Goal: Information Seeking & Learning: Learn about a topic

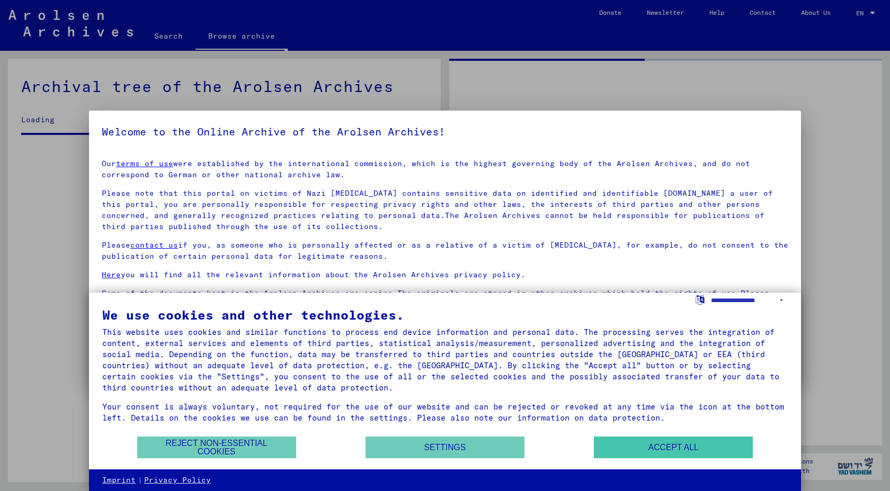
click at [668, 451] on button "Accept all" at bounding box center [673, 448] width 159 height 22
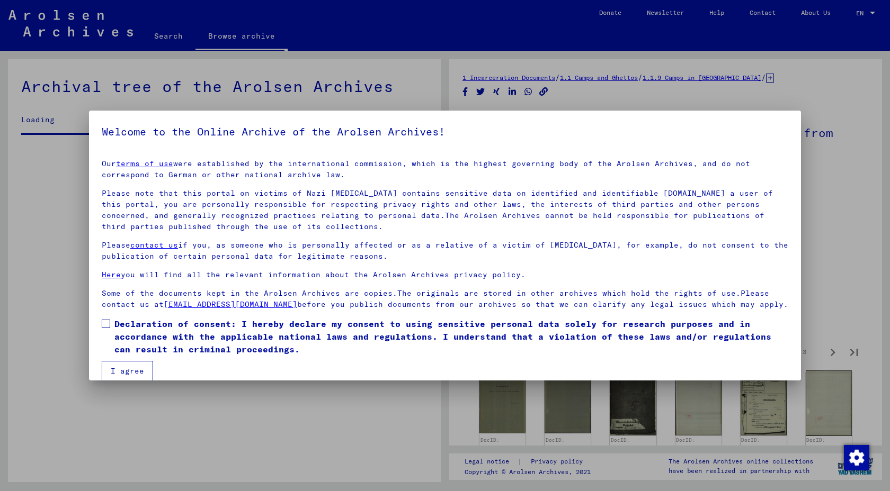
scroll to position [586, 0]
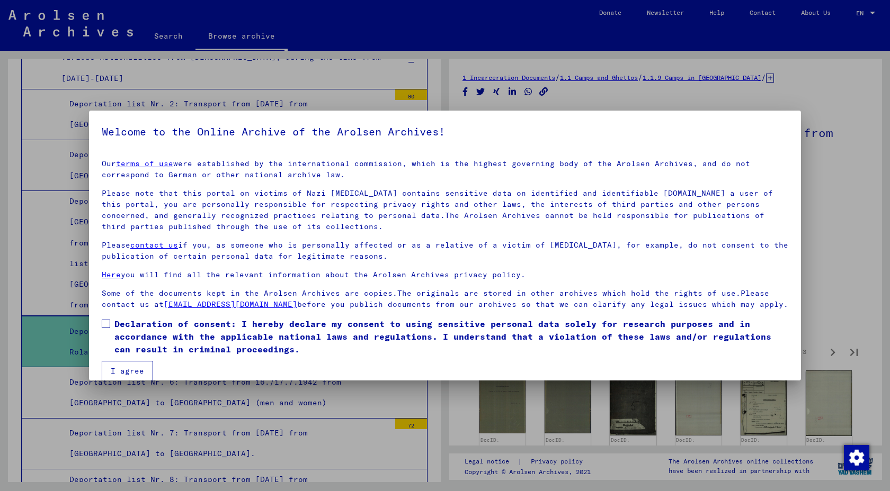
click at [107, 326] on span at bounding box center [106, 324] width 8 height 8
click at [109, 369] on button "I agree" at bounding box center [127, 371] width 51 height 20
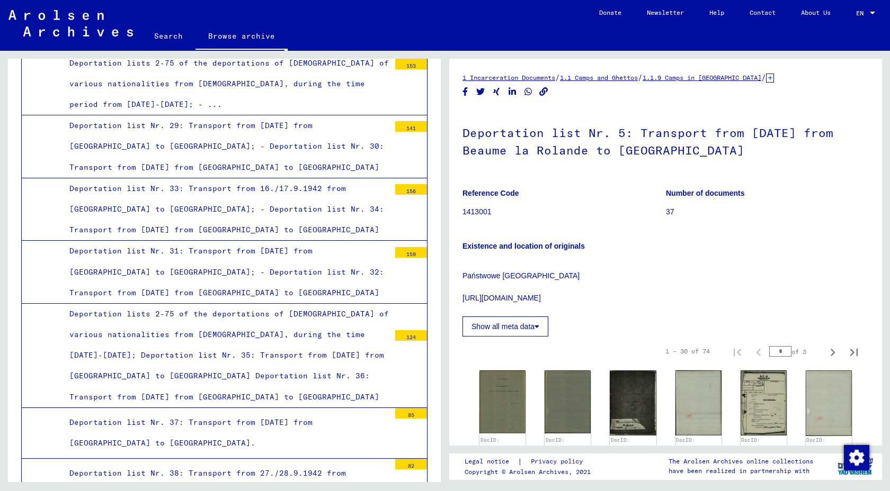
scroll to position [1741, 0]
click at [128, 463] on div "Deportation list Nr. 38: Transport from 27./28.9.1942 from [GEOGRAPHIC_DATA] to…" at bounding box center [225, 483] width 328 height 41
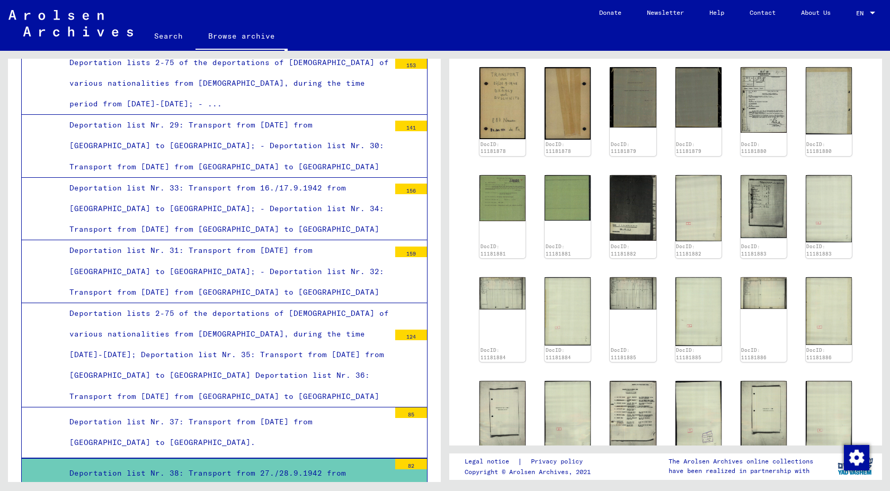
scroll to position [404, 0]
click at [498, 129] on img at bounding box center [502, 103] width 49 height 76
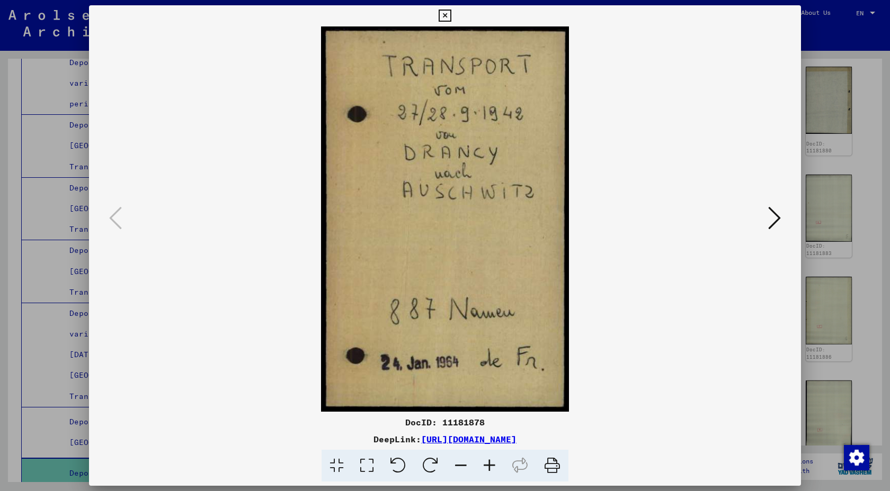
click at [768, 221] on icon at bounding box center [774, 217] width 13 height 25
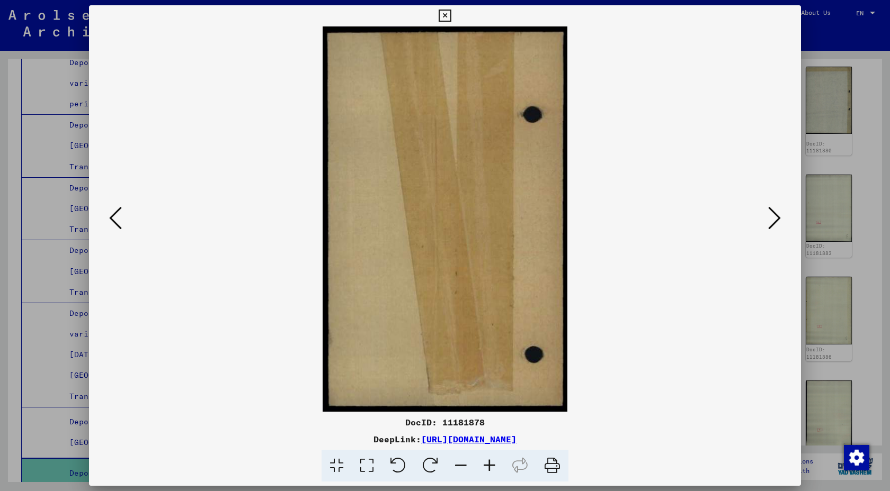
click at [768, 221] on icon at bounding box center [774, 217] width 13 height 25
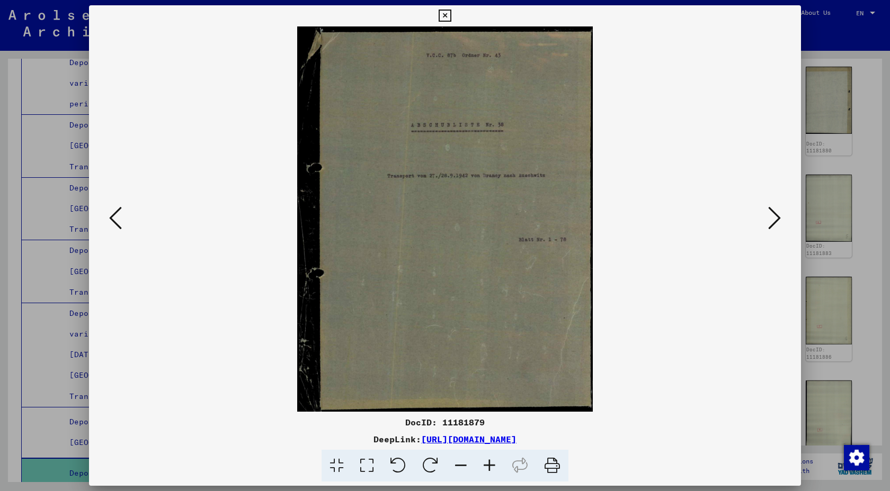
click at [768, 222] on icon at bounding box center [774, 217] width 13 height 25
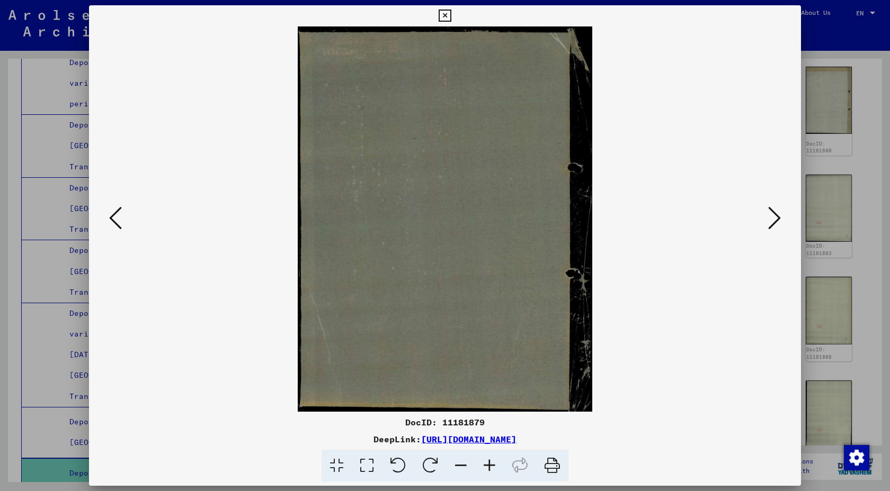
click at [768, 222] on icon at bounding box center [774, 217] width 13 height 25
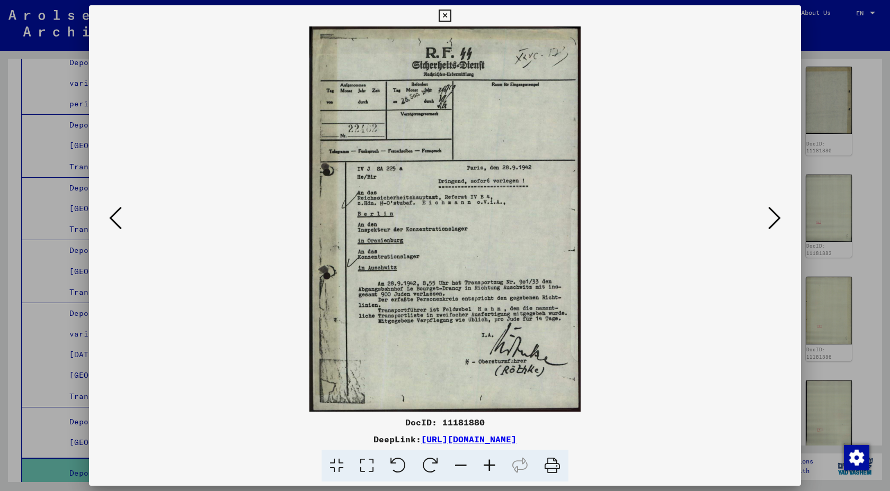
click at [768, 222] on icon at bounding box center [774, 217] width 13 height 25
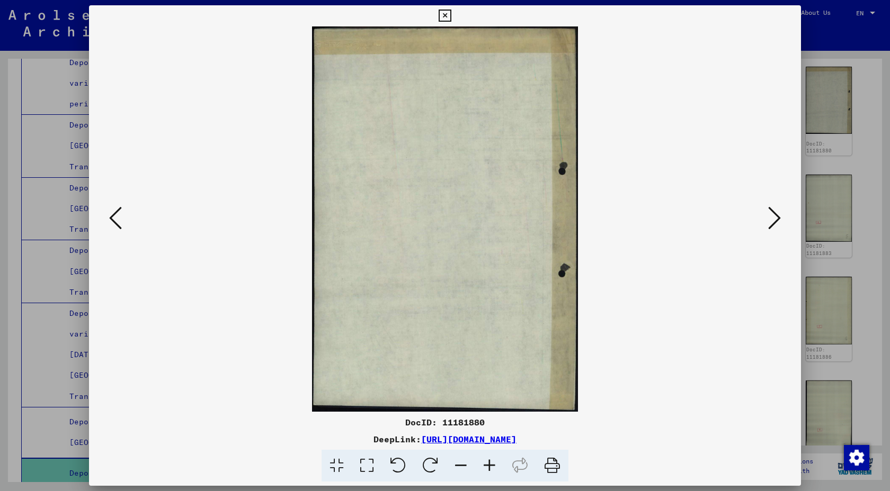
click at [768, 222] on icon at bounding box center [774, 217] width 13 height 25
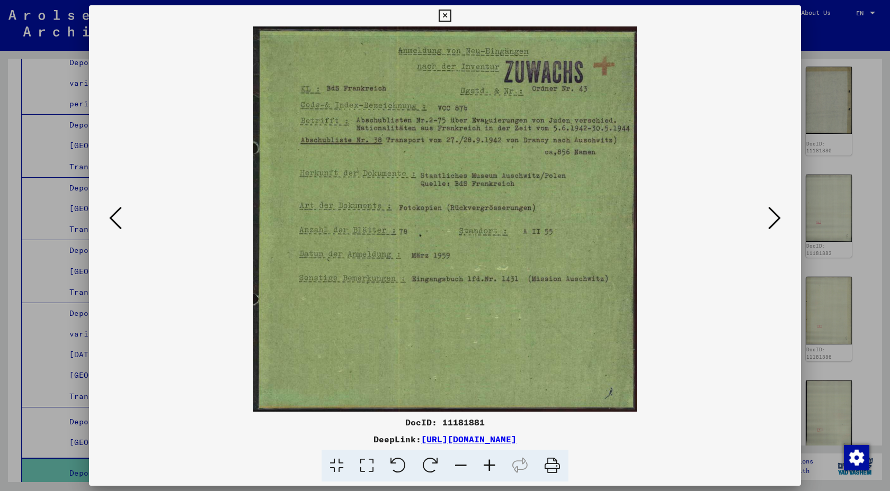
click at [768, 221] on icon at bounding box center [774, 217] width 13 height 25
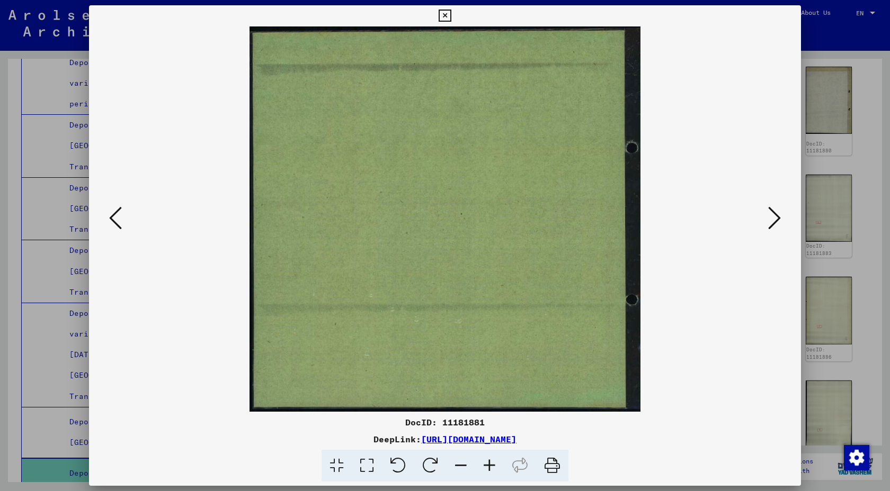
click at [768, 221] on icon at bounding box center [774, 217] width 13 height 25
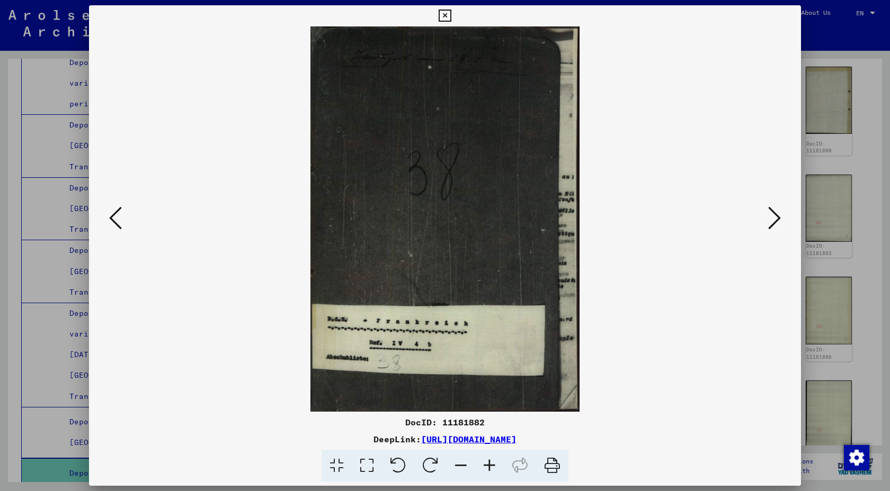
click at [768, 225] on icon at bounding box center [774, 217] width 13 height 25
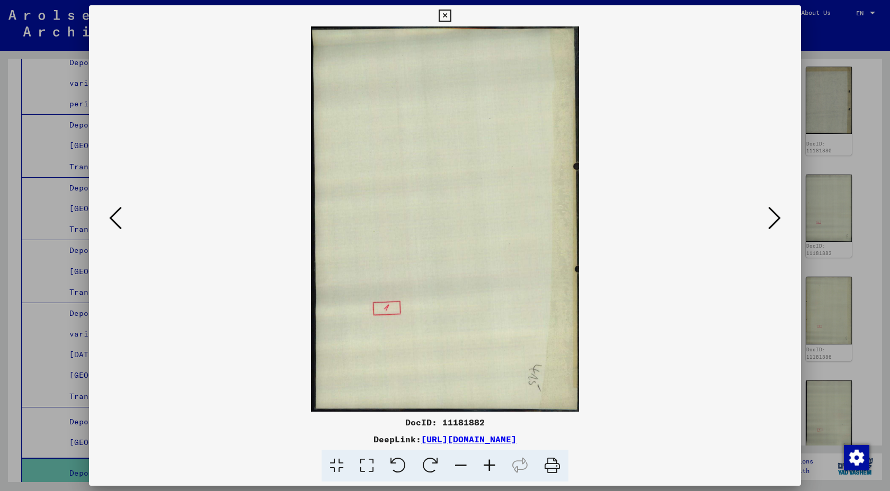
click at [768, 225] on icon at bounding box center [774, 217] width 13 height 25
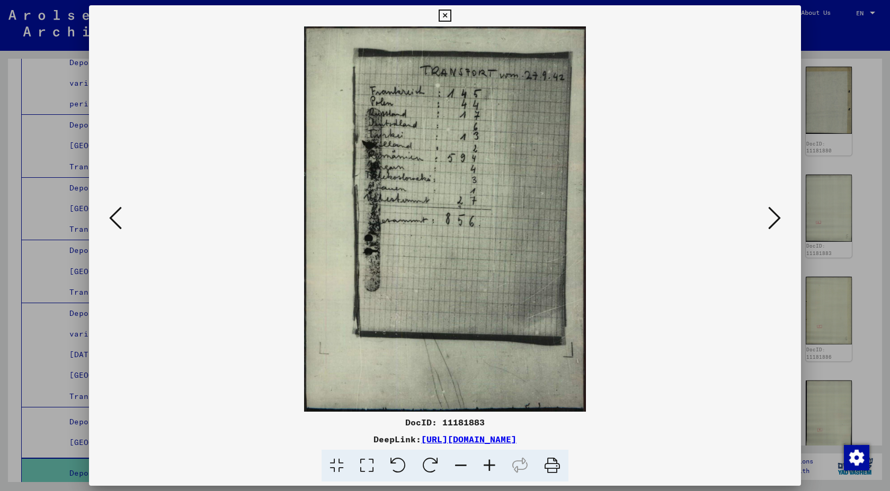
click at [768, 225] on icon at bounding box center [774, 217] width 13 height 25
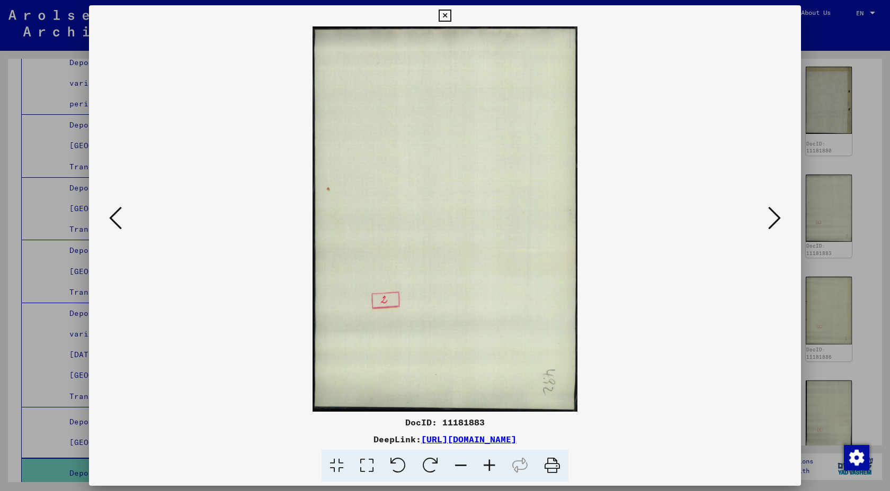
click at [768, 225] on icon at bounding box center [774, 217] width 13 height 25
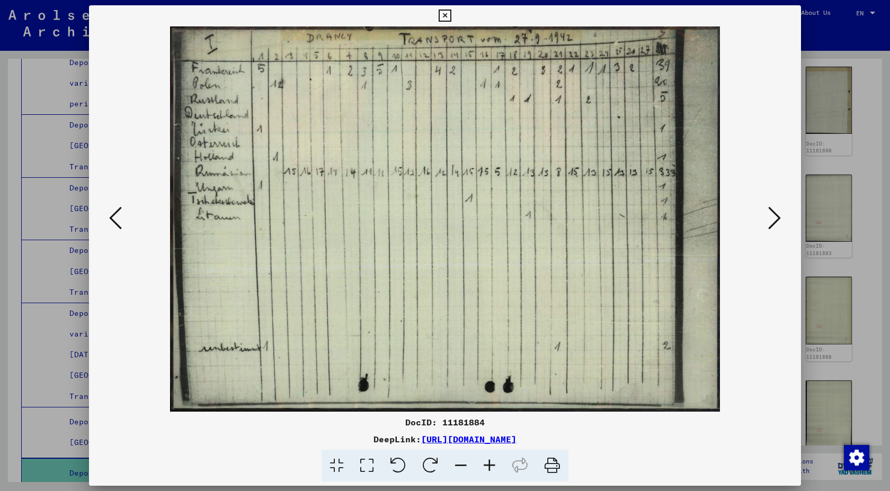
click at [768, 225] on icon at bounding box center [774, 217] width 13 height 25
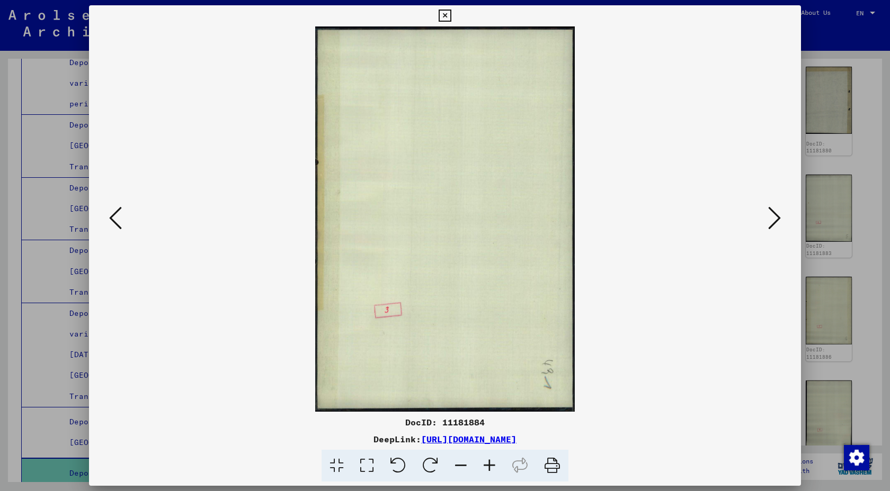
click at [768, 225] on icon at bounding box center [774, 217] width 13 height 25
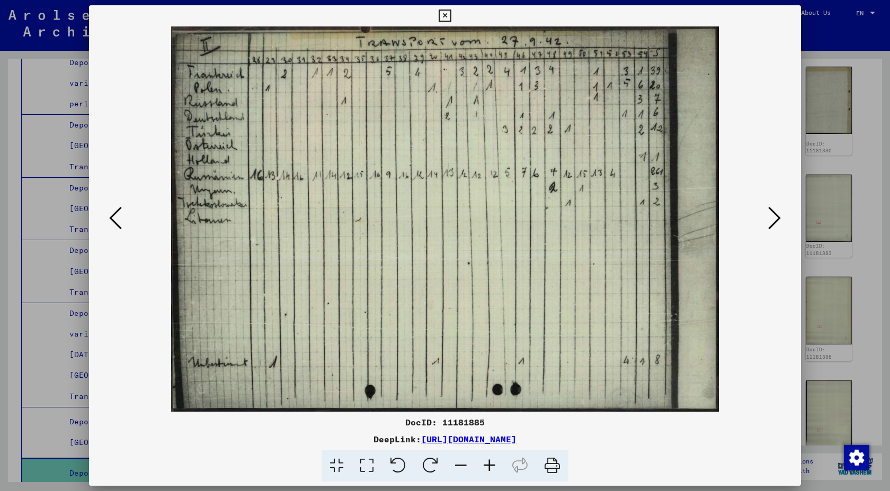
click at [768, 225] on icon at bounding box center [774, 217] width 13 height 25
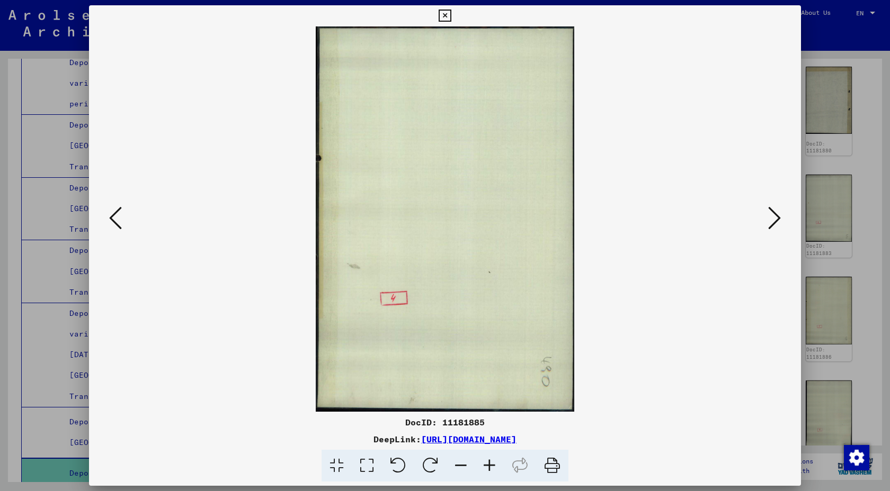
click at [768, 225] on icon at bounding box center [774, 217] width 13 height 25
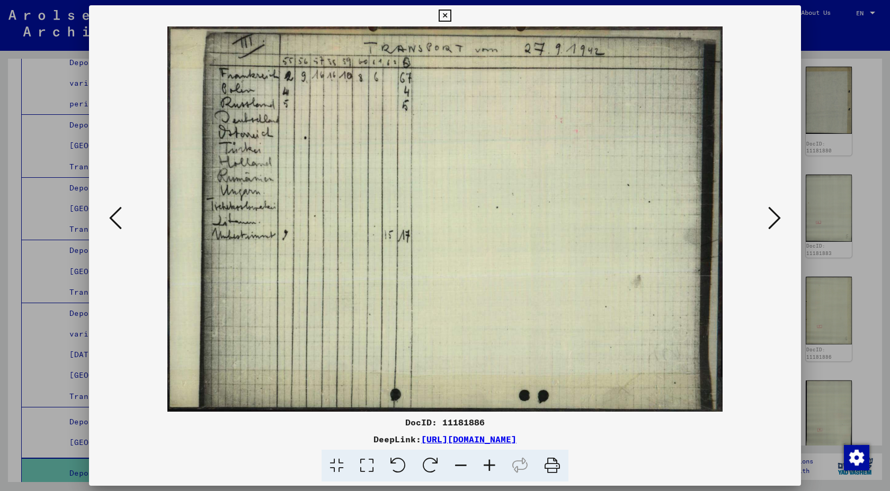
click at [768, 225] on icon at bounding box center [774, 217] width 13 height 25
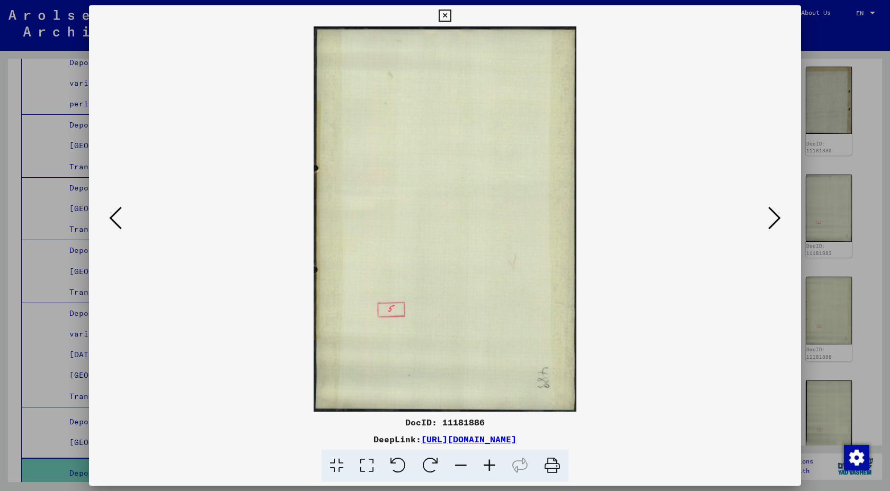
click at [768, 225] on icon at bounding box center [774, 217] width 13 height 25
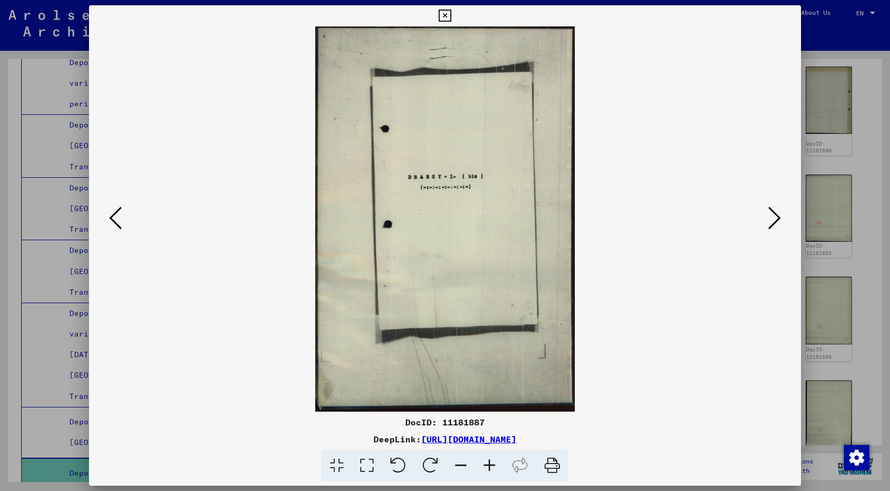
click at [768, 225] on icon at bounding box center [774, 217] width 13 height 25
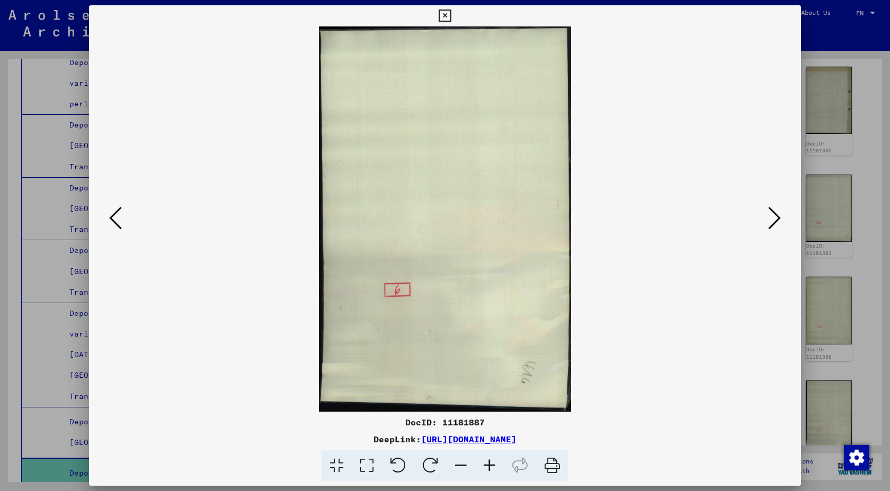
click at [768, 225] on icon at bounding box center [774, 217] width 13 height 25
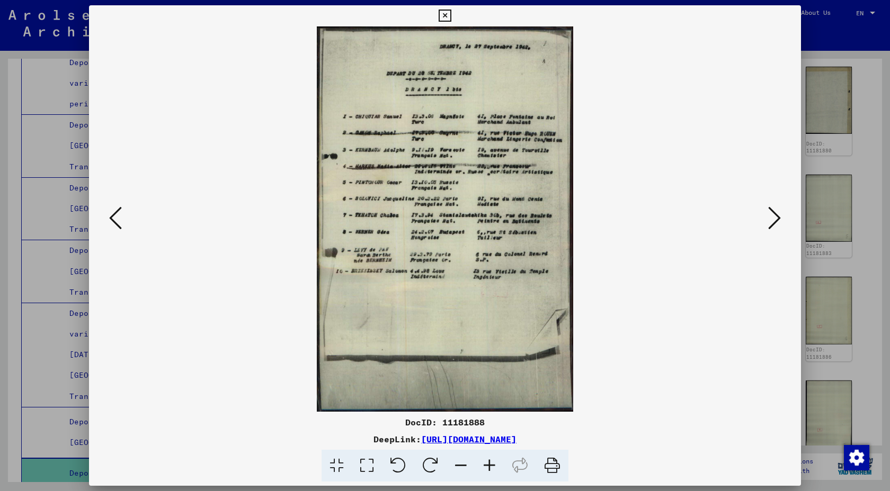
click at [768, 225] on icon at bounding box center [774, 217] width 13 height 25
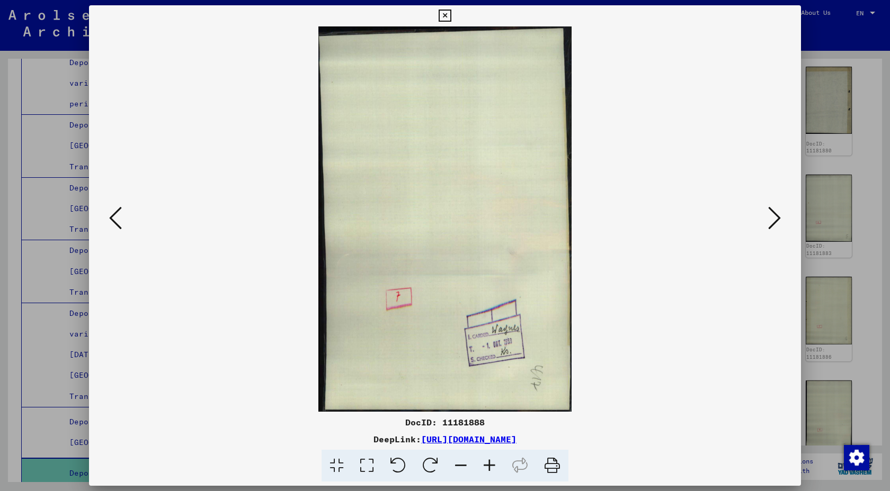
click at [768, 225] on icon at bounding box center [774, 217] width 13 height 25
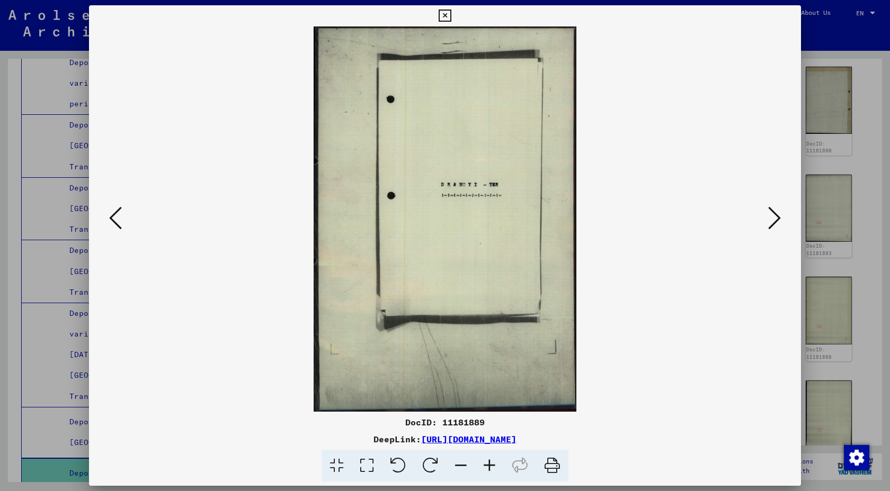
click at [768, 225] on icon at bounding box center [774, 217] width 13 height 25
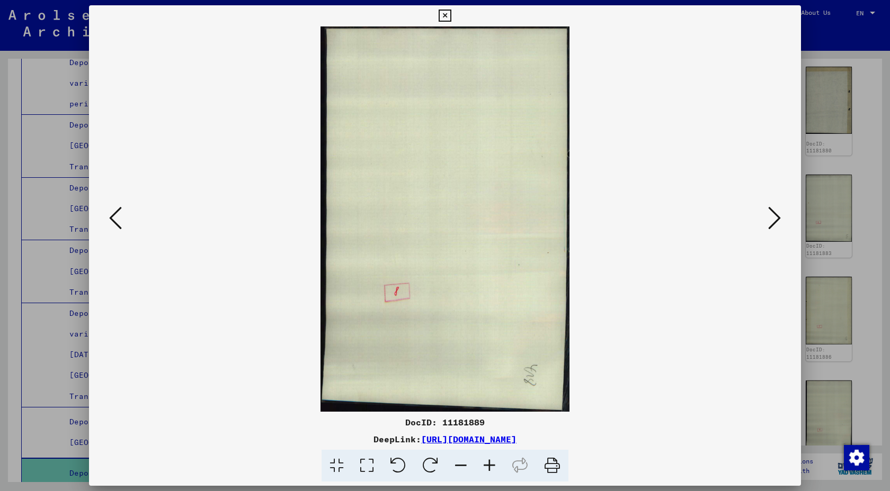
click at [768, 225] on icon at bounding box center [774, 217] width 13 height 25
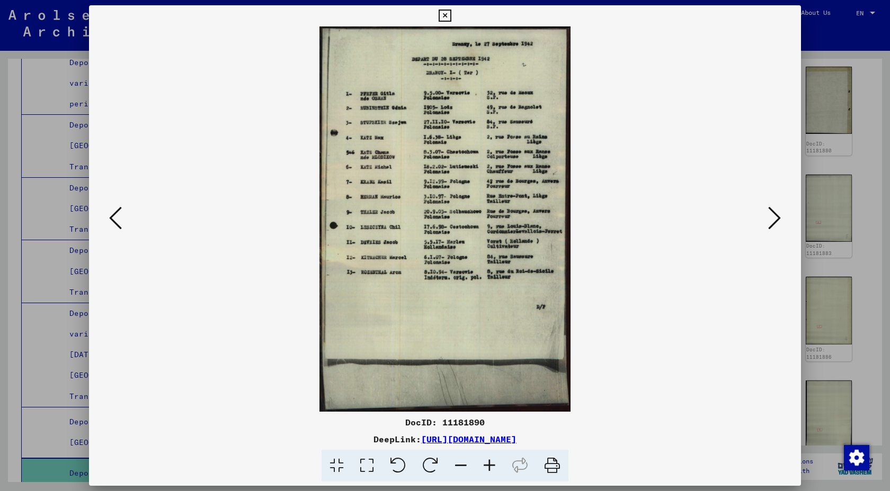
click at [768, 222] on icon at bounding box center [774, 217] width 13 height 25
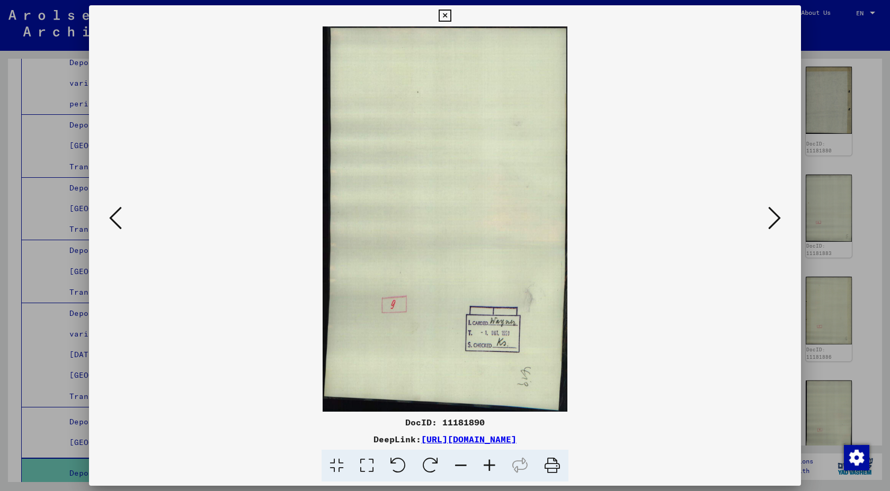
click at [768, 222] on icon at bounding box center [774, 217] width 13 height 25
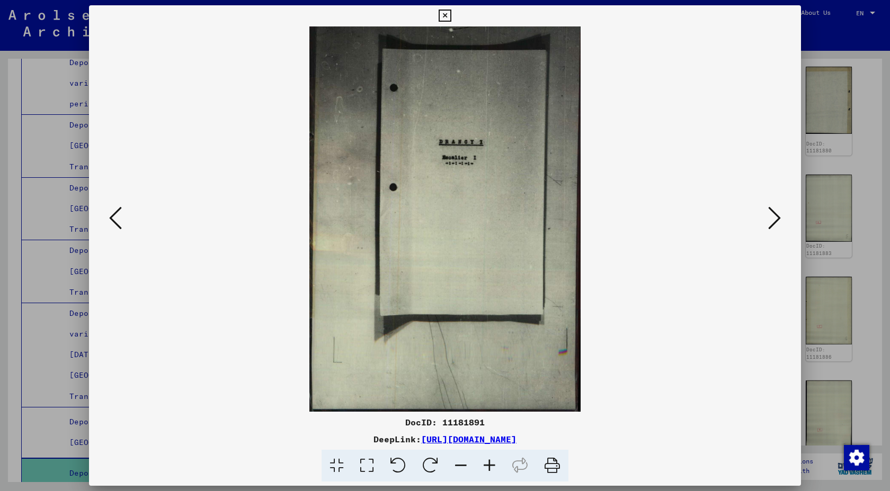
click at [768, 222] on icon at bounding box center [774, 217] width 13 height 25
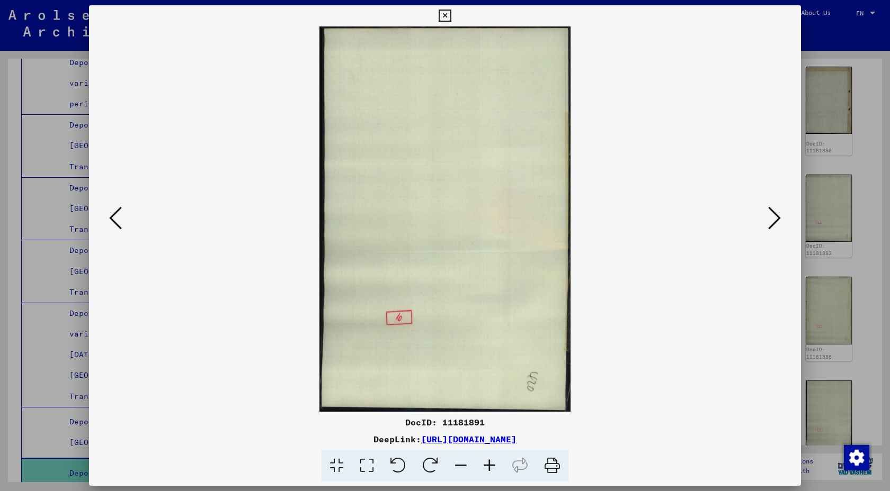
click at [768, 222] on icon at bounding box center [774, 217] width 13 height 25
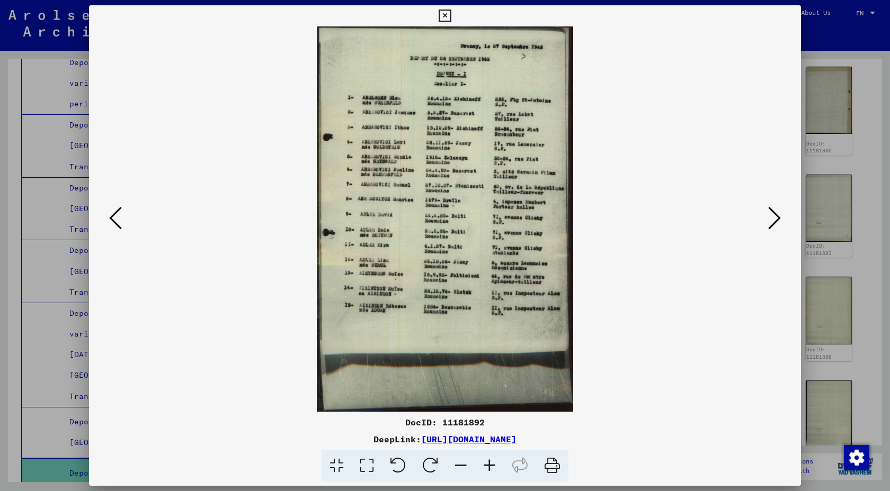
click at [768, 222] on icon at bounding box center [774, 217] width 13 height 25
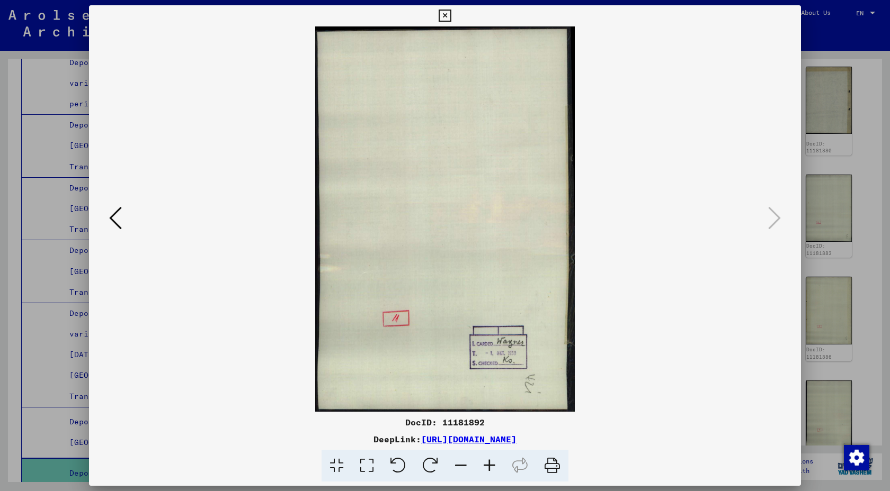
click at [441, 12] on icon at bounding box center [444, 16] width 12 height 13
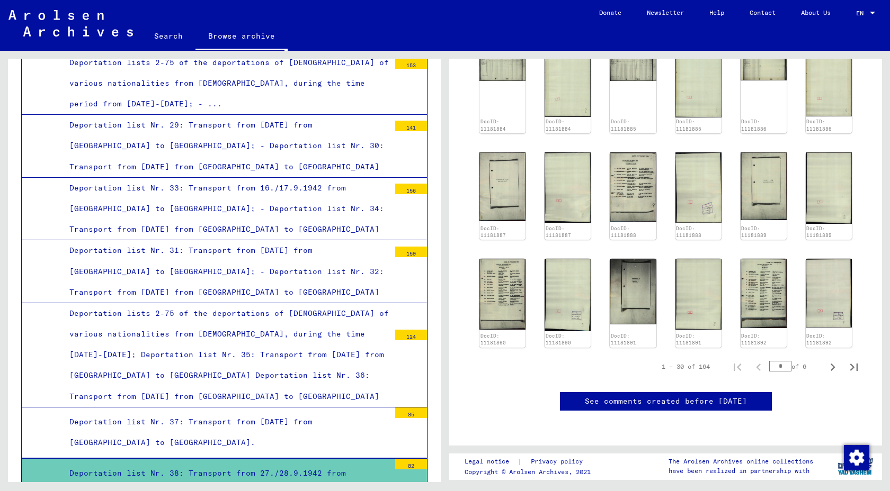
scroll to position [683, 0]
click at [519, 286] on img at bounding box center [502, 294] width 49 height 74
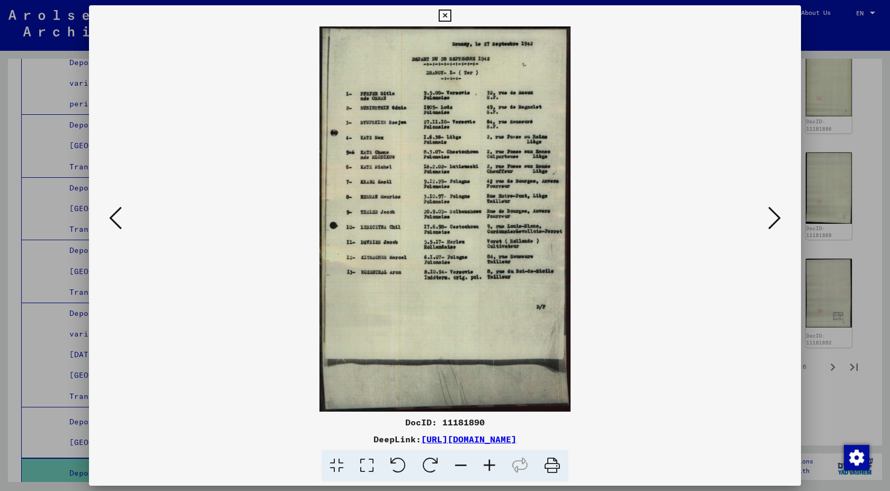
click at [768, 226] on icon at bounding box center [774, 217] width 13 height 25
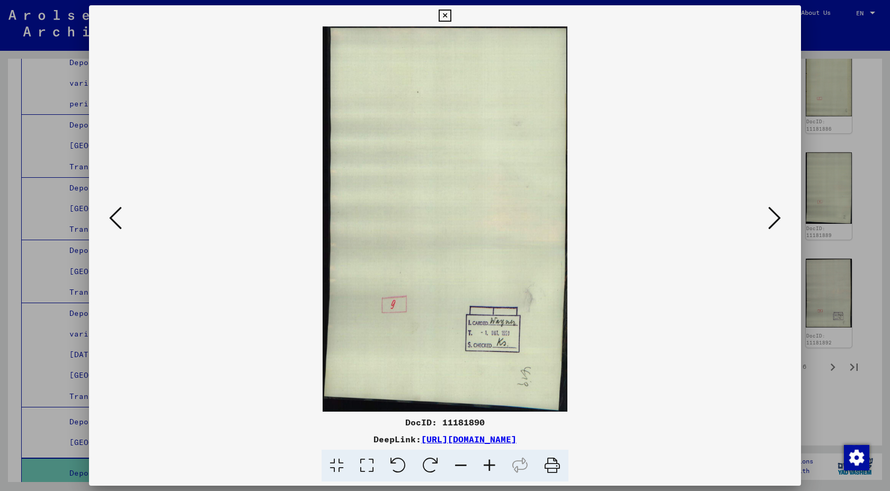
click at [768, 226] on icon at bounding box center [774, 217] width 13 height 25
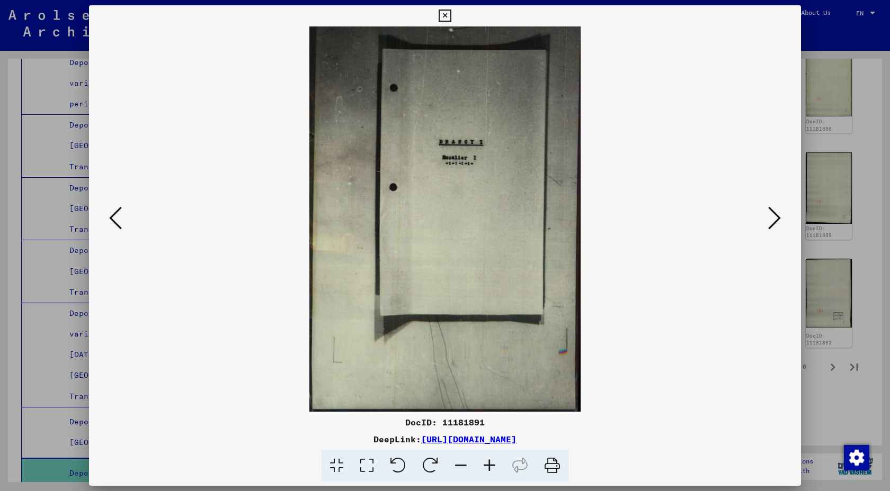
click at [768, 226] on icon at bounding box center [774, 217] width 13 height 25
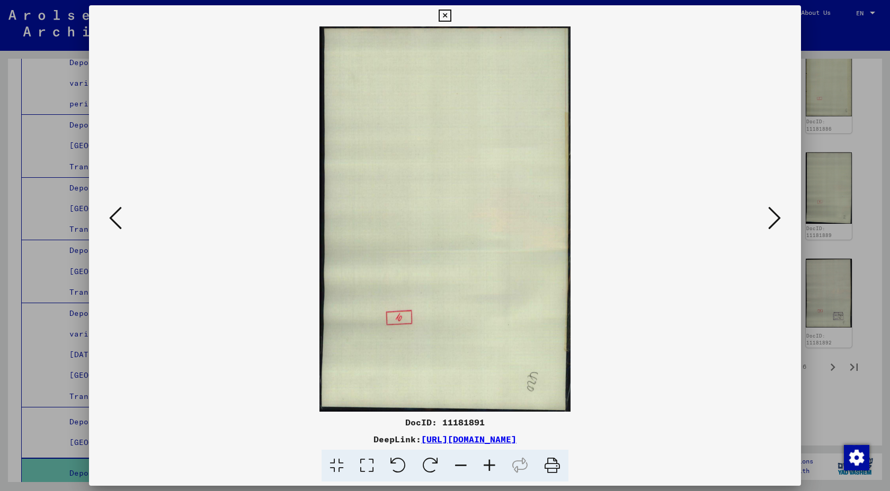
click at [768, 226] on icon at bounding box center [774, 217] width 13 height 25
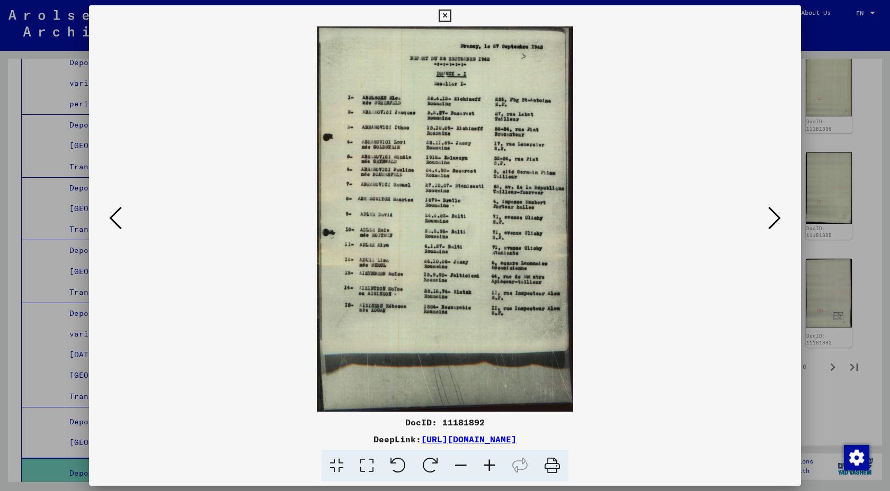
click at [768, 227] on icon at bounding box center [774, 217] width 13 height 25
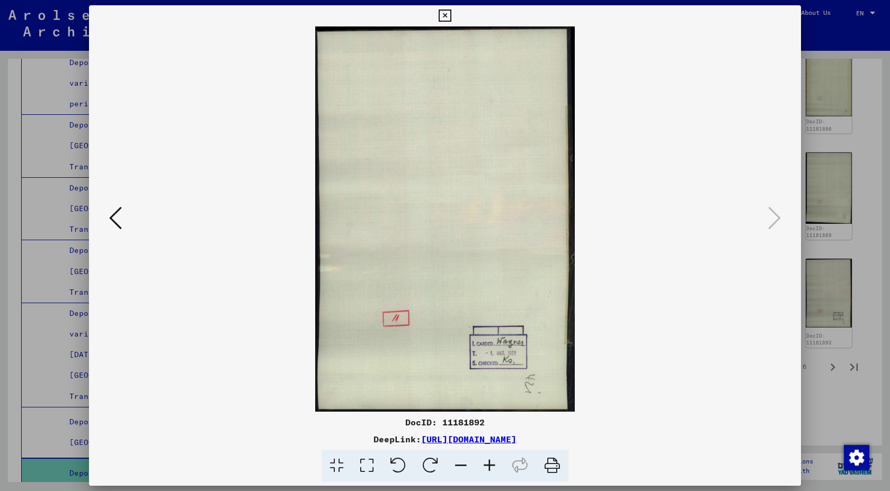
click at [827, 377] on div at bounding box center [445, 245] width 890 height 491
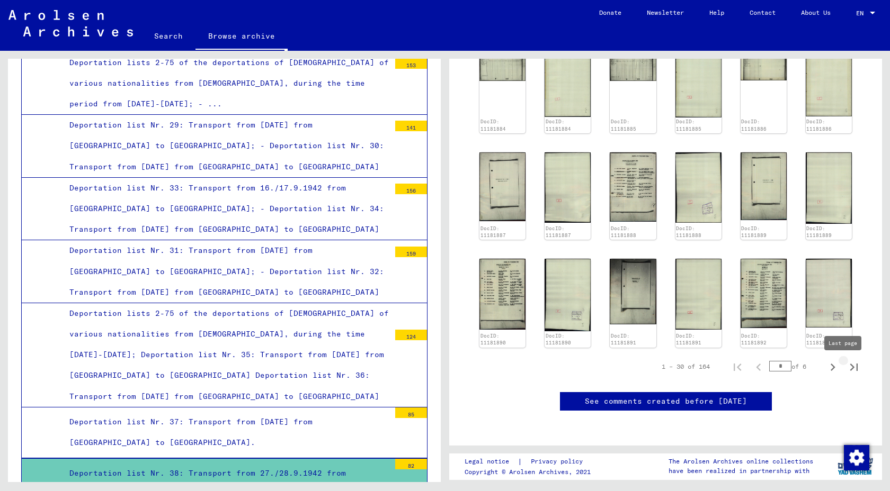
click at [856, 368] on icon "Last page" at bounding box center [853, 367] width 7 height 7
type input "*"
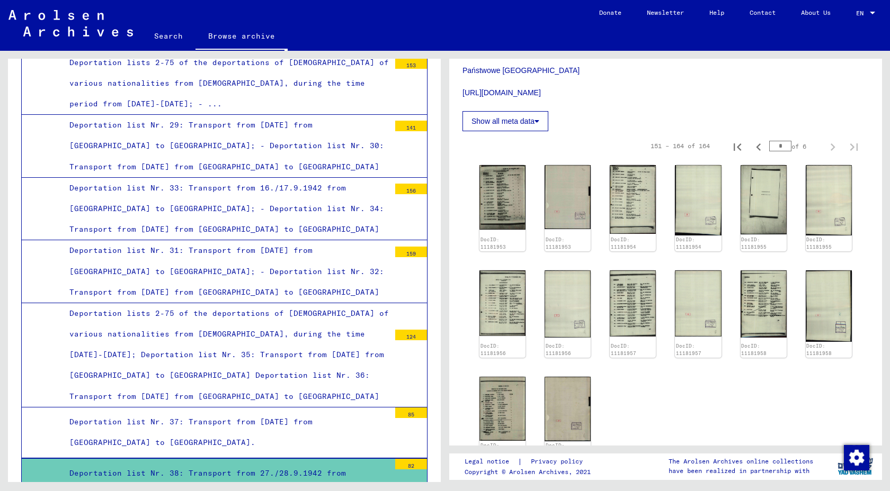
scroll to position [363, 0]
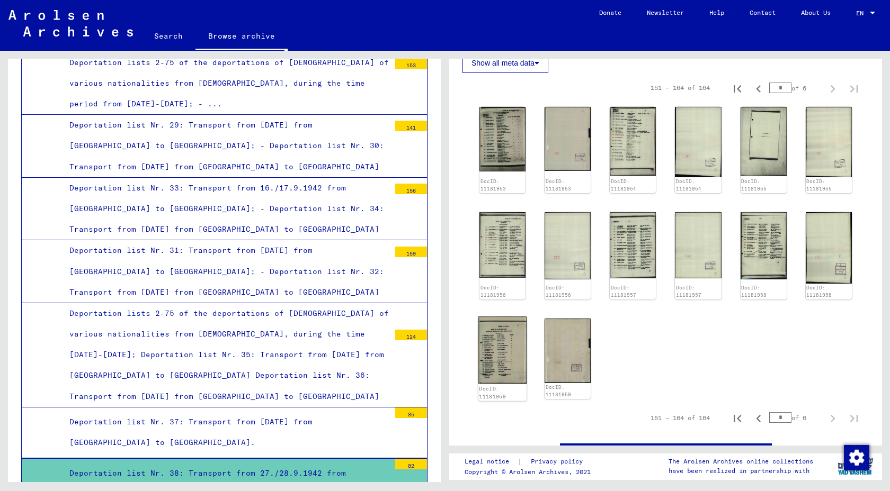
click at [519, 382] on img at bounding box center [502, 350] width 49 height 67
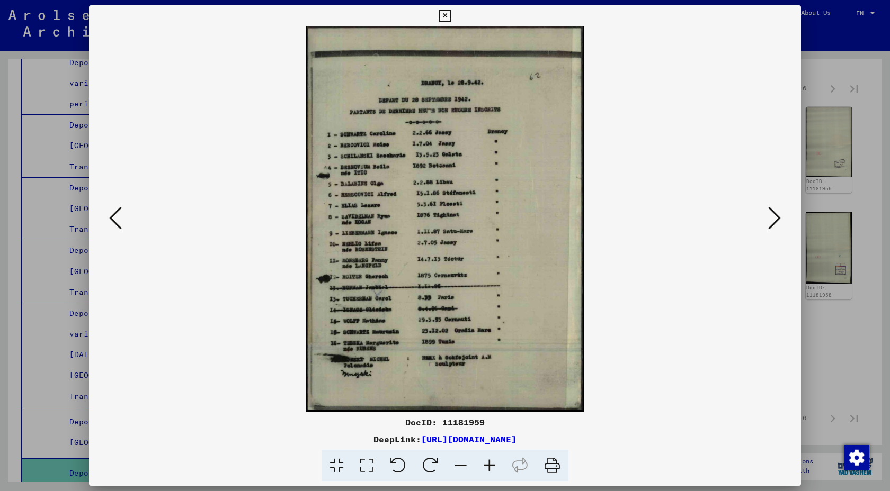
click at [122, 226] on icon at bounding box center [115, 217] width 13 height 25
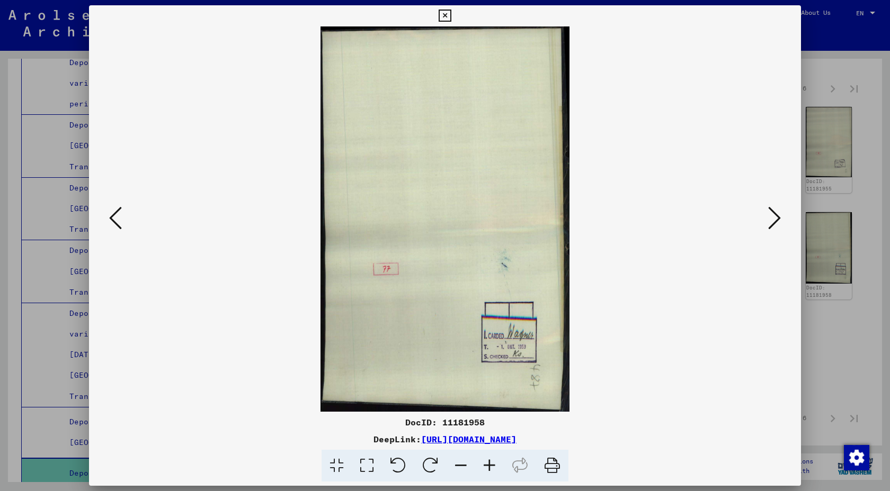
click at [122, 226] on icon at bounding box center [115, 217] width 13 height 25
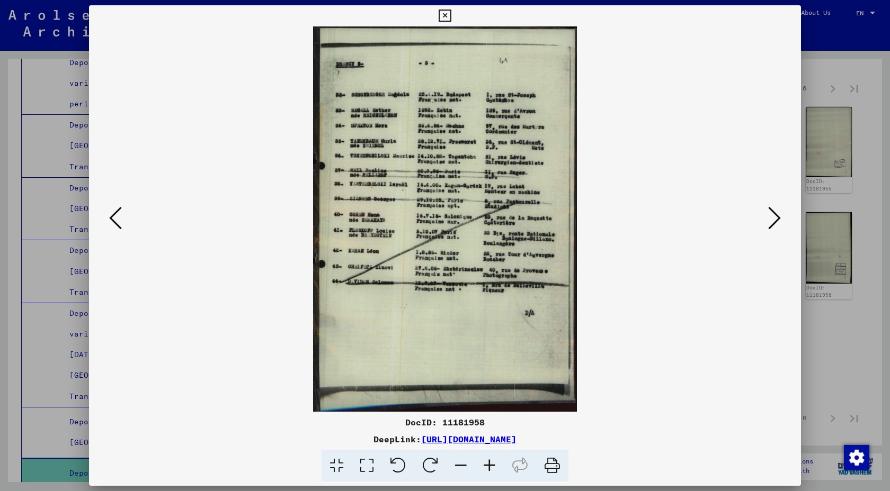
click at [122, 226] on icon at bounding box center [115, 217] width 13 height 25
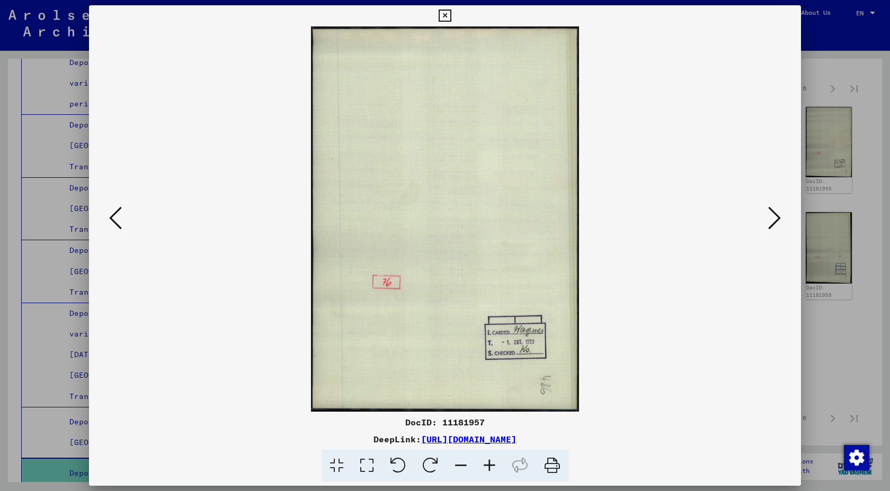
click at [122, 226] on icon at bounding box center [115, 217] width 13 height 25
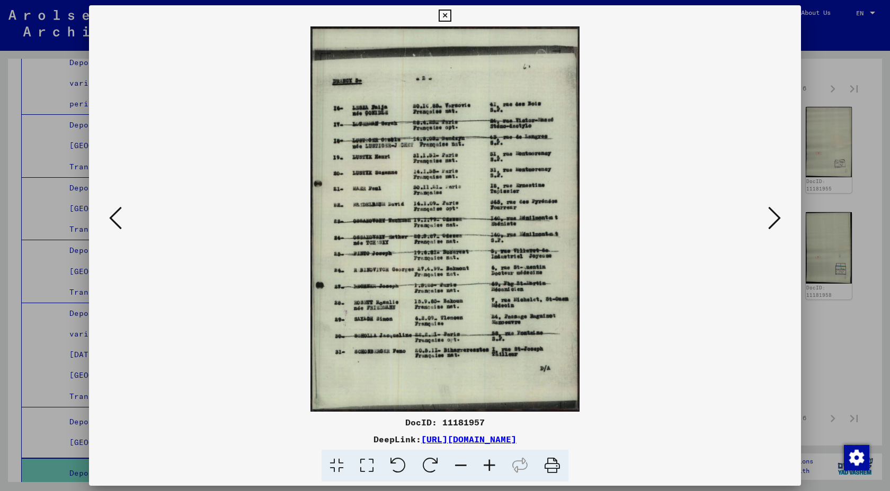
click at [122, 226] on icon at bounding box center [115, 217] width 13 height 25
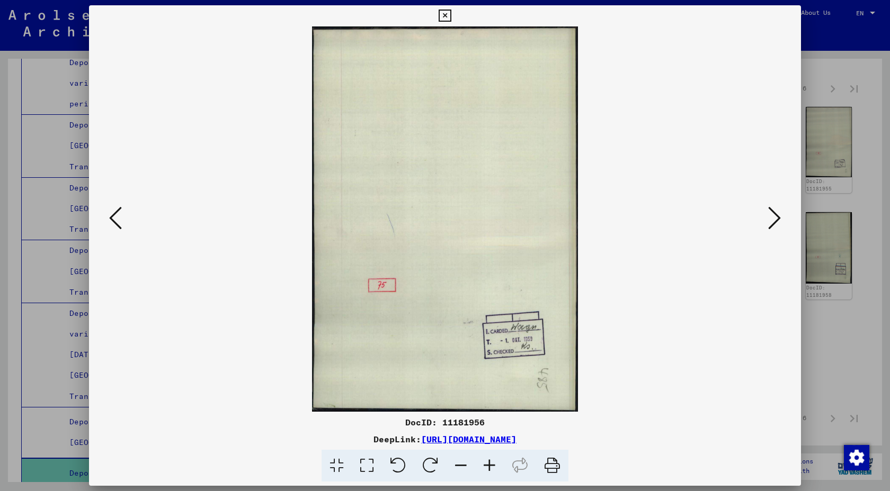
click at [122, 226] on icon at bounding box center [115, 217] width 13 height 25
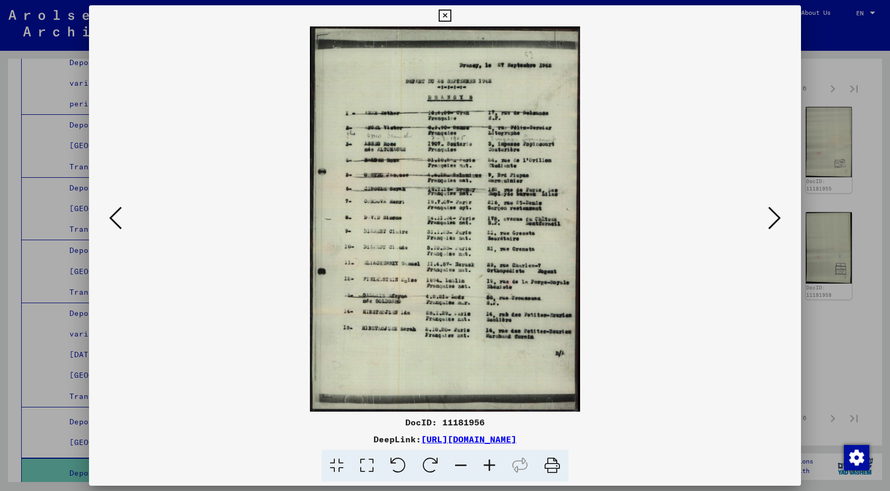
click at [122, 226] on icon at bounding box center [115, 217] width 13 height 25
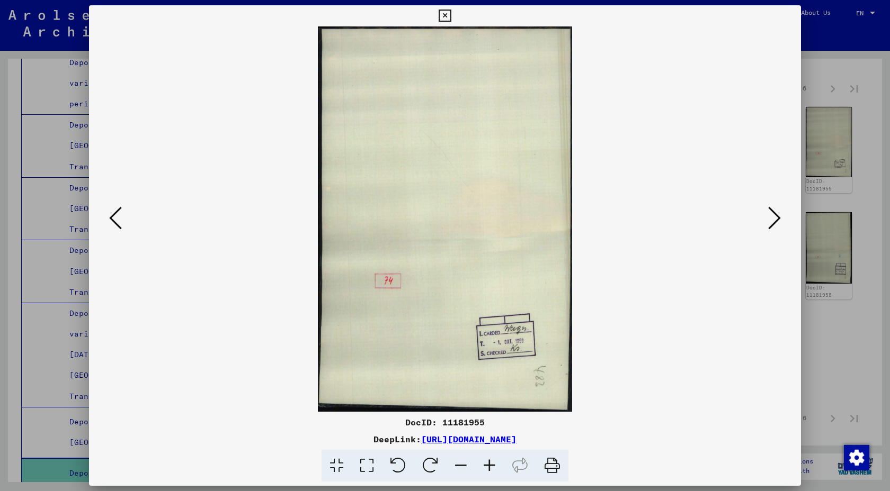
click at [122, 226] on icon at bounding box center [115, 217] width 13 height 25
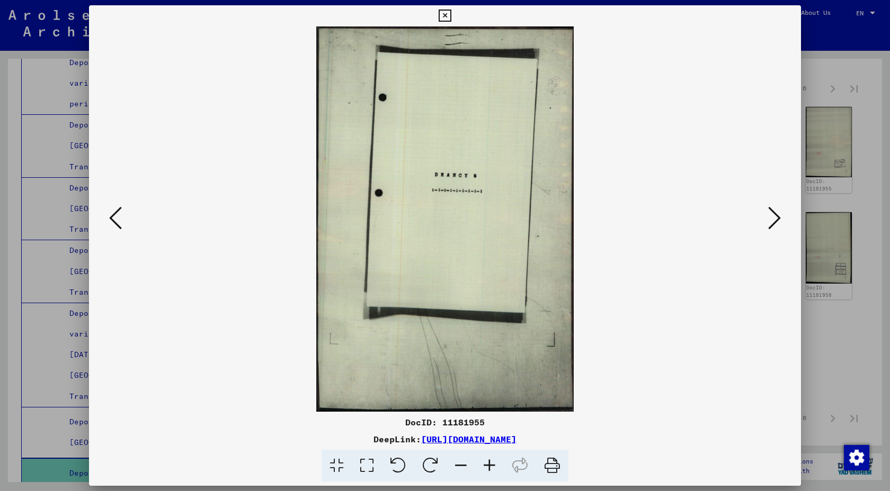
click at [122, 226] on icon at bounding box center [115, 217] width 13 height 25
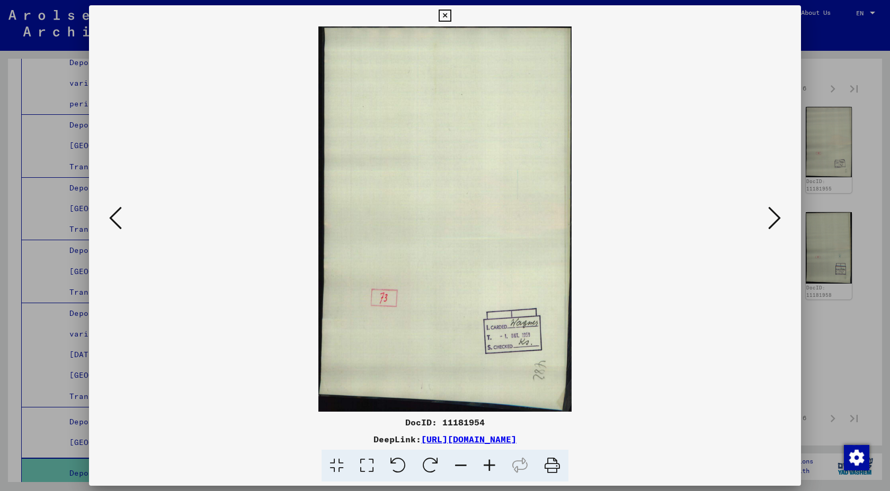
click at [122, 226] on icon at bounding box center [115, 217] width 13 height 25
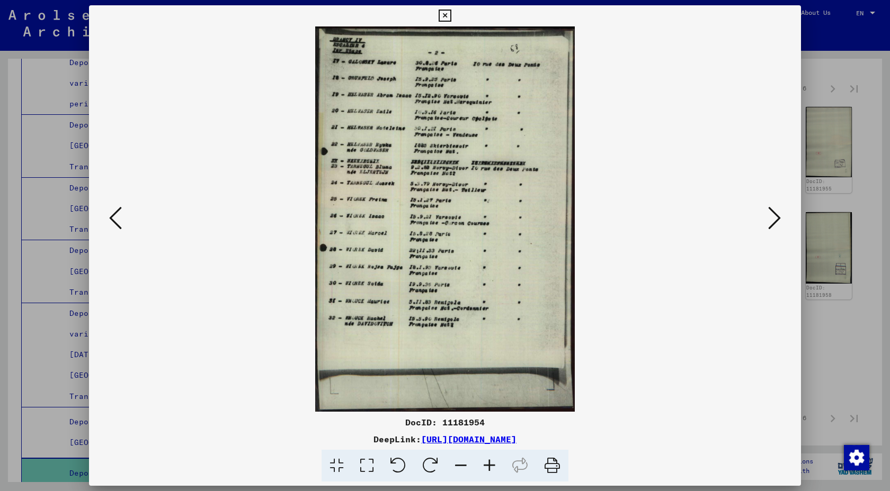
click at [122, 226] on icon at bounding box center [115, 217] width 13 height 25
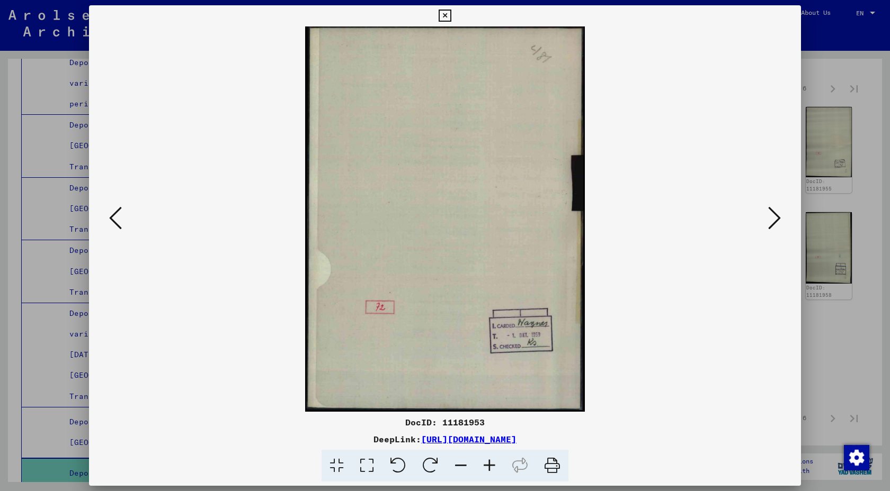
click at [122, 226] on icon at bounding box center [115, 217] width 13 height 25
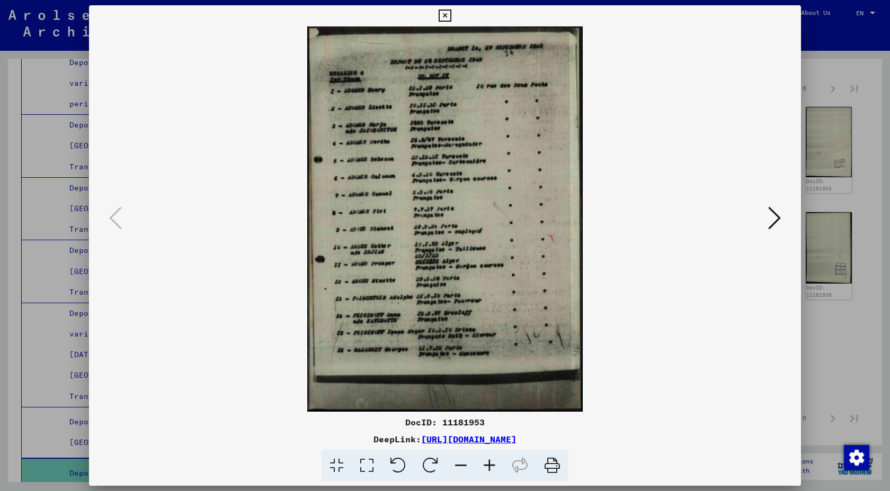
click at [443, 21] on icon at bounding box center [444, 16] width 12 height 13
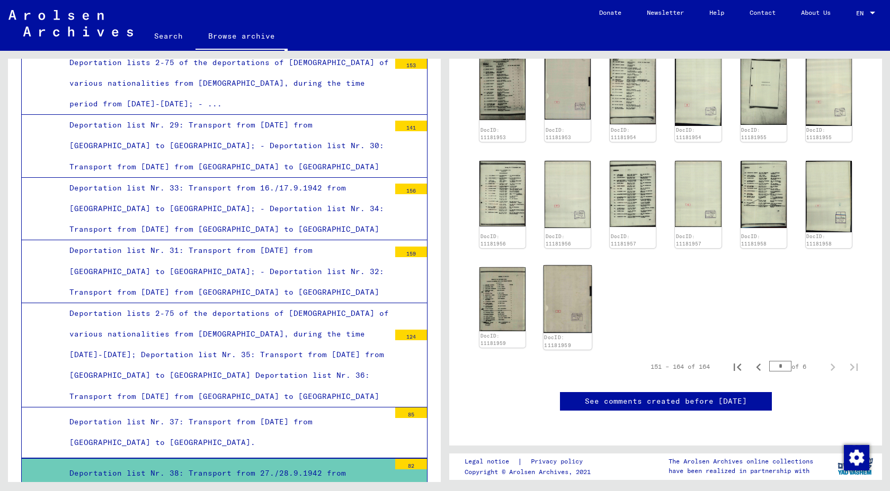
scroll to position [488, 0]
click at [759, 360] on icon "Previous page" at bounding box center [758, 367] width 15 height 15
type input "*"
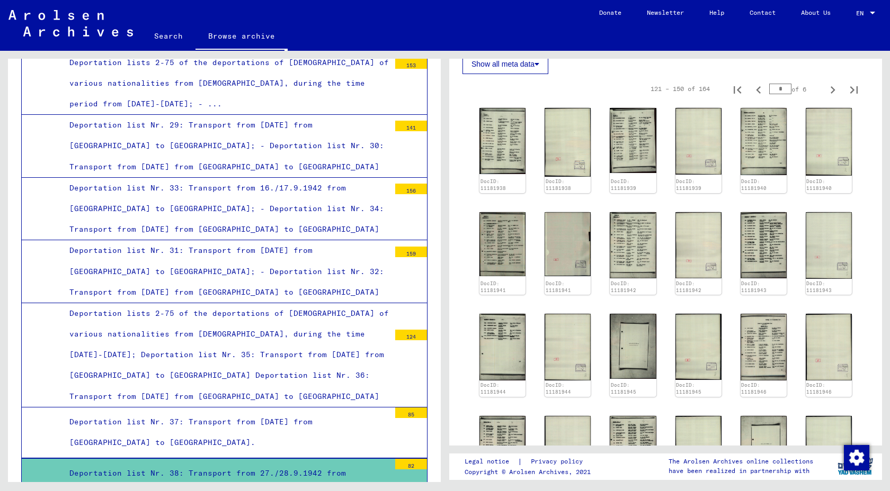
scroll to position [321, 0]
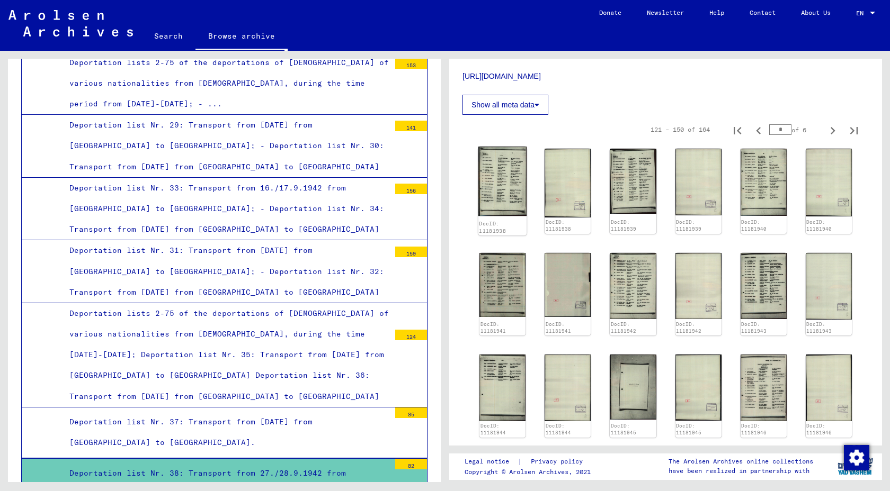
click at [503, 216] on img at bounding box center [502, 181] width 49 height 69
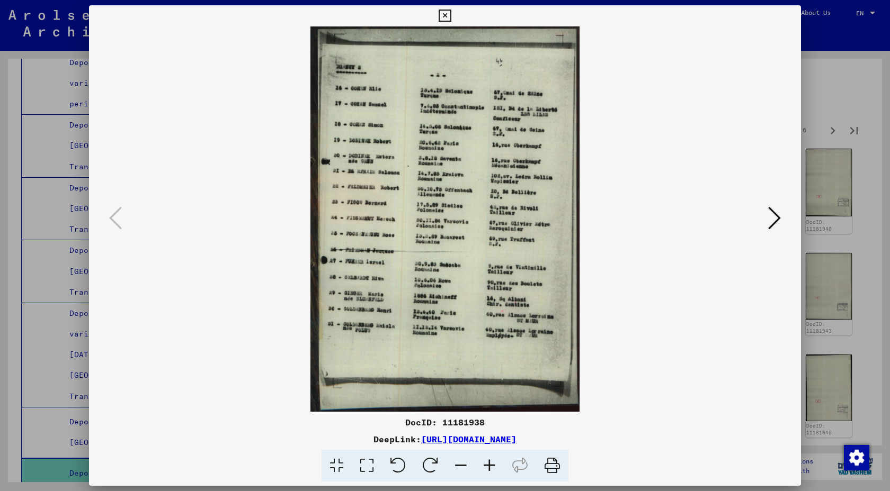
click at [769, 218] on icon at bounding box center [774, 217] width 13 height 25
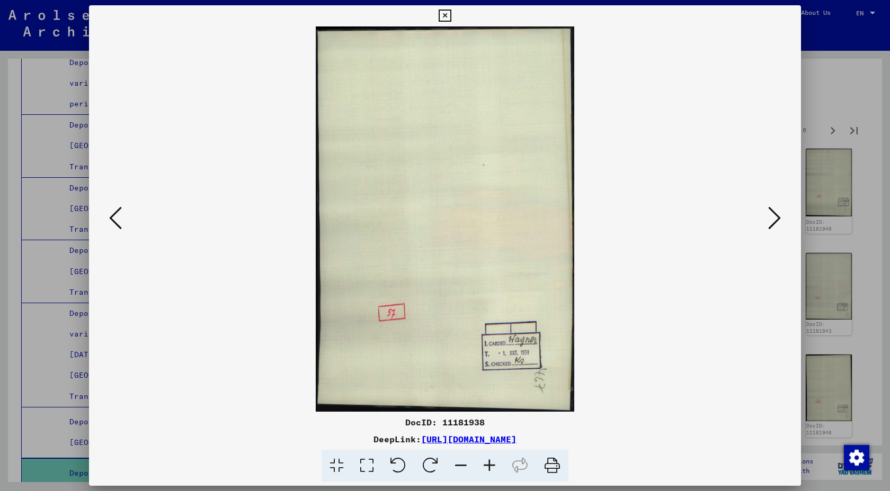
click at [768, 220] on icon at bounding box center [774, 217] width 13 height 25
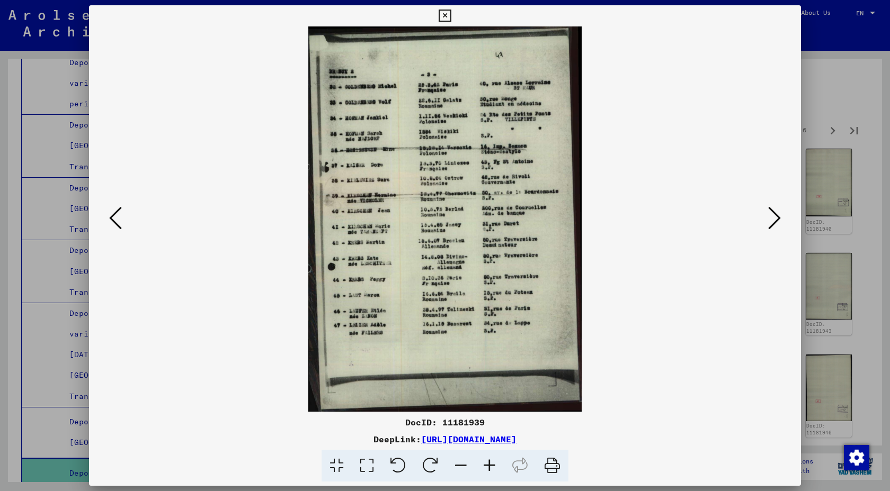
click at [768, 220] on icon at bounding box center [774, 217] width 13 height 25
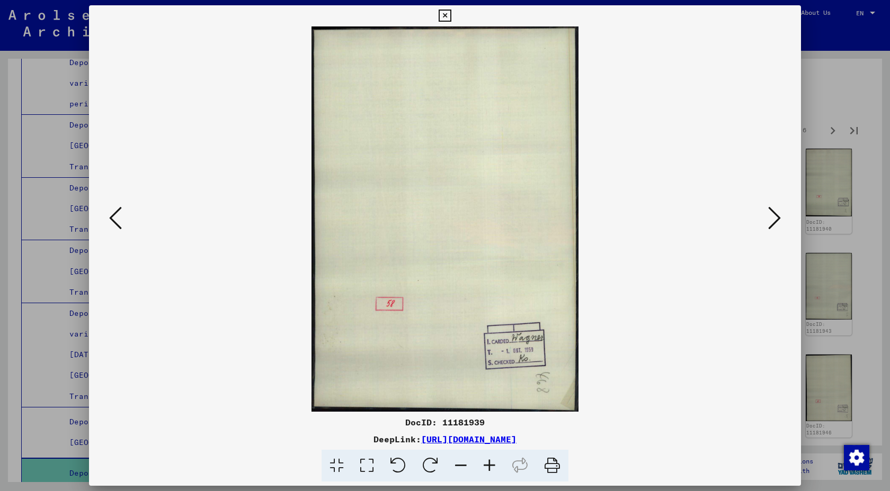
click at [768, 220] on icon at bounding box center [774, 217] width 13 height 25
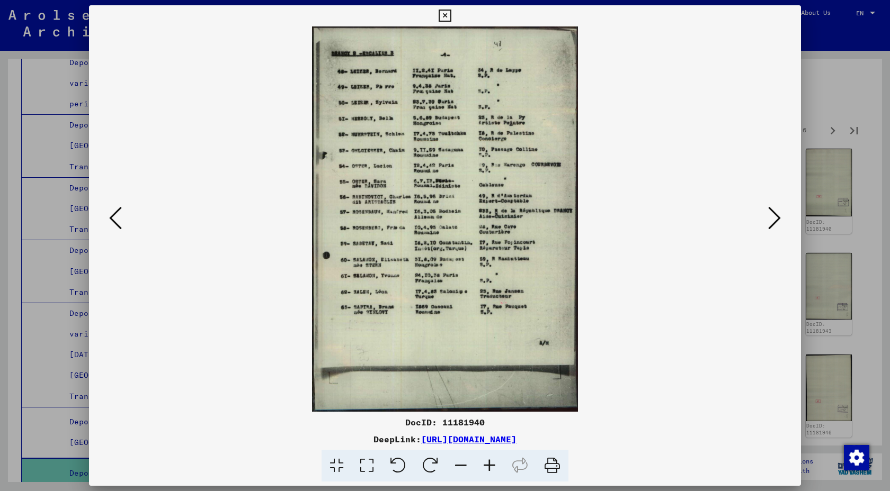
click at [768, 220] on icon at bounding box center [774, 217] width 13 height 25
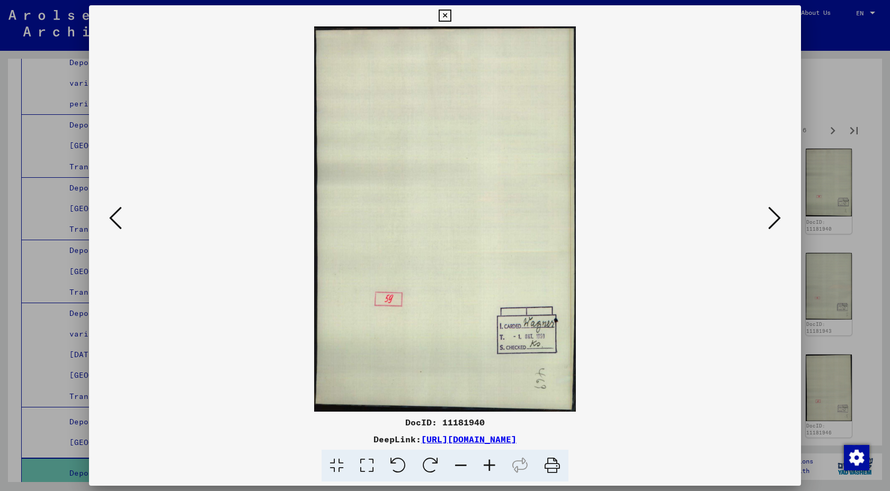
click at [768, 220] on icon at bounding box center [774, 217] width 13 height 25
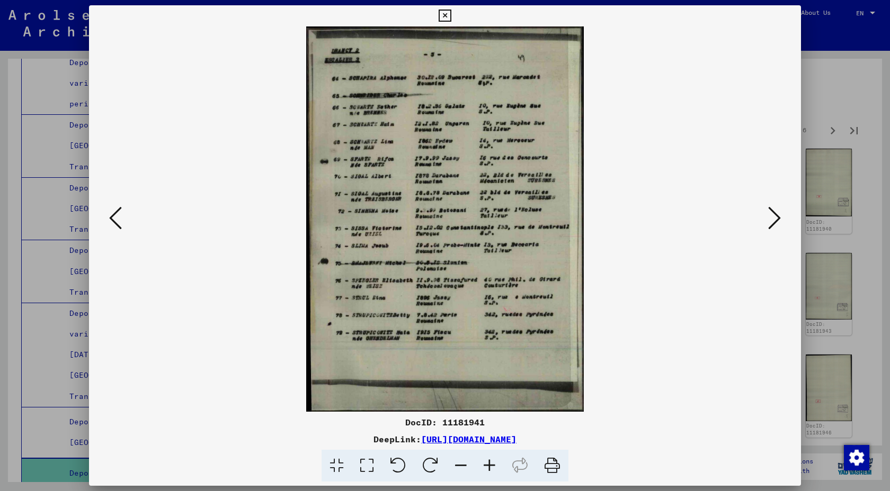
click at [768, 220] on icon at bounding box center [774, 217] width 13 height 25
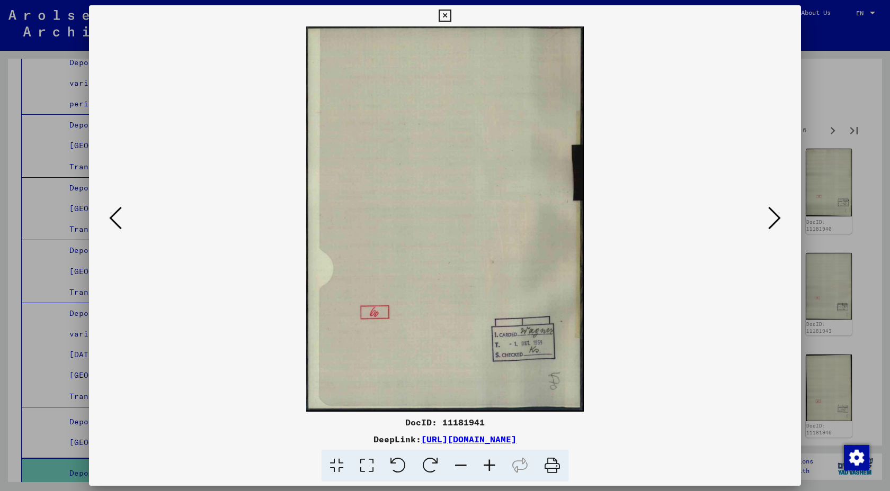
click at [768, 220] on icon at bounding box center [774, 217] width 13 height 25
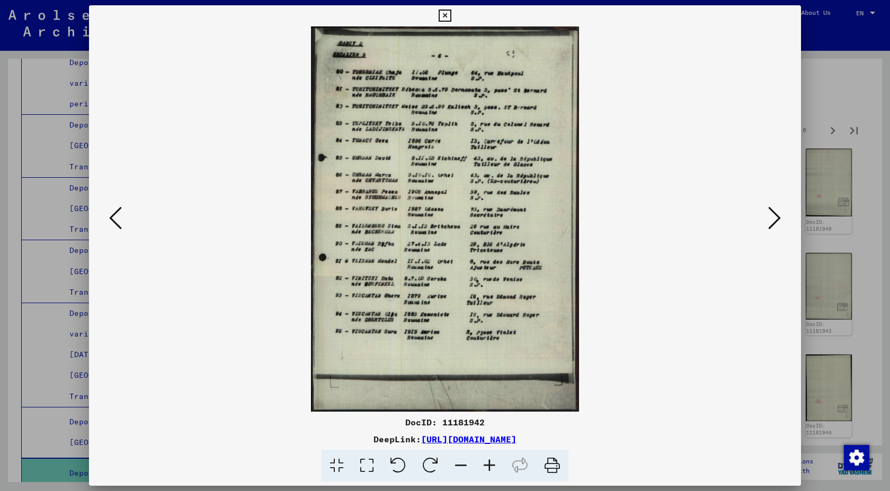
click at [768, 220] on icon at bounding box center [774, 217] width 13 height 25
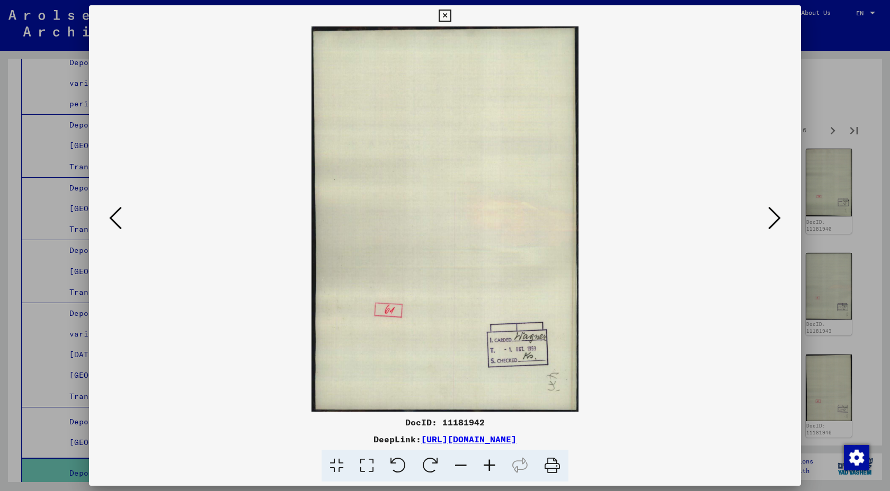
click at [768, 220] on icon at bounding box center [774, 217] width 13 height 25
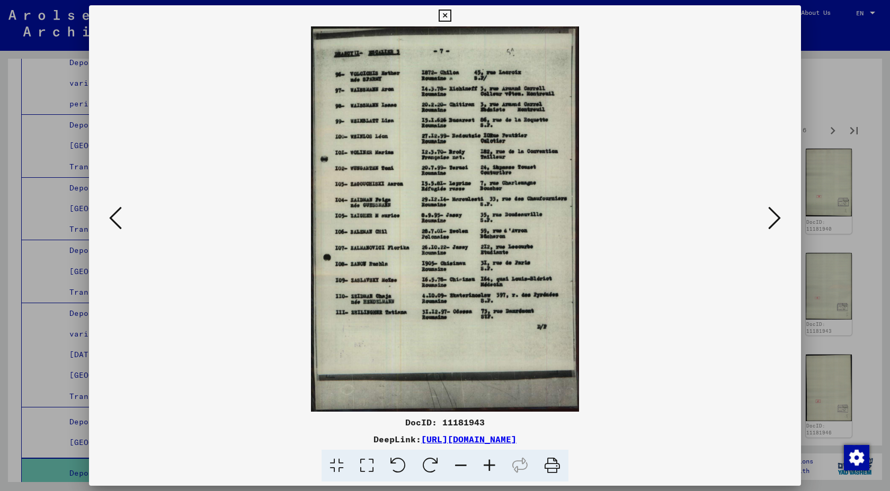
click at [444, 22] on icon at bounding box center [444, 16] width 12 height 13
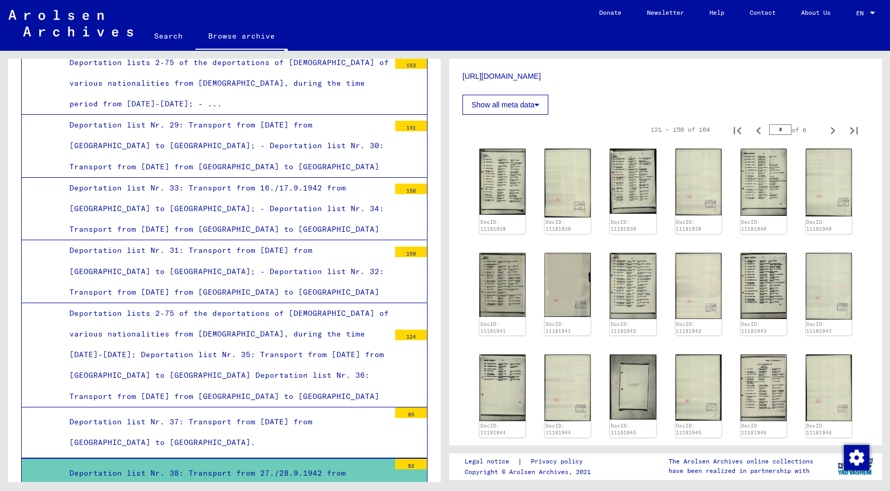
scroll to position [23, 0]
click at [757, 135] on icon "Previous page" at bounding box center [758, 130] width 15 height 15
type input "*"
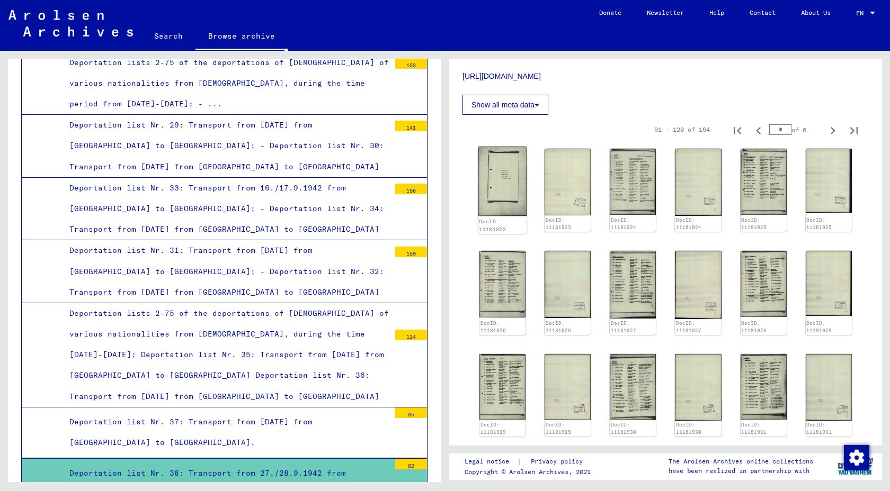
click at [504, 193] on img at bounding box center [502, 182] width 49 height 70
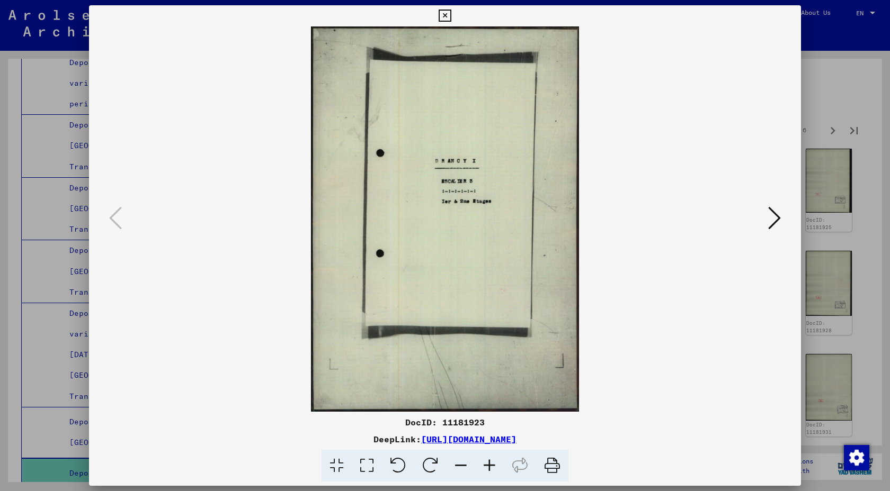
click at [768, 227] on icon at bounding box center [774, 217] width 13 height 25
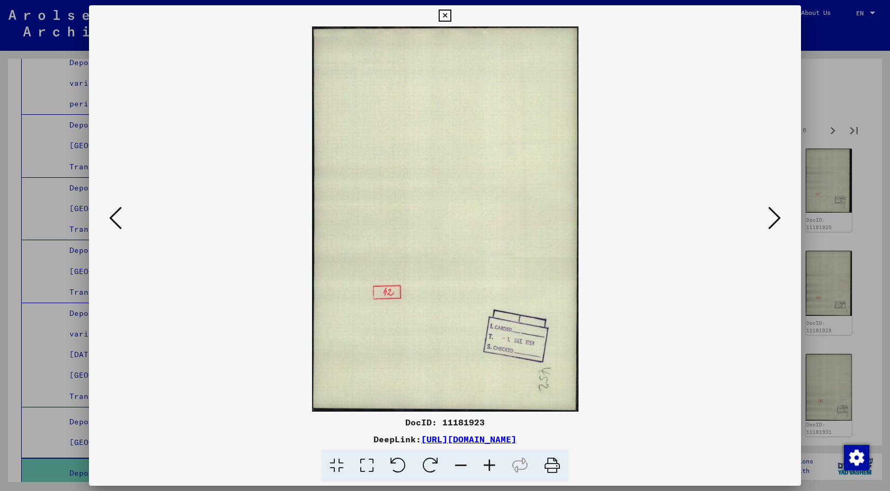
click at [768, 227] on icon at bounding box center [774, 217] width 13 height 25
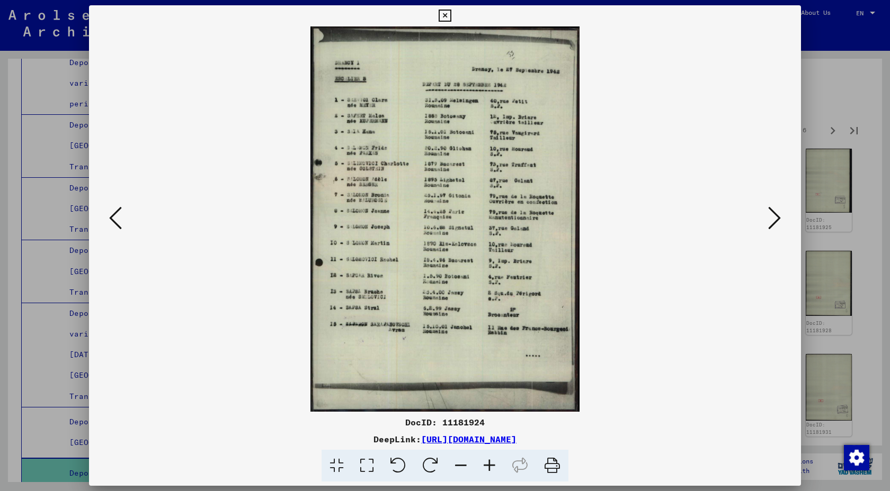
click at [768, 222] on icon at bounding box center [774, 217] width 13 height 25
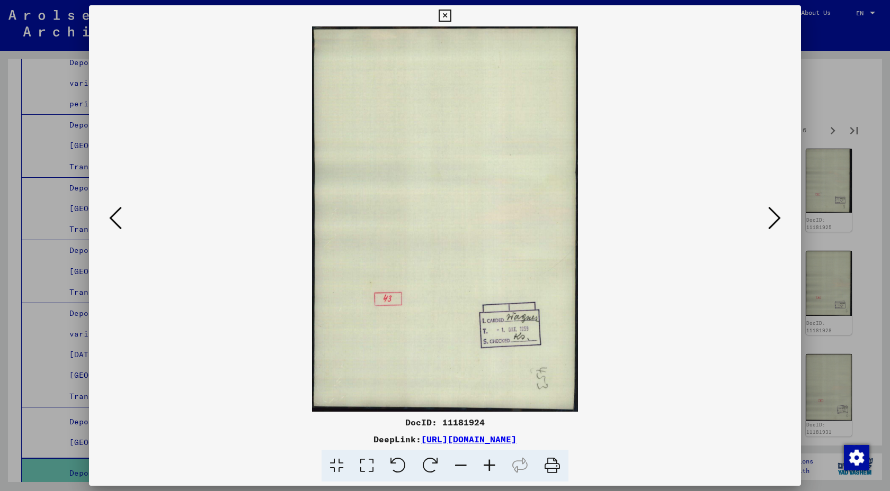
click at [768, 222] on icon at bounding box center [774, 217] width 13 height 25
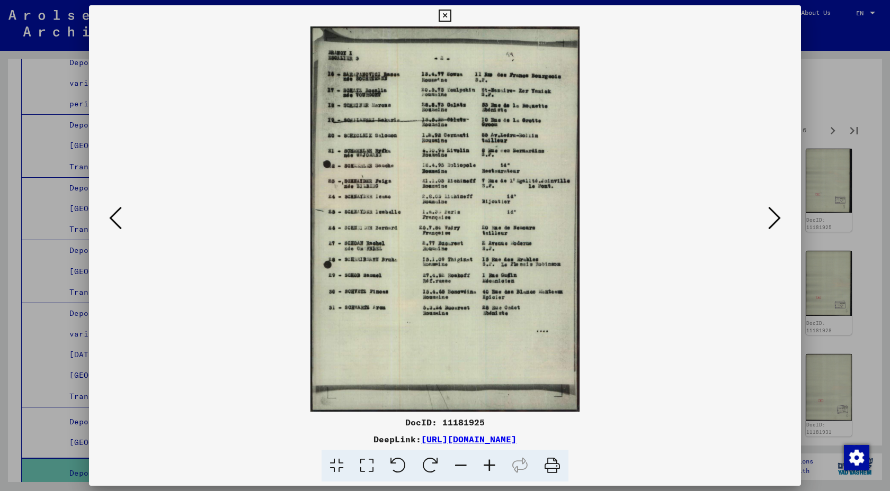
click at [768, 222] on icon at bounding box center [774, 217] width 13 height 25
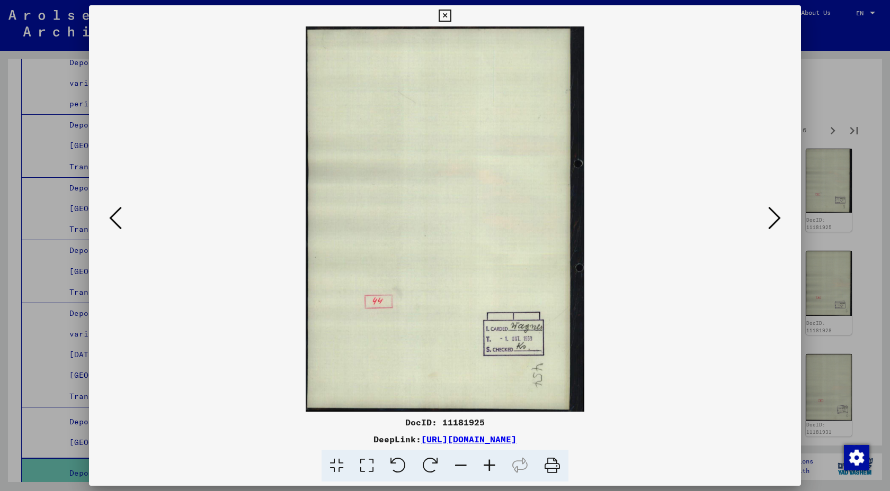
click at [768, 223] on icon at bounding box center [774, 217] width 13 height 25
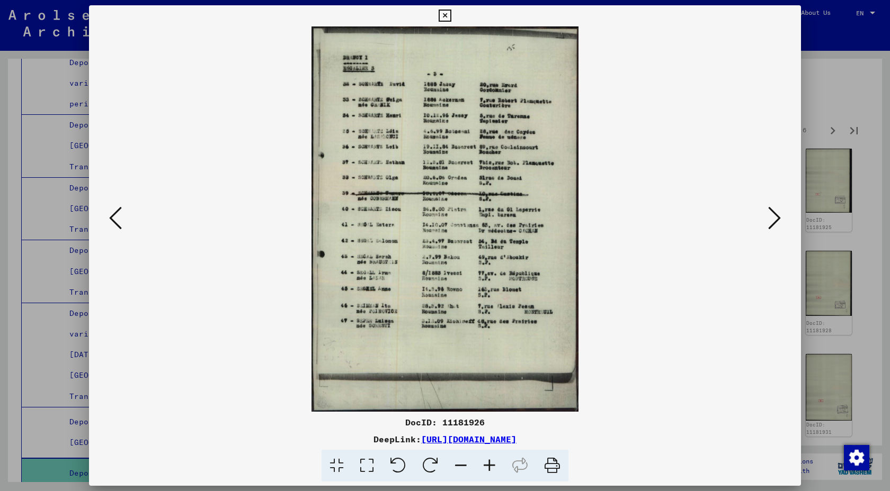
click at [768, 223] on icon at bounding box center [774, 217] width 13 height 25
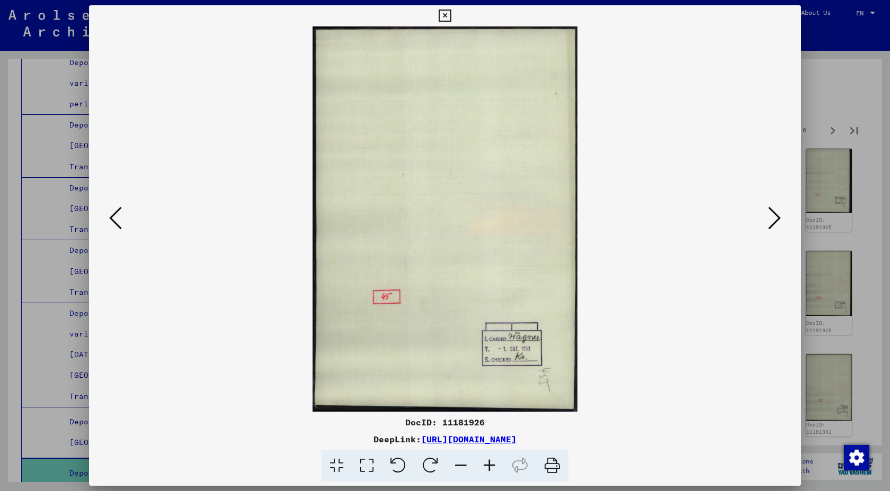
click at [768, 223] on icon at bounding box center [774, 217] width 13 height 25
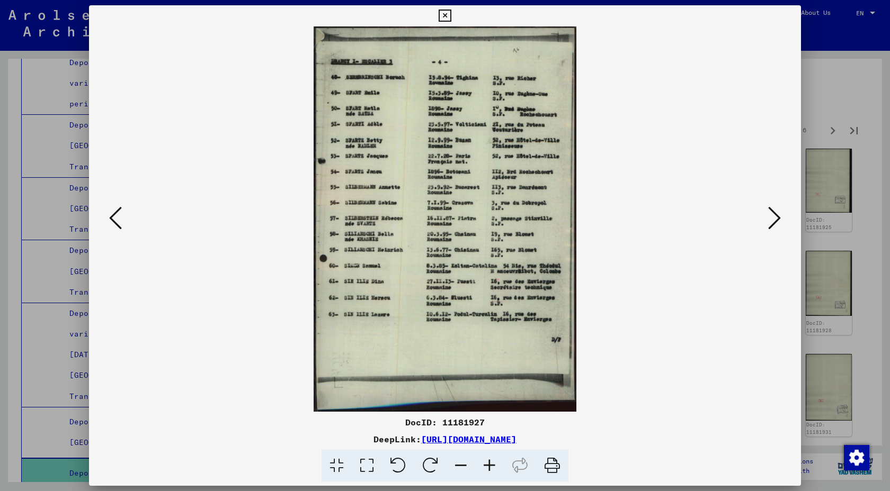
click at [768, 223] on icon at bounding box center [774, 217] width 13 height 25
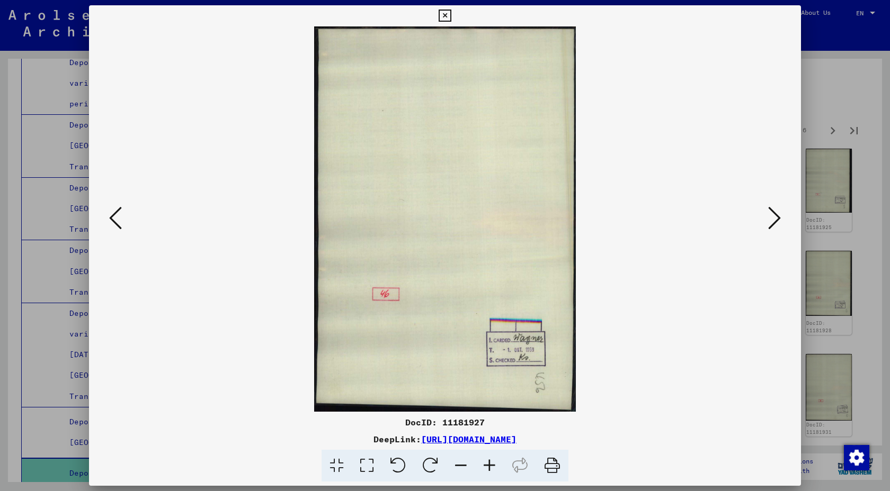
click at [768, 223] on icon at bounding box center [774, 217] width 13 height 25
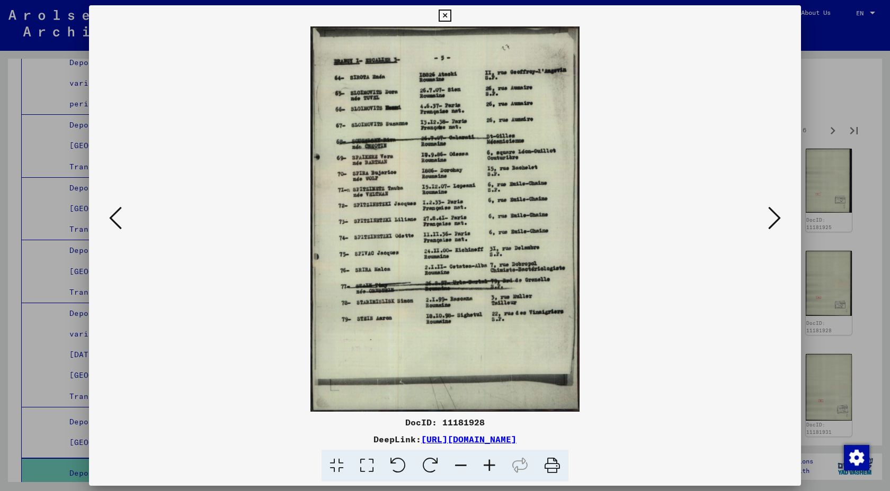
click at [768, 223] on icon at bounding box center [774, 217] width 13 height 25
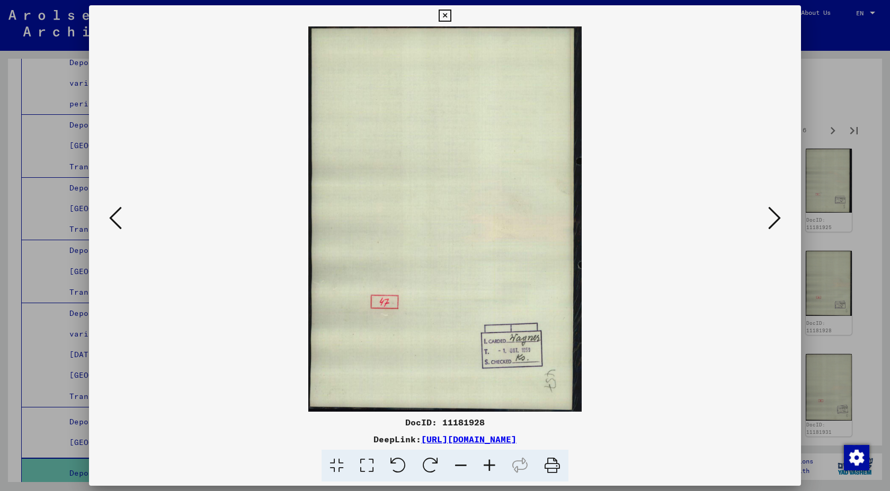
click at [768, 224] on icon at bounding box center [774, 217] width 13 height 25
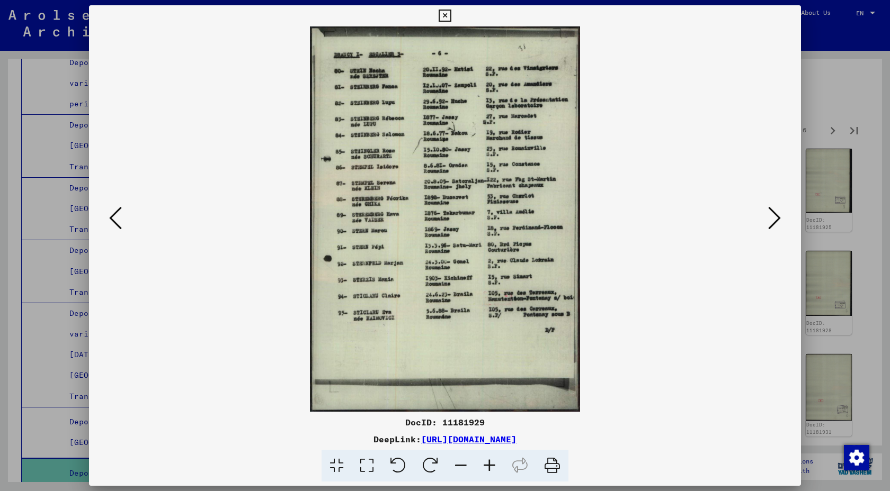
click at [768, 225] on icon at bounding box center [774, 217] width 13 height 25
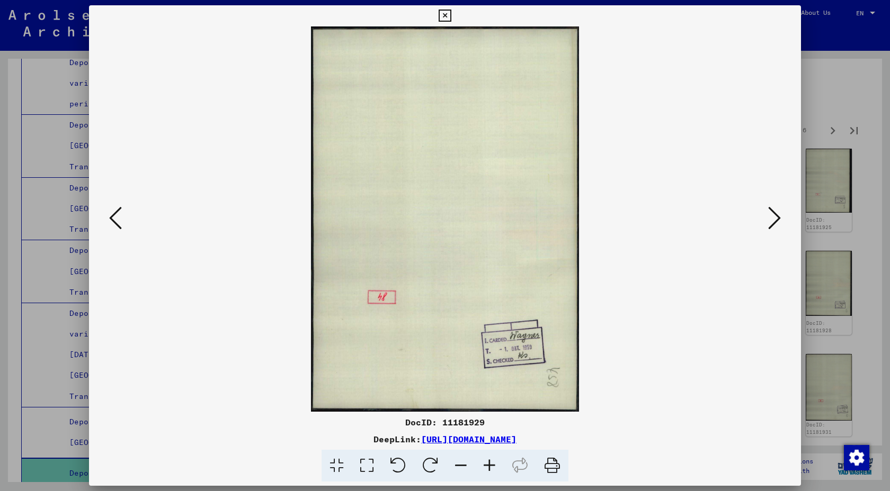
click at [768, 225] on icon at bounding box center [774, 217] width 13 height 25
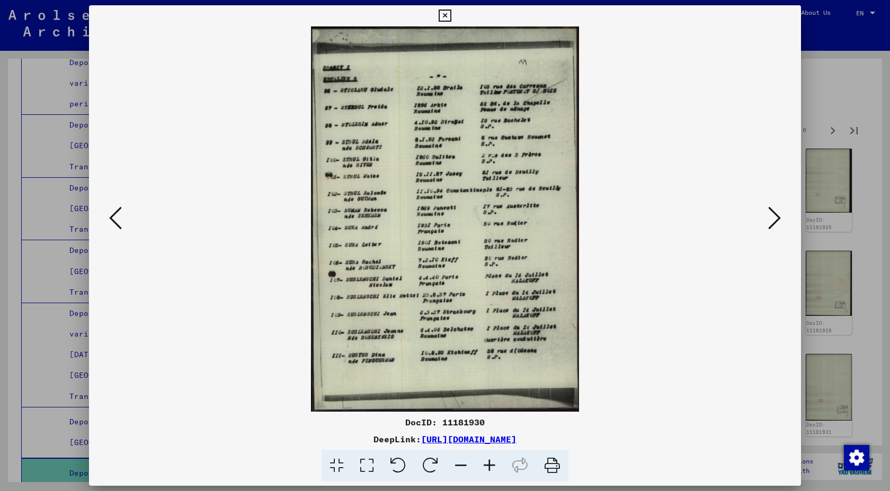
click at [768, 225] on icon at bounding box center [774, 217] width 13 height 25
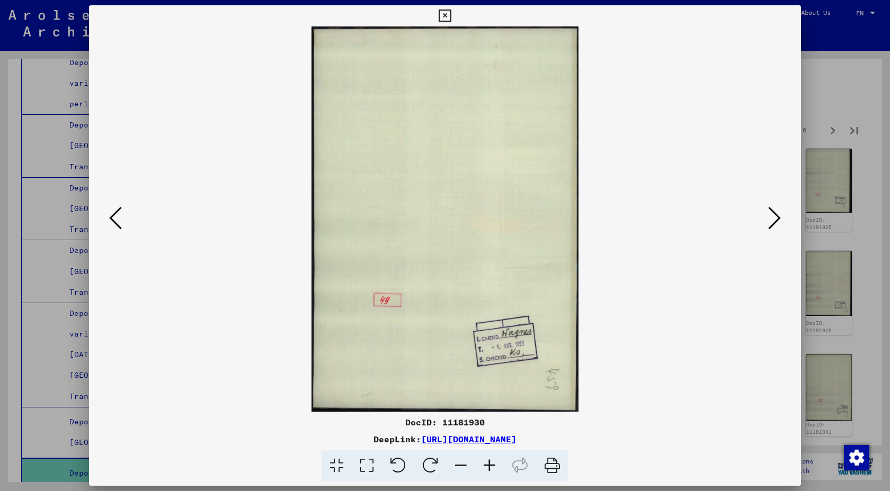
click at [768, 225] on icon at bounding box center [774, 217] width 13 height 25
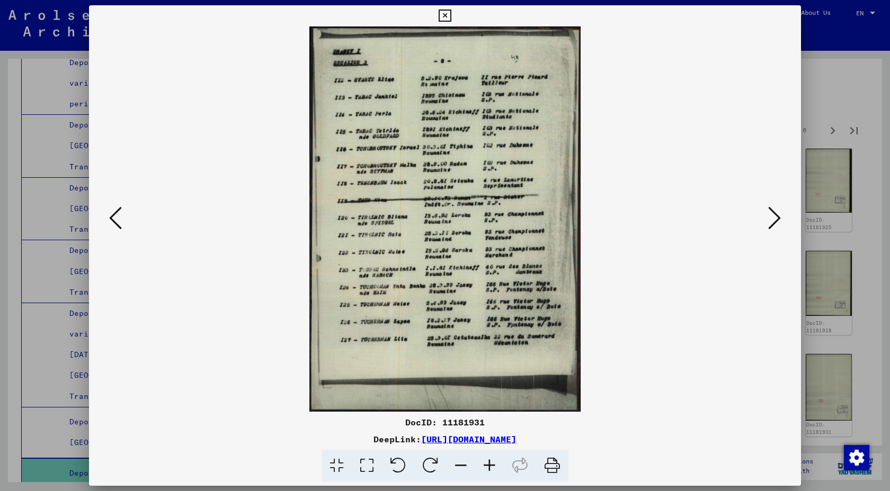
click at [446, 19] on icon at bounding box center [444, 16] width 12 height 13
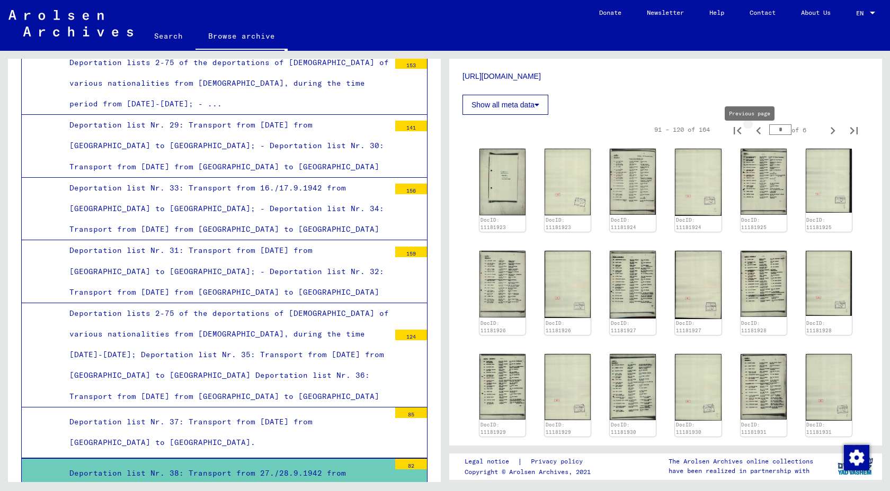
click at [755, 138] on icon "Previous page" at bounding box center [758, 130] width 15 height 15
type input "*"
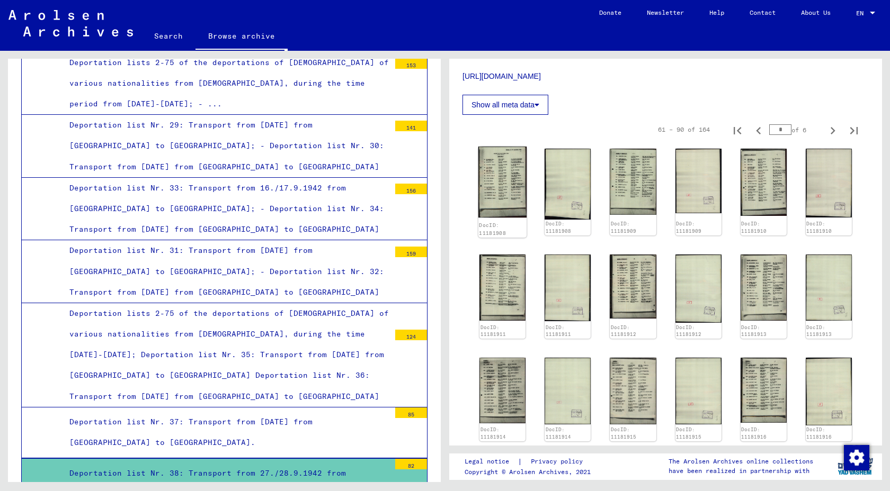
click at [511, 211] on img at bounding box center [502, 182] width 49 height 71
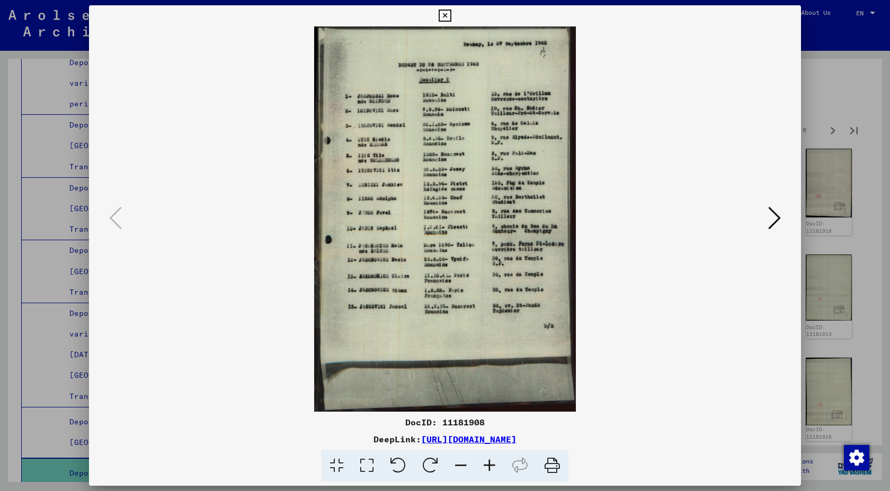
click at [745, 225] on img at bounding box center [445, 219] width 640 height 386
click at [768, 226] on icon at bounding box center [774, 217] width 13 height 25
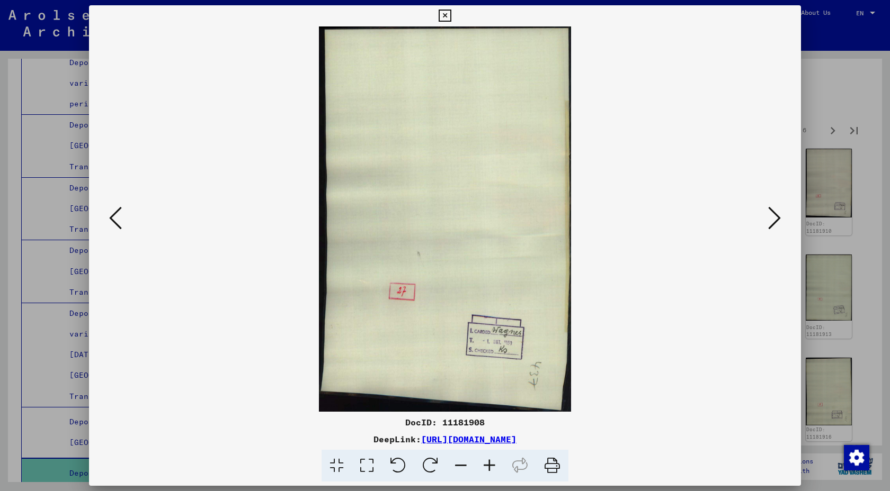
click at [768, 226] on icon at bounding box center [774, 217] width 13 height 25
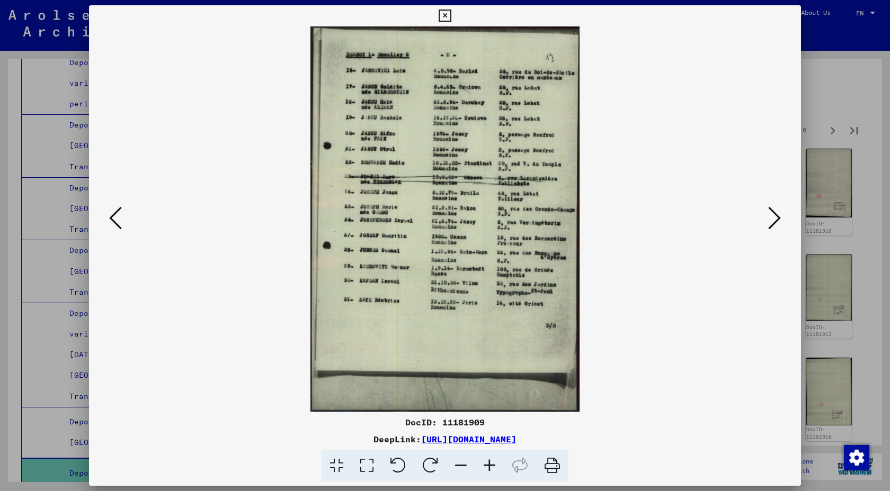
click at [768, 226] on icon at bounding box center [774, 217] width 13 height 25
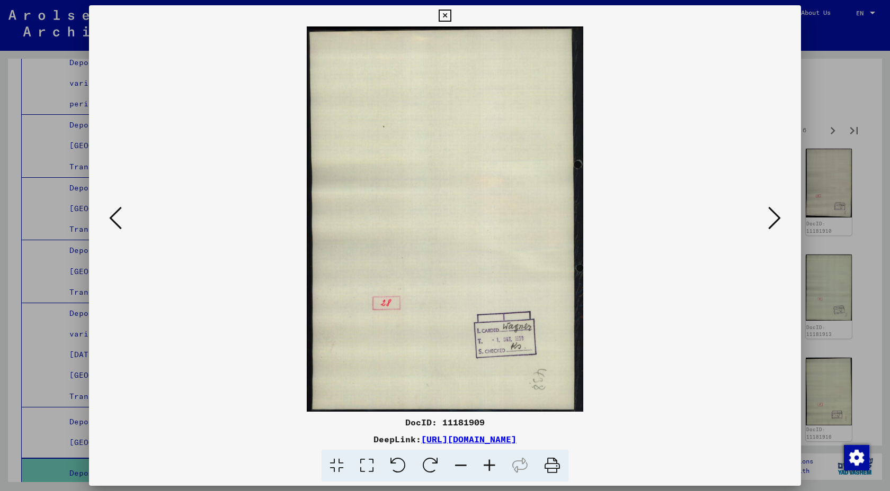
click at [768, 226] on icon at bounding box center [774, 217] width 13 height 25
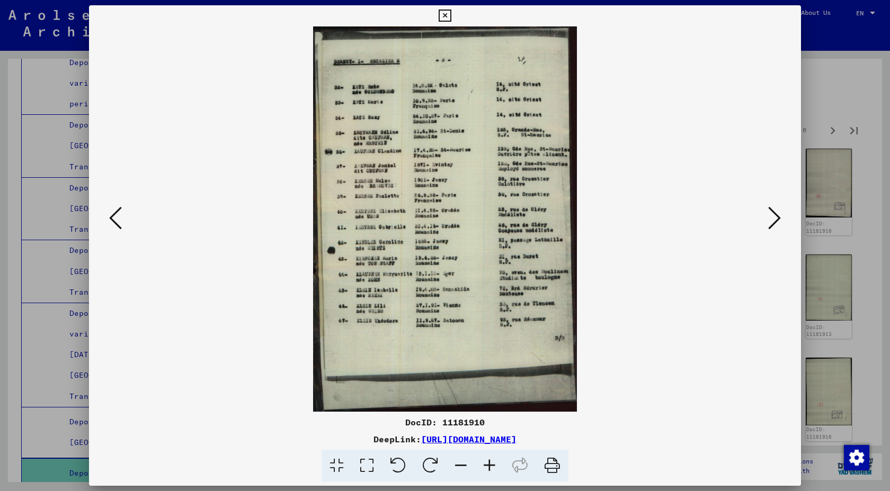
click at [768, 226] on icon at bounding box center [774, 217] width 13 height 25
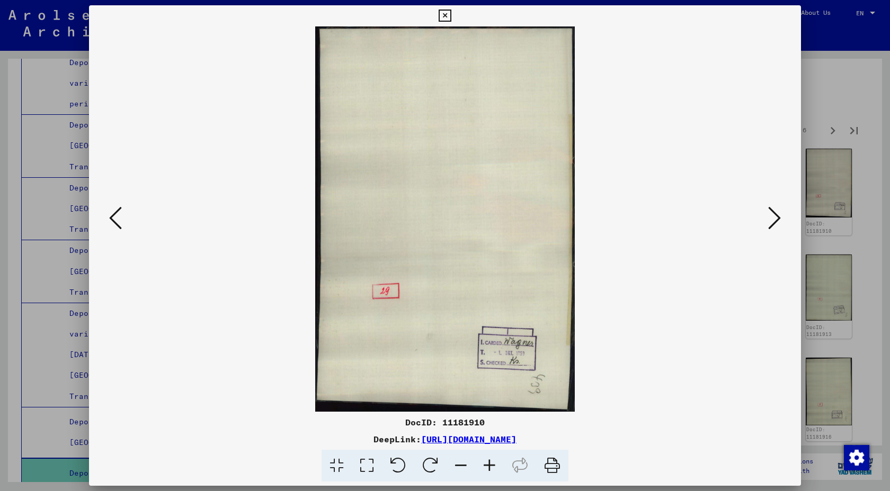
click at [768, 226] on icon at bounding box center [774, 217] width 13 height 25
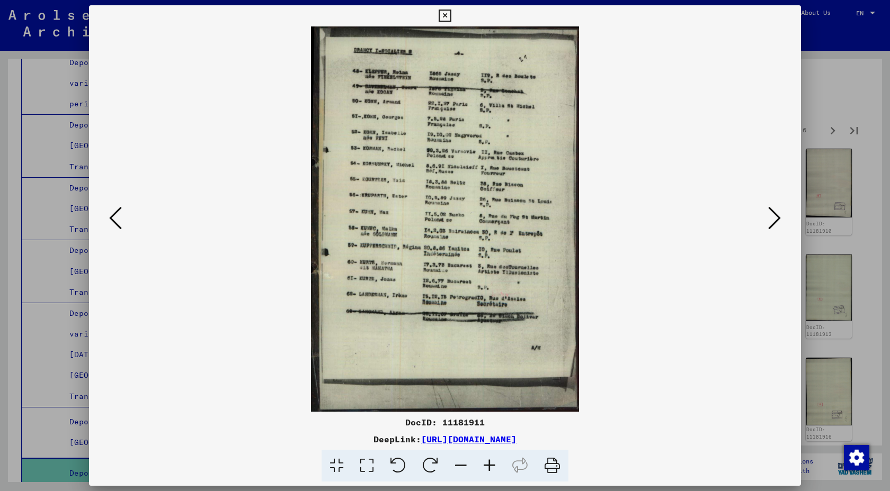
click at [768, 226] on icon at bounding box center [774, 217] width 13 height 25
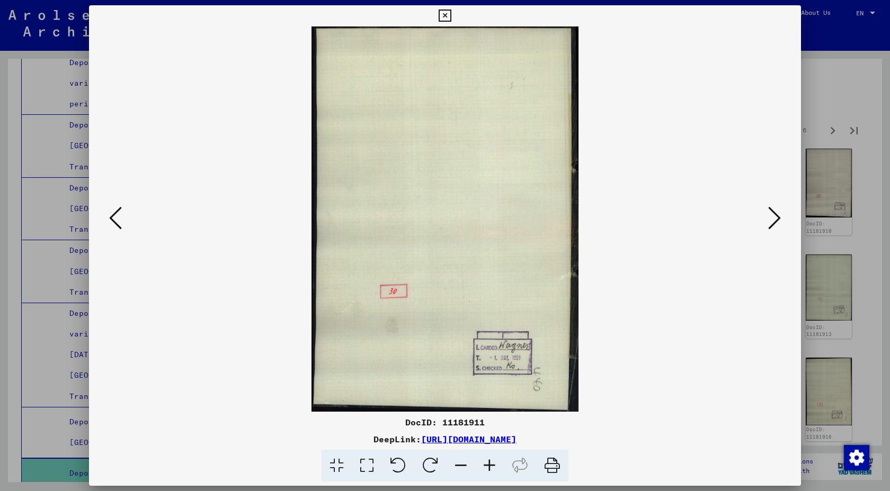
click at [768, 226] on icon at bounding box center [774, 217] width 13 height 25
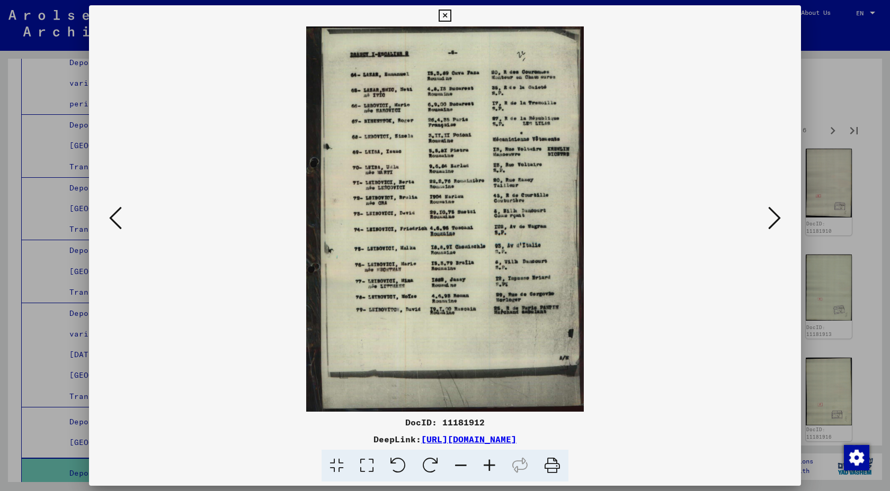
click at [768, 226] on icon at bounding box center [774, 217] width 13 height 25
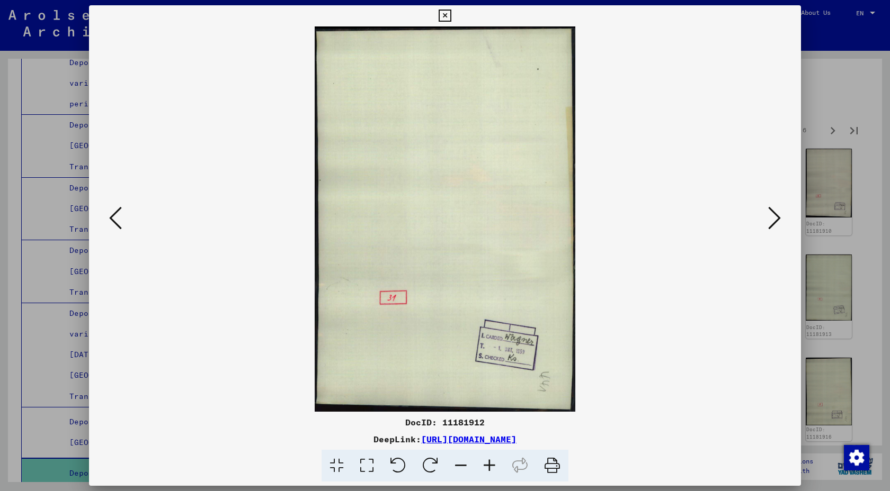
click at [768, 226] on icon at bounding box center [774, 217] width 13 height 25
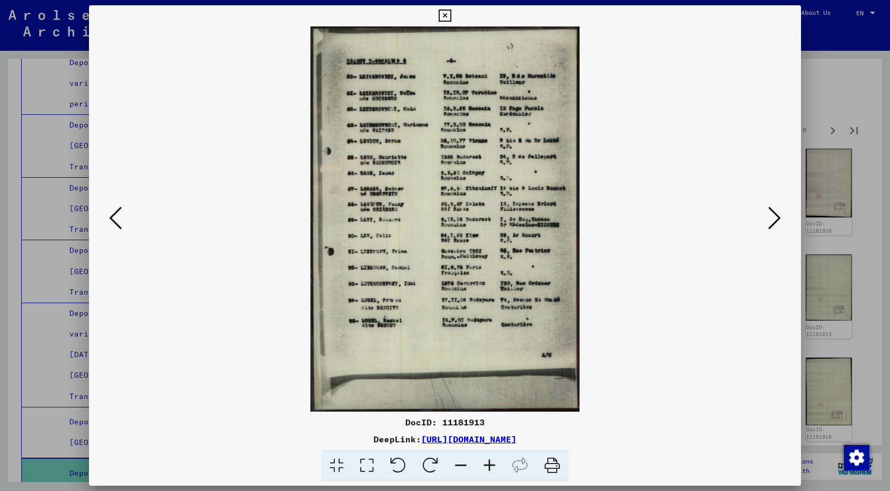
click at [768, 226] on icon at bounding box center [774, 217] width 13 height 25
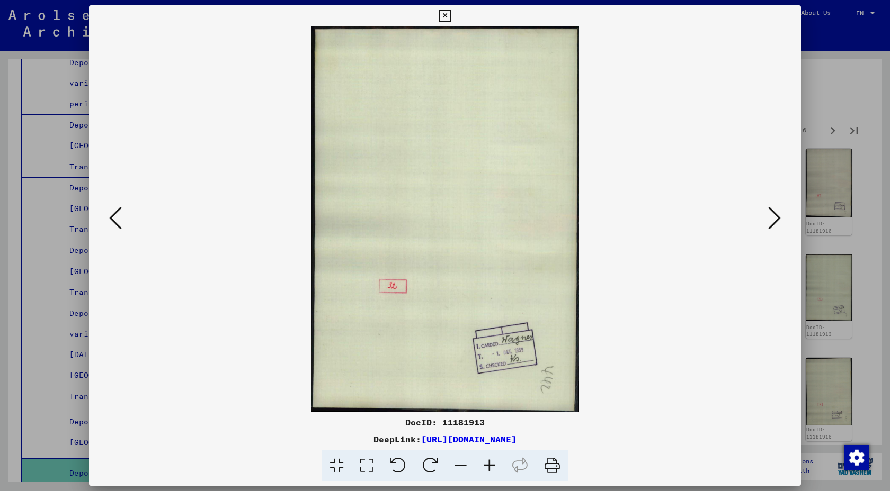
click at [768, 227] on icon at bounding box center [774, 217] width 13 height 25
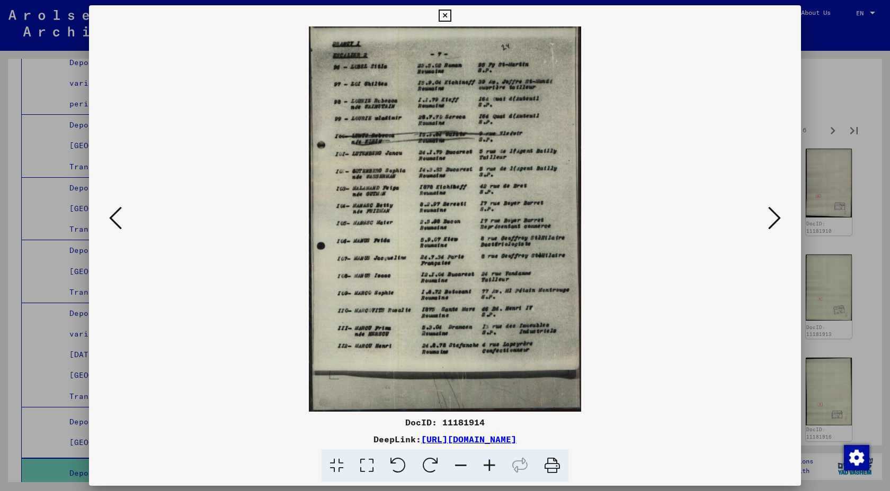
click at [768, 228] on icon at bounding box center [774, 217] width 13 height 25
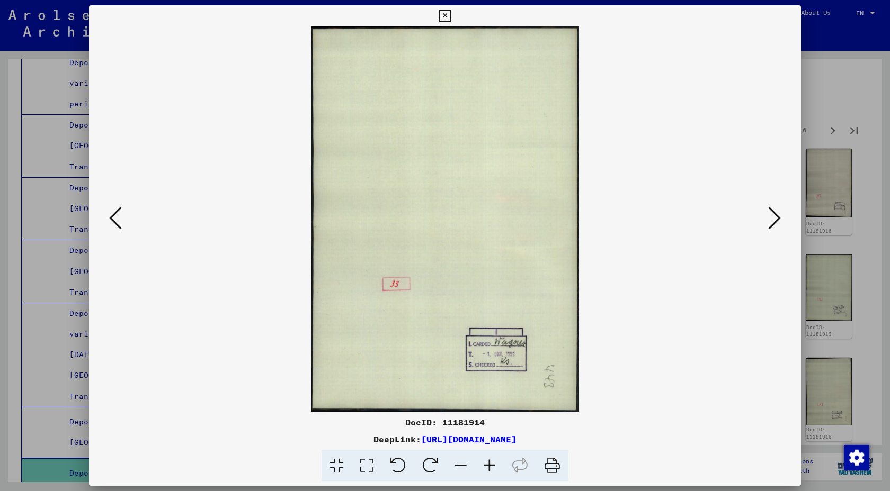
click at [768, 228] on icon at bounding box center [774, 217] width 13 height 25
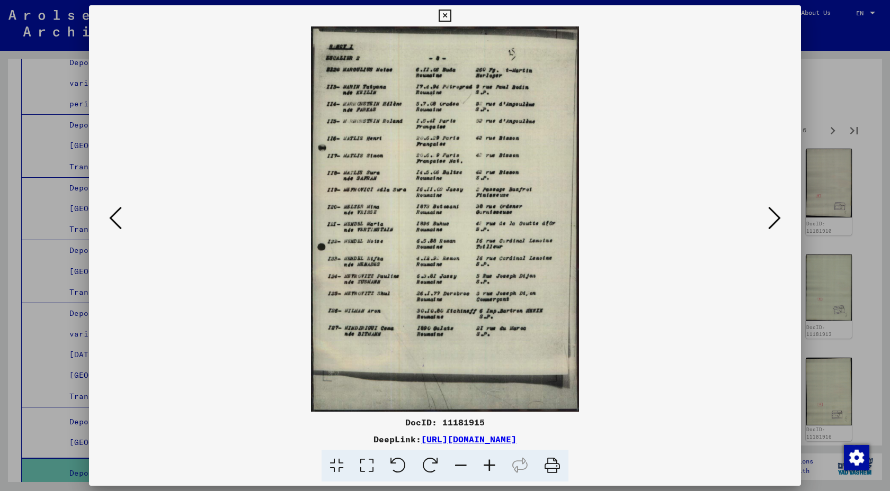
click at [768, 228] on icon at bounding box center [774, 217] width 13 height 25
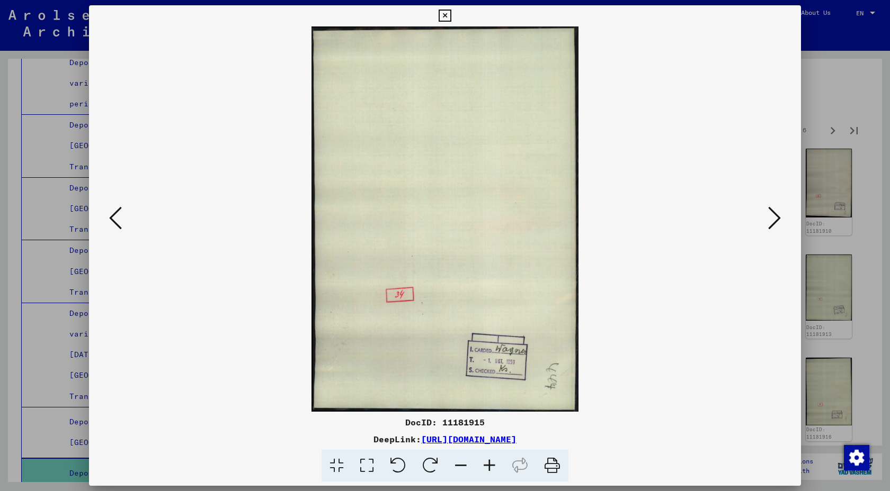
click at [768, 228] on icon at bounding box center [774, 217] width 13 height 25
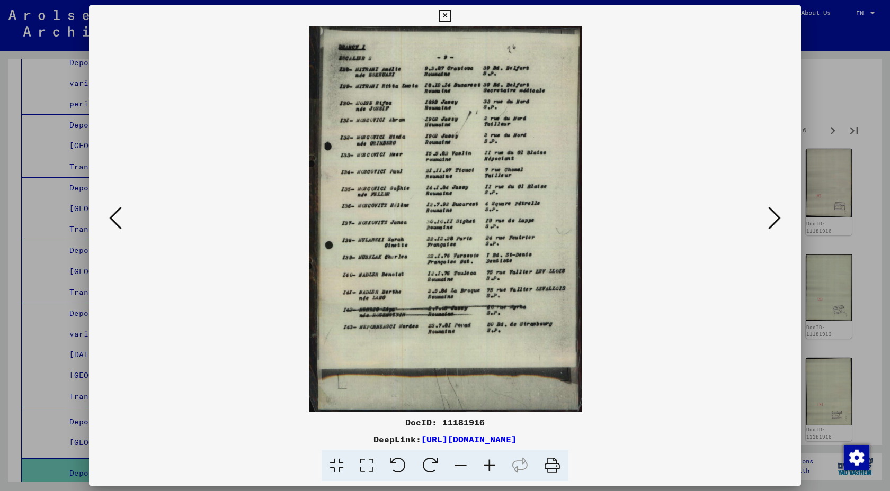
click at [768, 228] on icon at bounding box center [774, 217] width 13 height 25
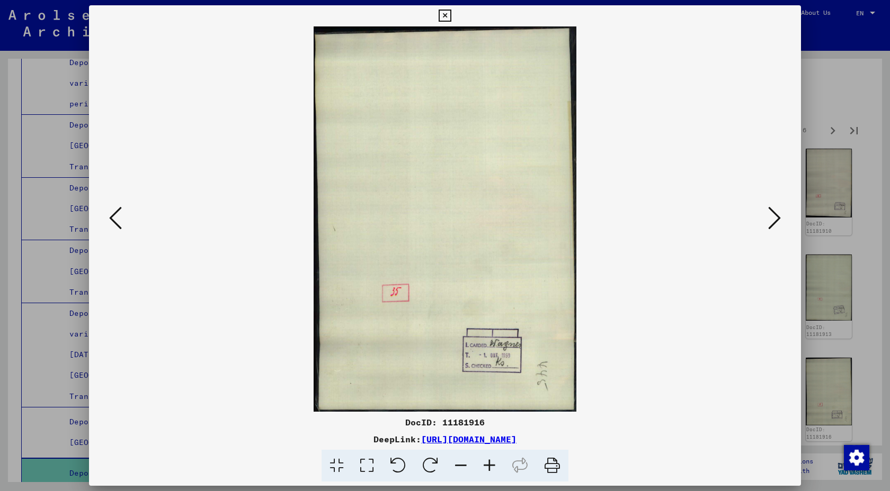
click at [768, 228] on icon at bounding box center [774, 217] width 13 height 25
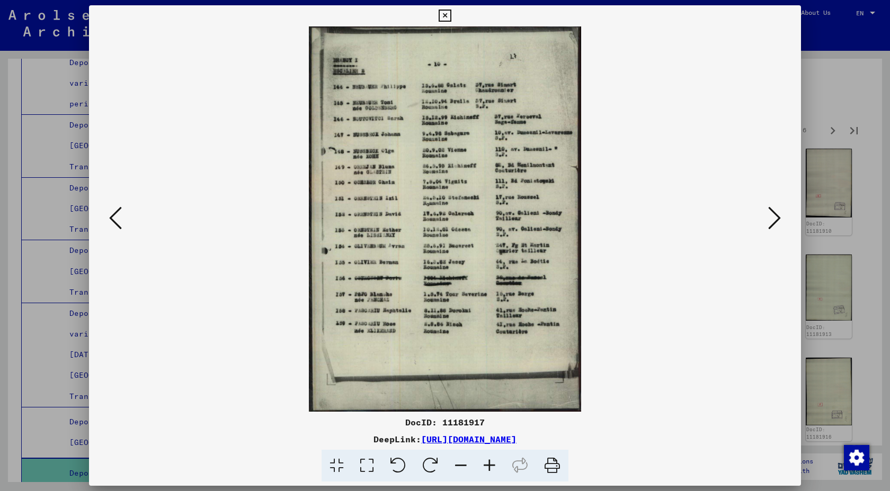
click at [768, 228] on icon at bounding box center [774, 217] width 13 height 25
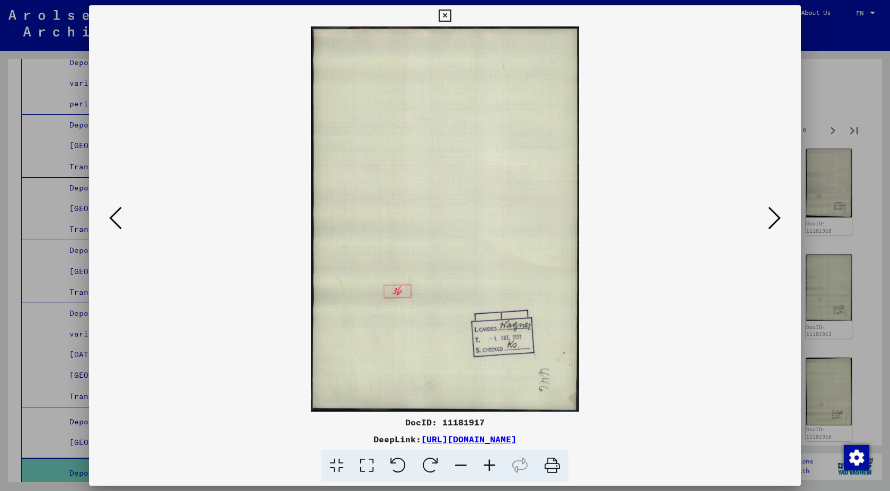
click at [768, 228] on icon at bounding box center [774, 217] width 13 height 25
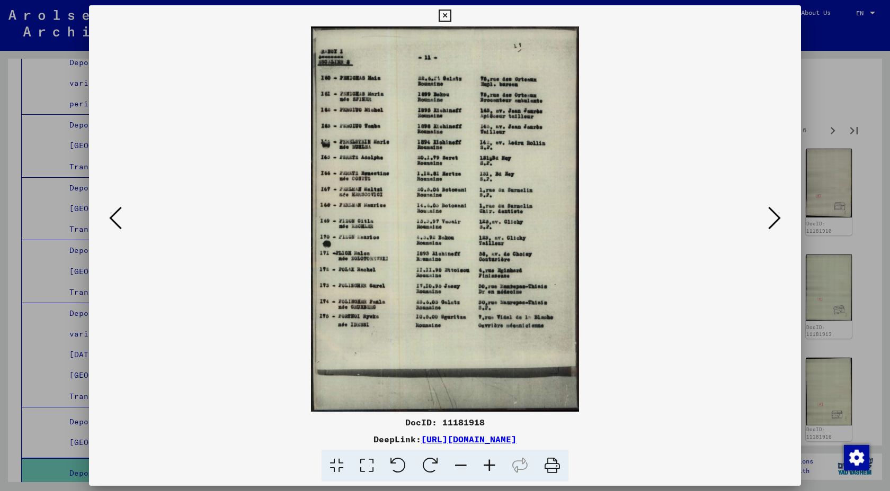
click at [768, 228] on icon at bounding box center [774, 217] width 13 height 25
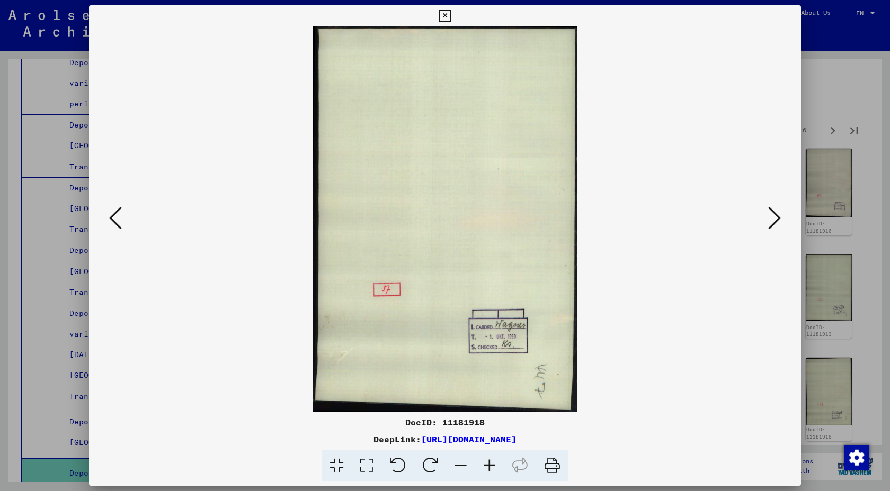
click at [768, 228] on icon at bounding box center [774, 217] width 13 height 25
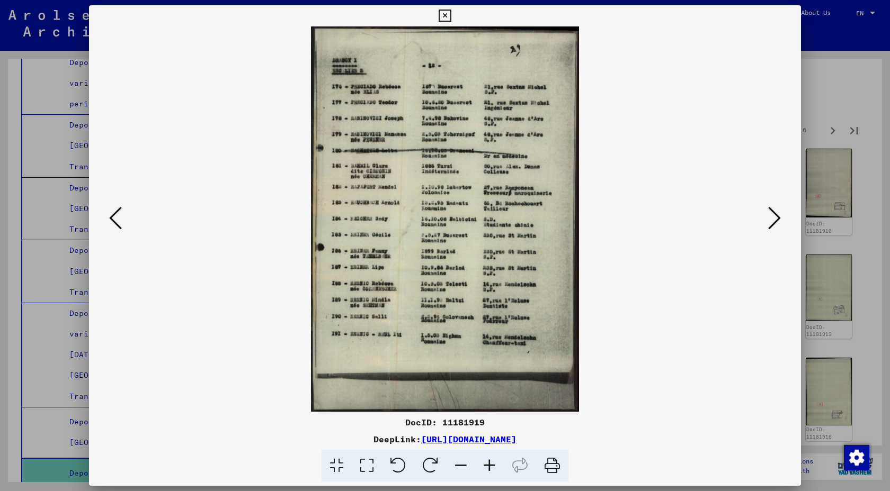
click at [768, 228] on icon at bounding box center [774, 217] width 13 height 25
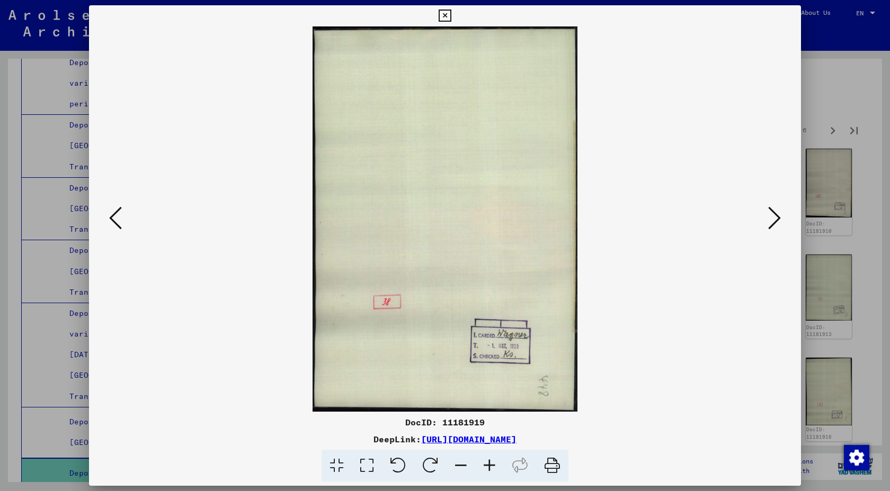
click at [443, 17] on icon at bounding box center [444, 16] width 12 height 13
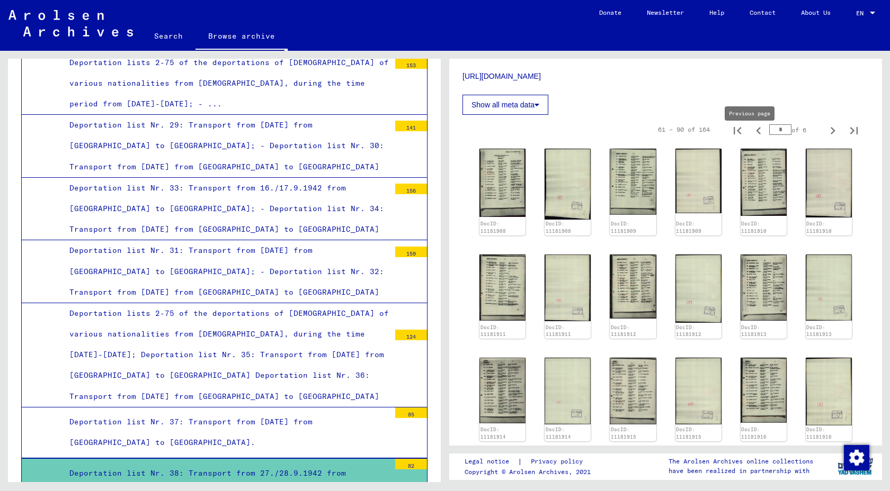
click at [757, 135] on icon "Previous page" at bounding box center [758, 130] width 5 height 7
type input "*"
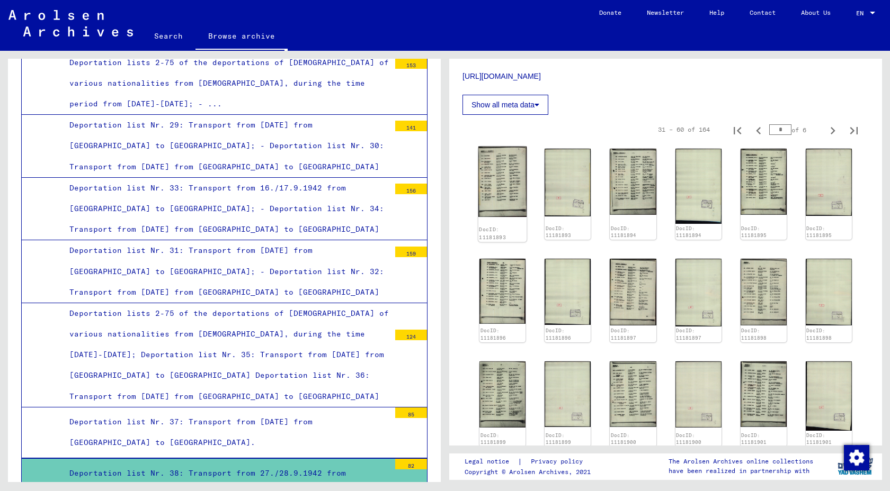
click at [502, 184] on img at bounding box center [502, 182] width 49 height 70
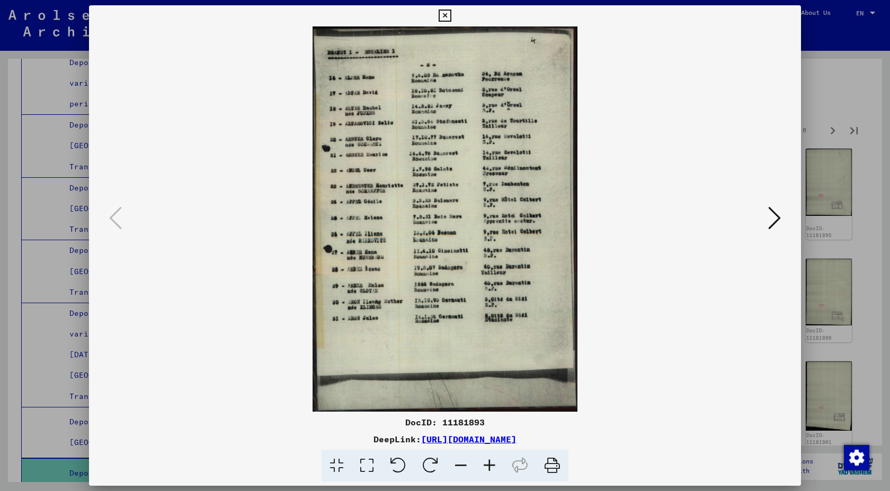
click at [445, 19] on icon at bounding box center [444, 16] width 12 height 13
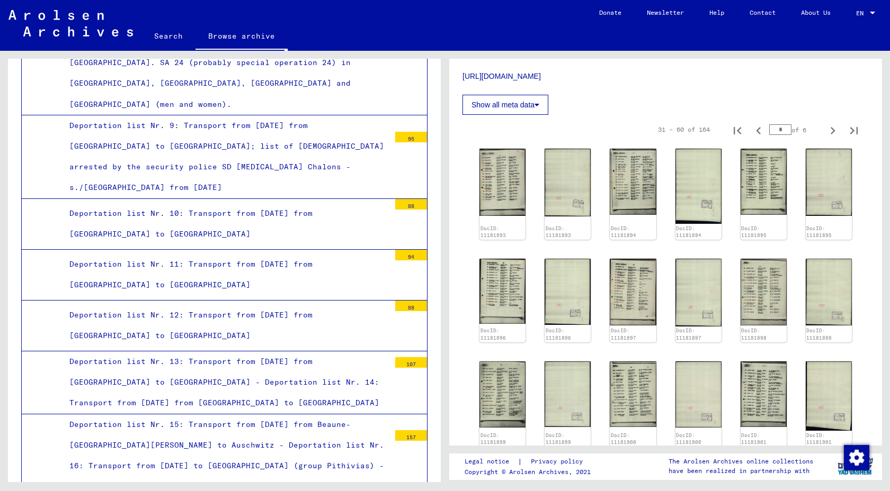
scroll to position [603, 0]
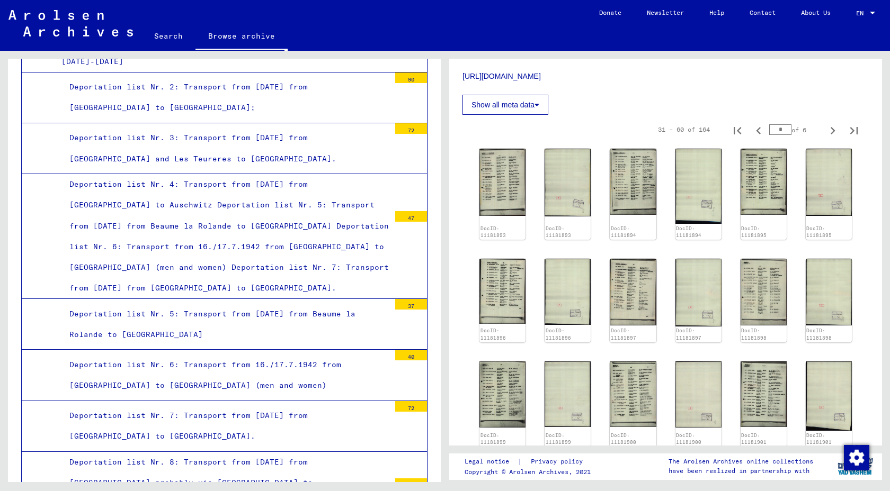
click at [188, 304] on div "Deportation list Nr. 5: Transport from [DATE] from Beaume la Rolande to [GEOGRA…" at bounding box center [225, 324] width 328 height 41
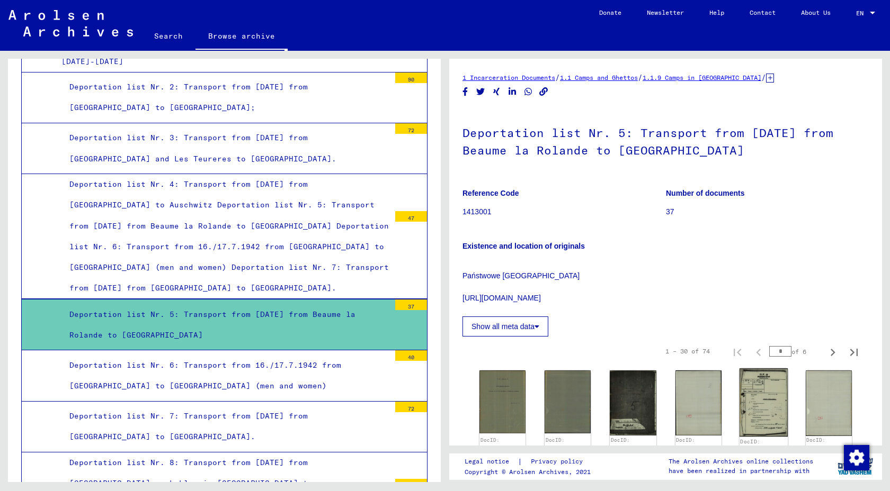
click at [760, 400] on img at bounding box center [763, 403] width 49 height 68
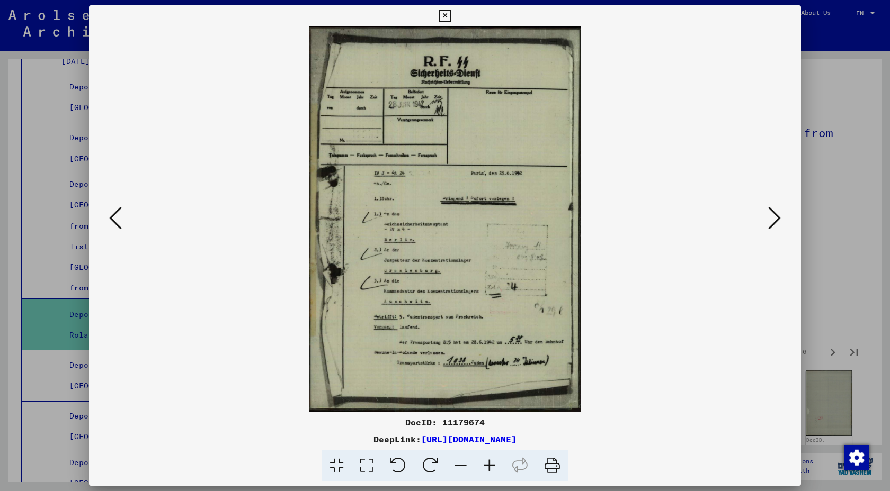
click at [768, 223] on icon at bounding box center [774, 217] width 13 height 25
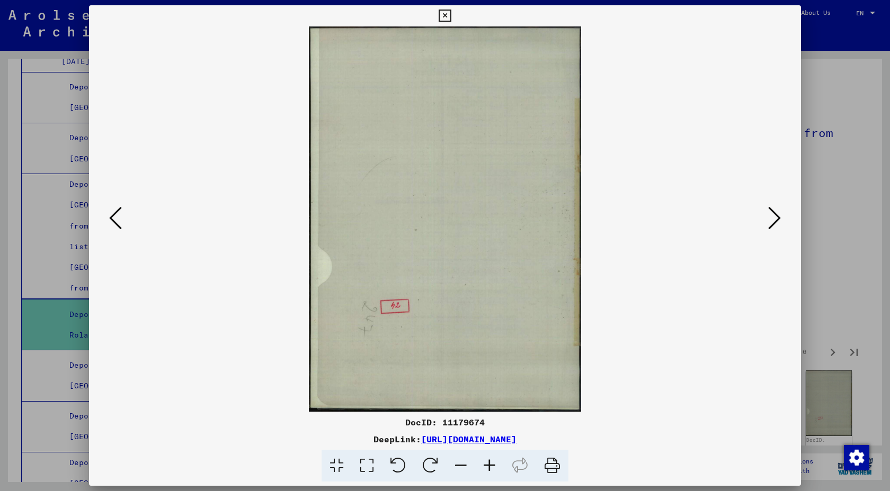
click at [768, 223] on icon at bounding box center [774, 217] width 13 height 25
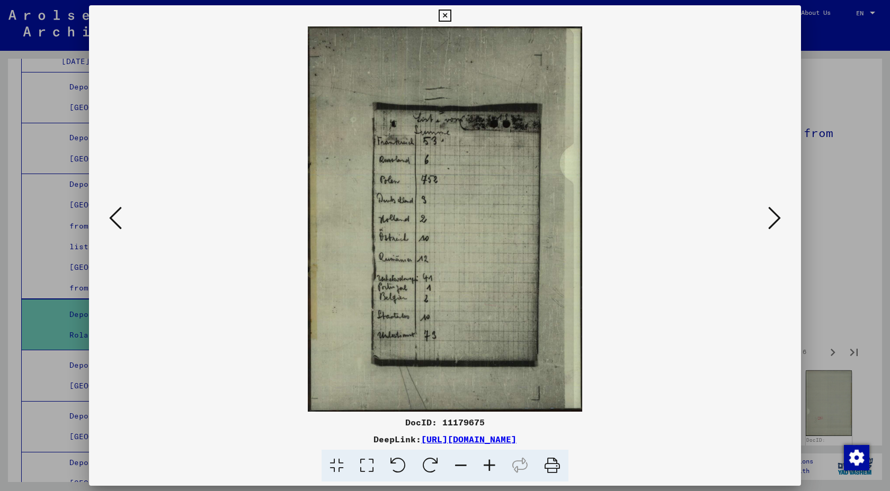
click at [768, 222] on icon at bounding box center [774, 217] width 13 height 25
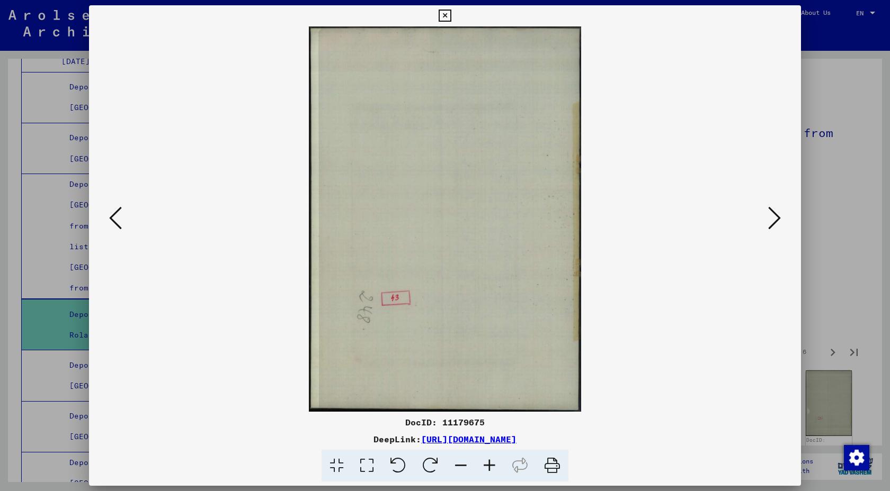
click at [768, 222] on icon at bounding box center [774, 217] width 13 height 25
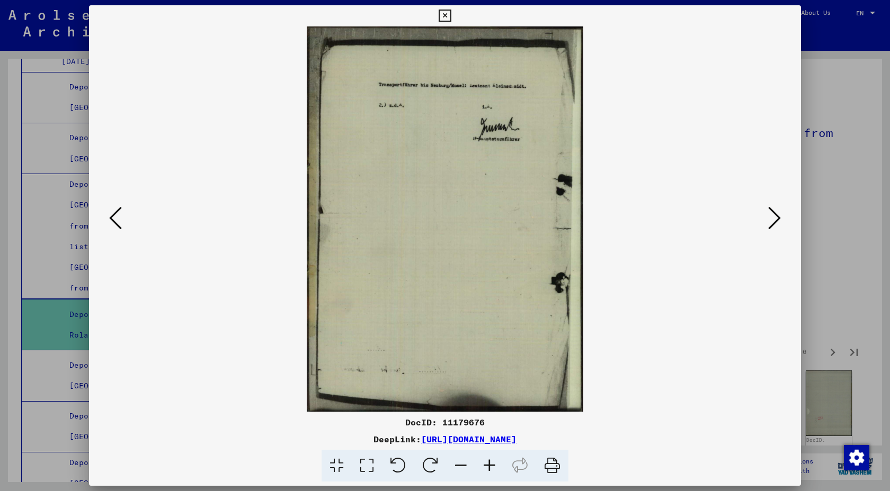
click at [768, 222] on icon at bounding box center [774, 217] width 13 height 25
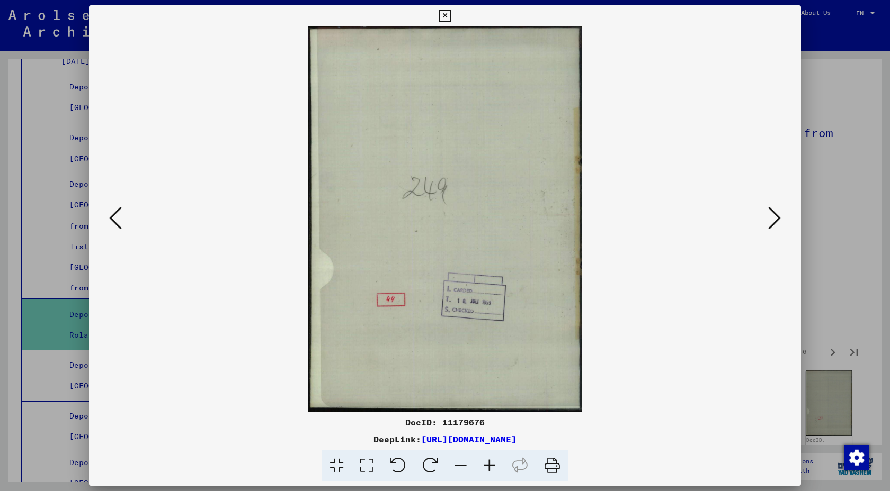
click at [768, 222] on icon at bounding box center [774, 217] width 13 height 25
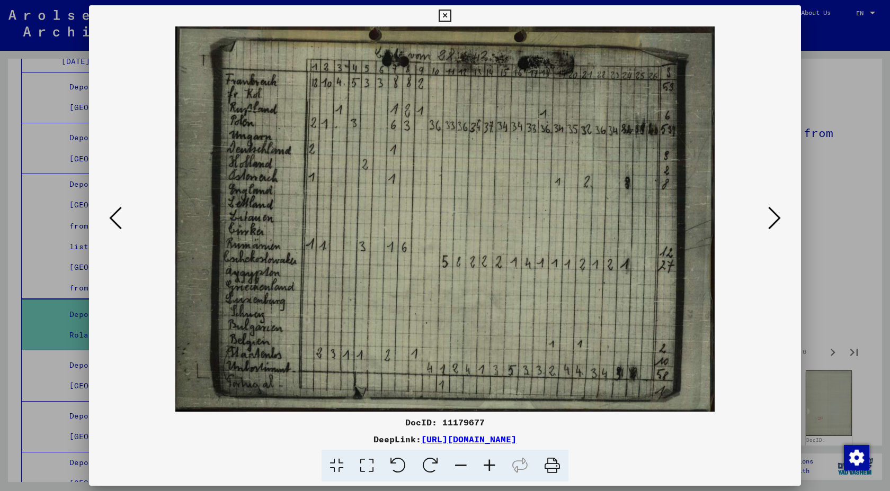
click at [768, 222] on icon at bounding box center [774, 217] width 13 height 25
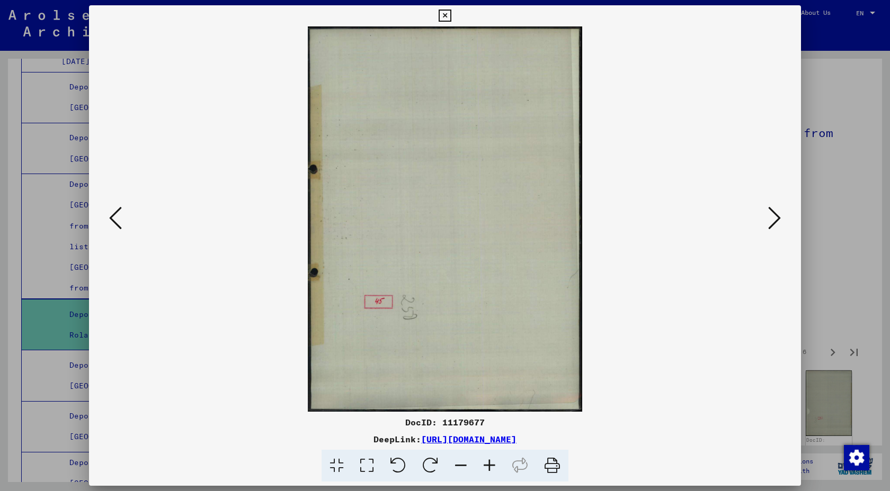
click at [768, 222] on icon at bounding box center [774, 217] width 13 height 25
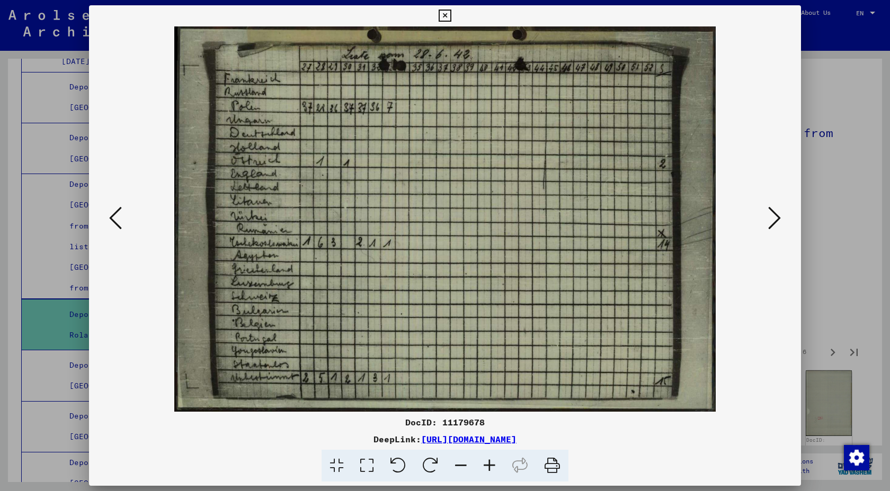
click at [768, 222] on icon at bounding box center [774, 217] width 13 height 25
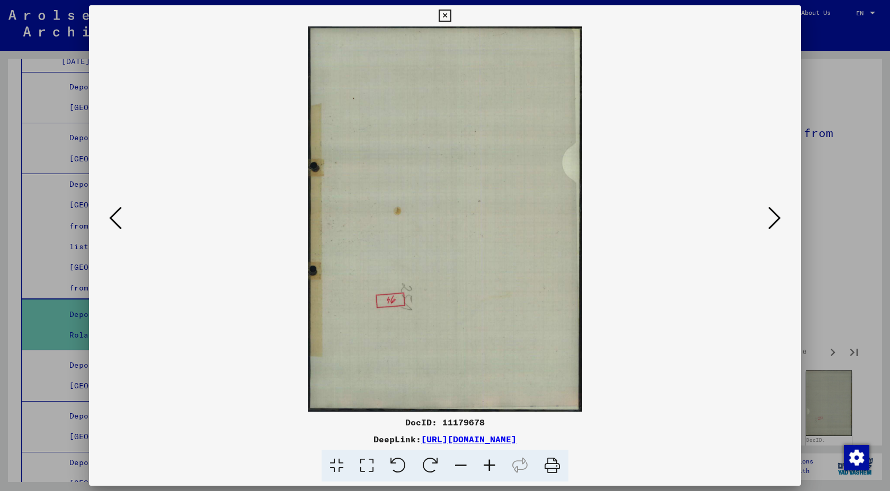
click at [768, 222] on icon at bounding box center [774, 217] width 13 height 25
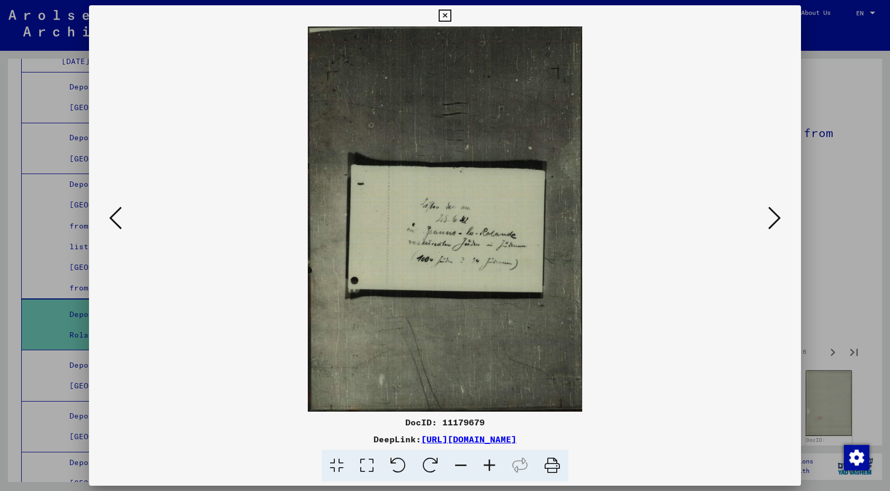
click at [768, 222] on icon at bounding box center [774, 217] width 13 height 25
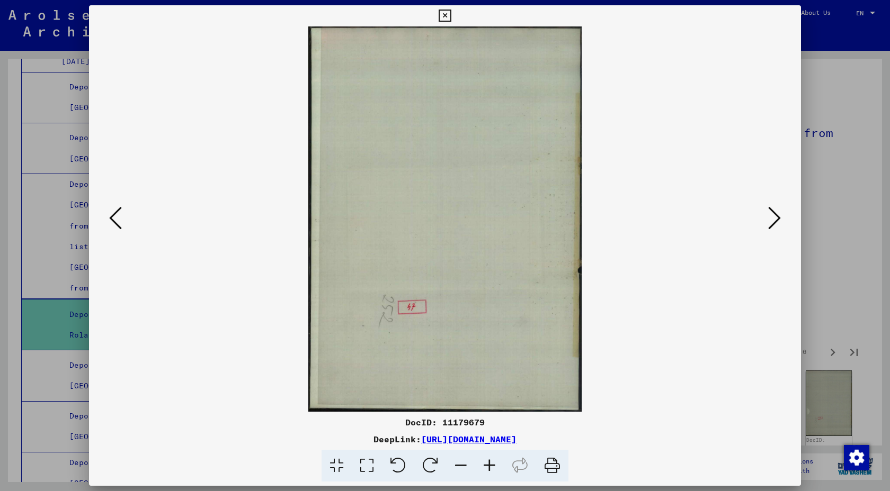
click at [768, 222] on icon at bounding box center [774, 217] width 13 height 25
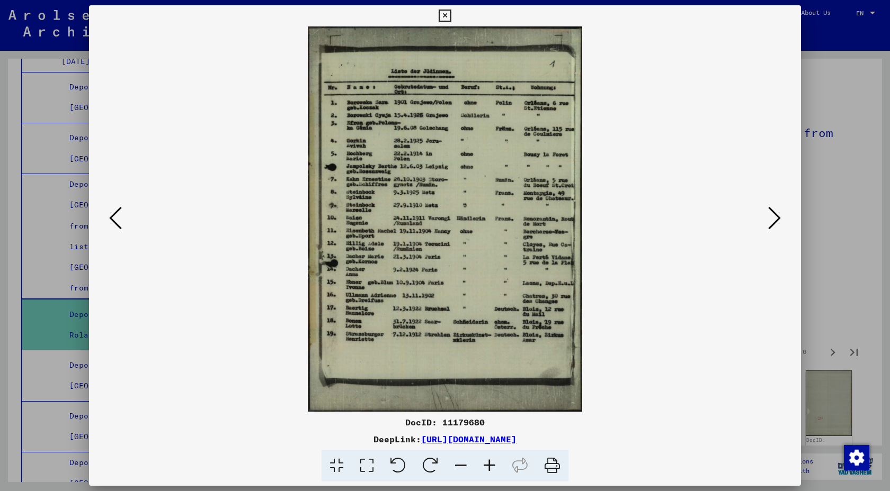
click at [768, 222] on icon at bounding box center [774, 217] width 13 height 25
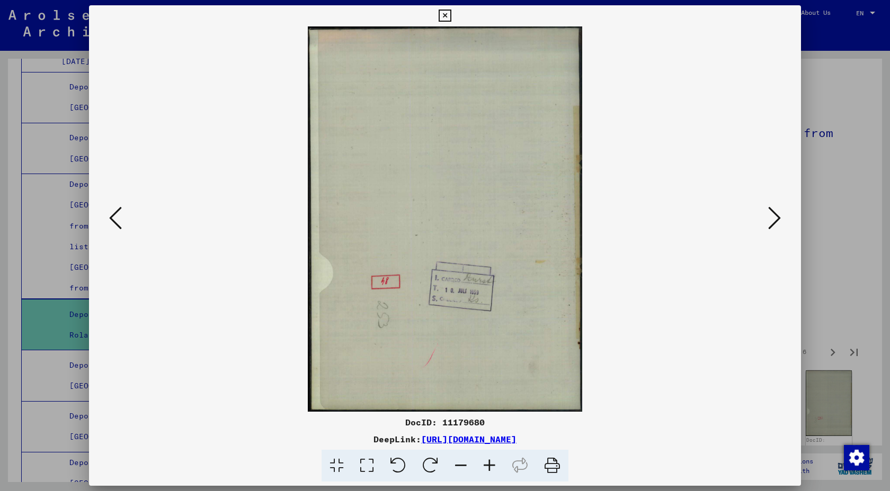
click at [768, 222] on icon at bounding box center [774, 217] width 13 height 25
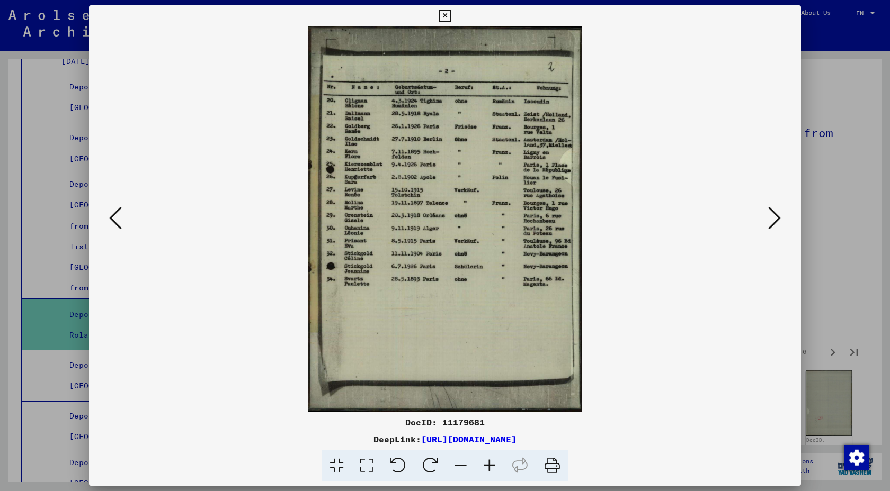
click at [768, 220] on icon at bounding box center [774, 217] width 13 height 25
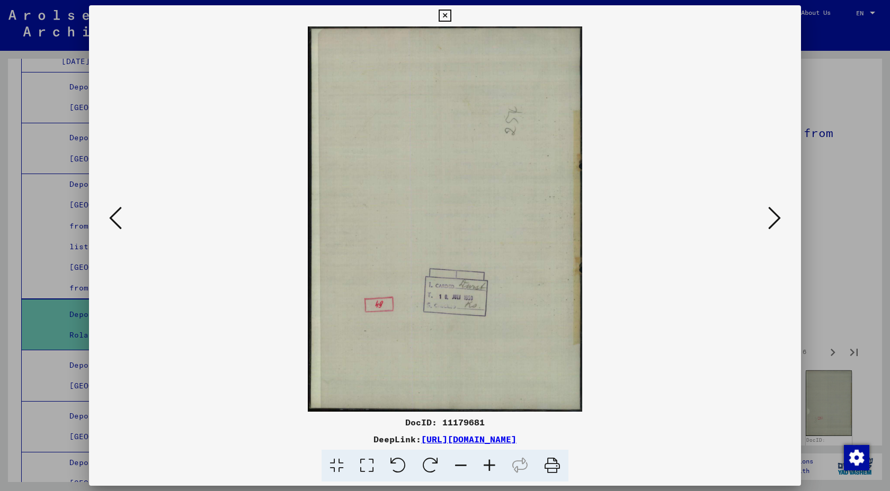
click at [768, 220] on icon at bounding box center [774, 217] width 13 height 25
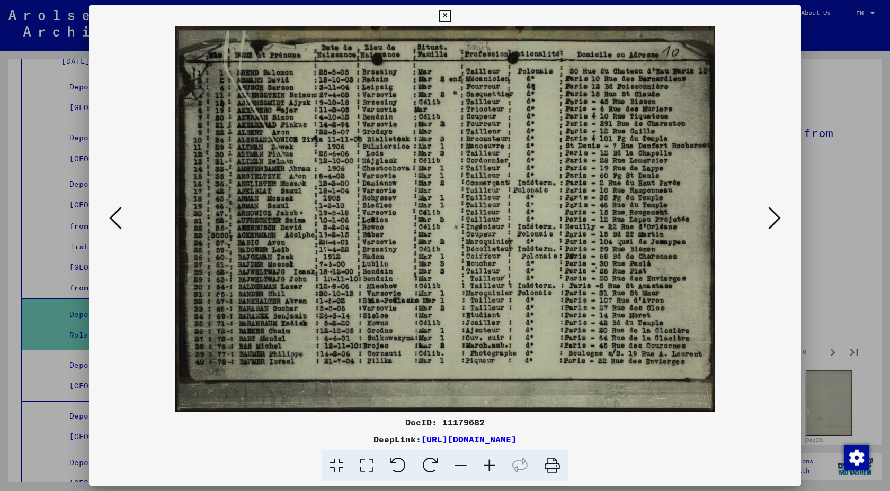
click at [768, 220] on icon at bounding box center [774, 217] width 13 height 25
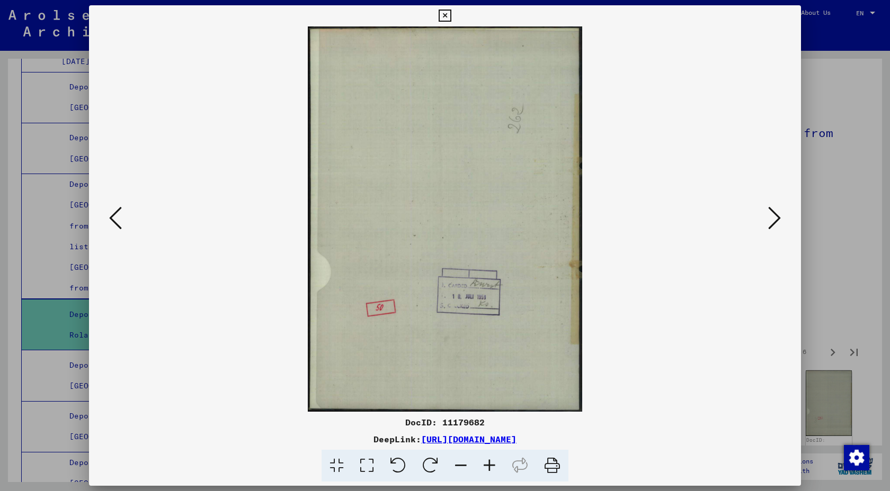
click at [768, 220] on icon at bounding box center [774, 217] width 13 height 25
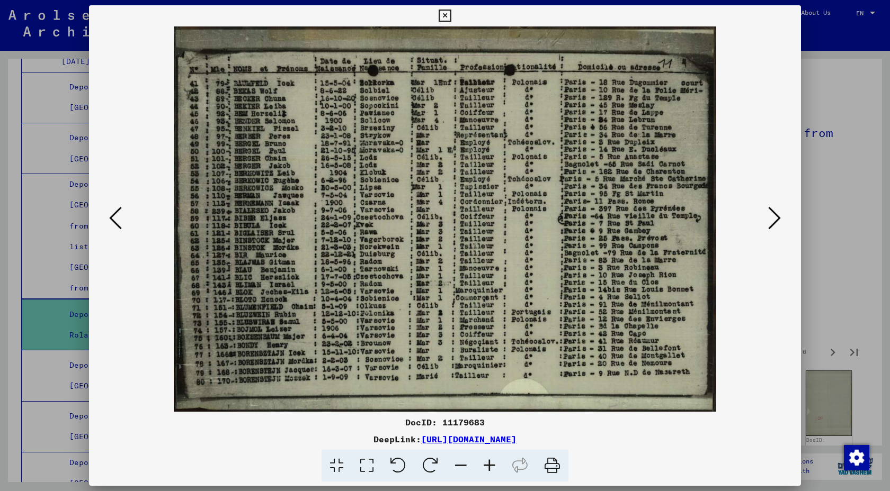
click at [768, 220] on icon at bounding box center [774, 217] width 13 height 25
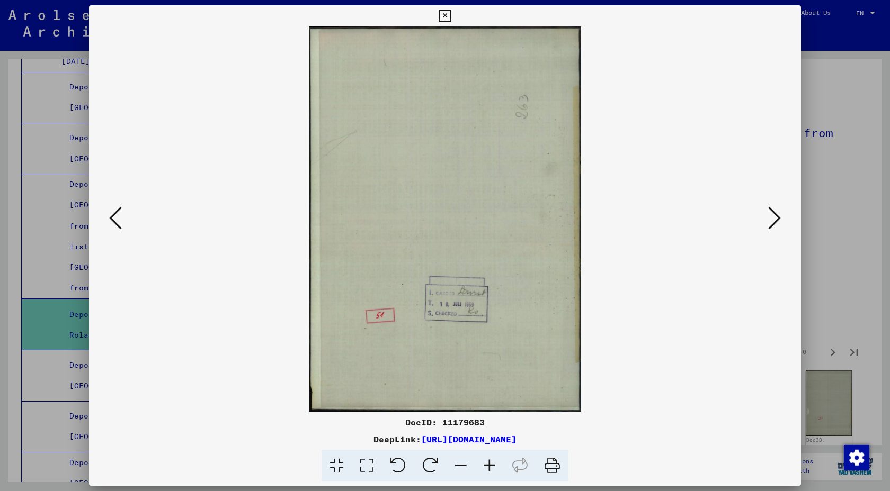
click at [768, 220] on icon at bounding box center [774, 217] width 13 height 25
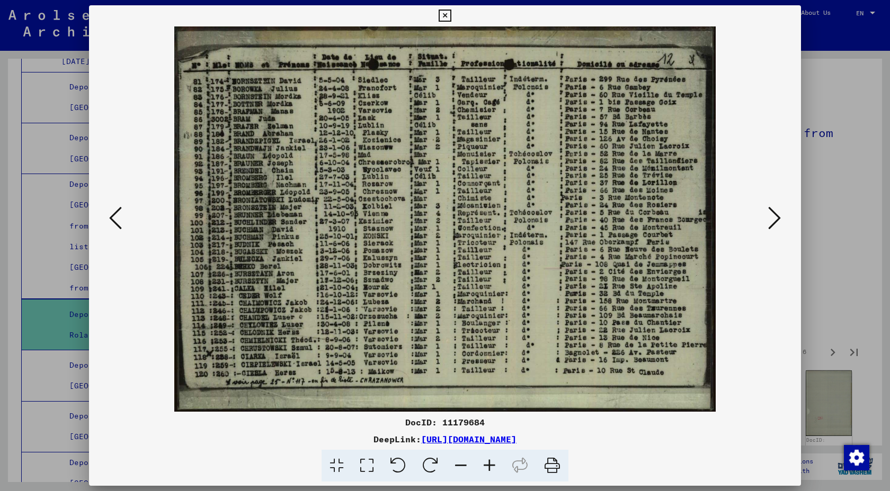
click at [768, 220] on icon at bounding box center [774, 217] width 13 height 25
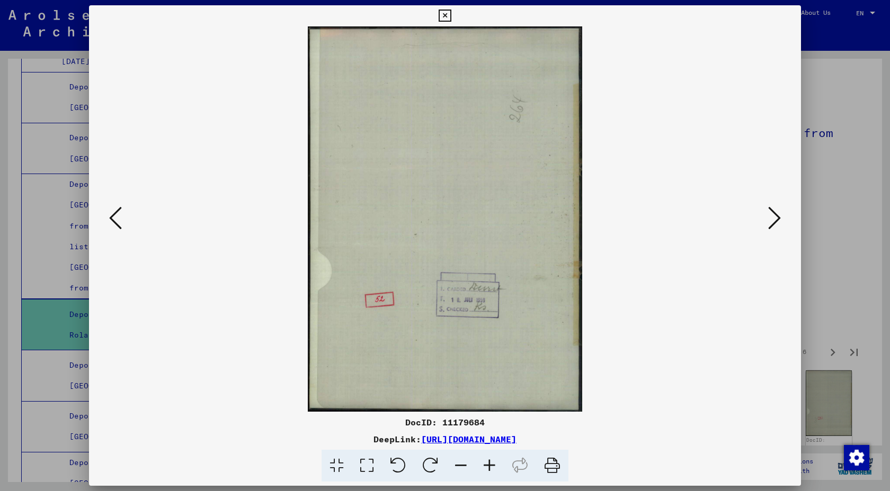
click at [768, 220] on icon at bounding box center [774, 217] width 13 height 25
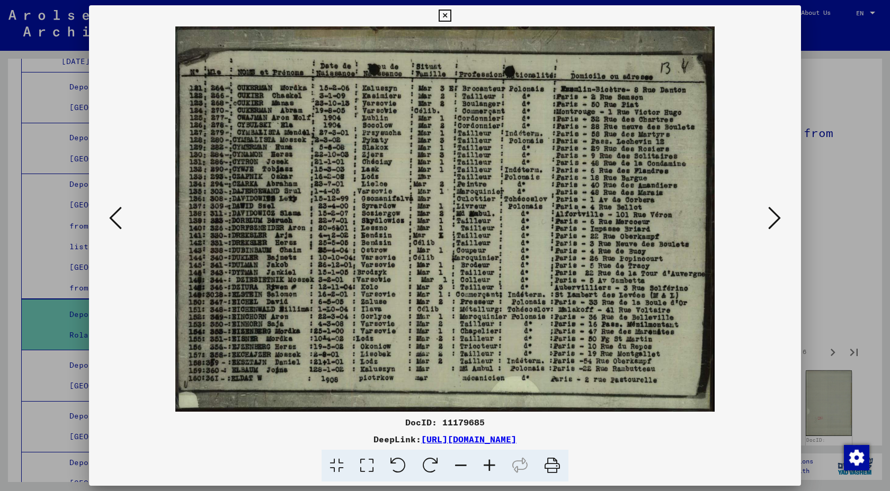
click at [768, 220] on icon at bounding box center [774, 217] width 13 height 25
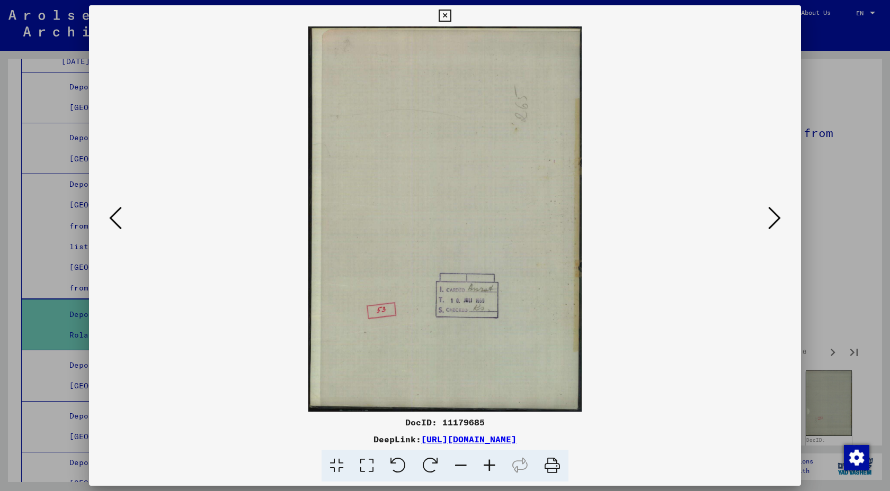
click at [768, 220] on icon at bounding box center [774, 217] width 13 height 25
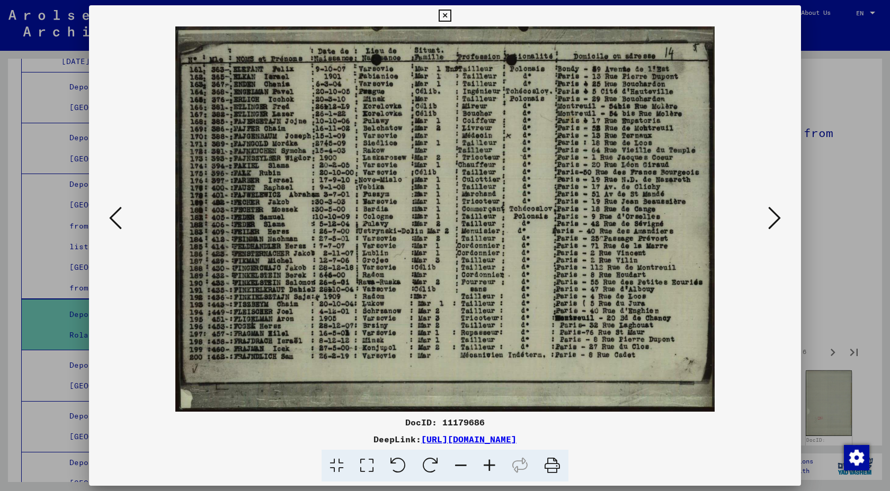
click at [768, 220] on icon at bounding box center [774, 217] width 13 height 25
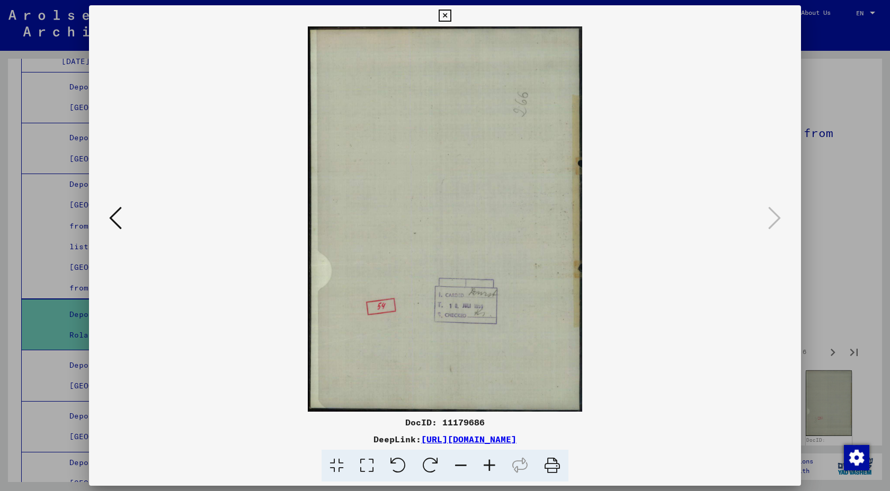
click at [442, 21] on icon at bounding box center [444, 16] width 12 height 13
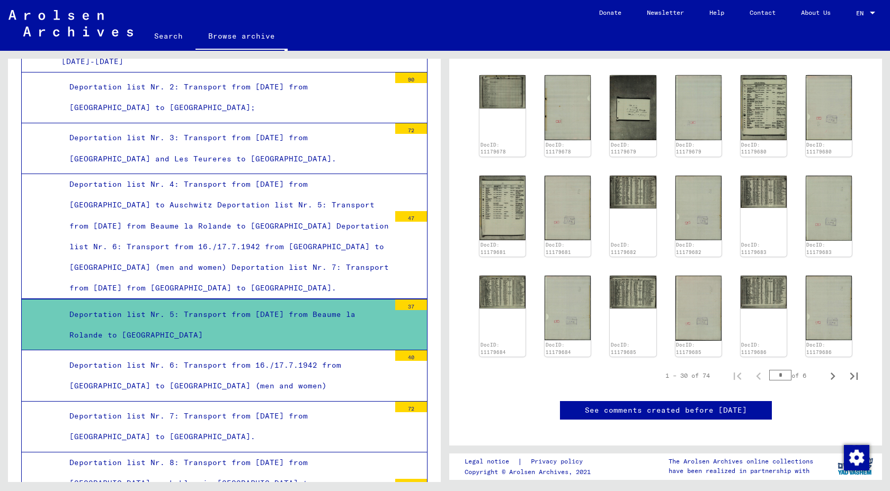
scroll to position [497, 0]
click at [765, 308] on img at bounding box center [763, 290] width 49 height 34
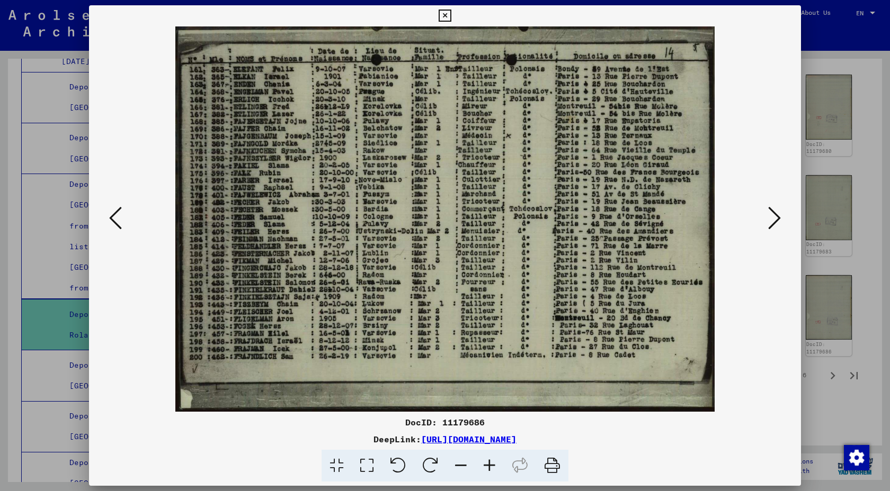
click at [768, 216] on icon at bounding box center [774, 217] width 13 height 25
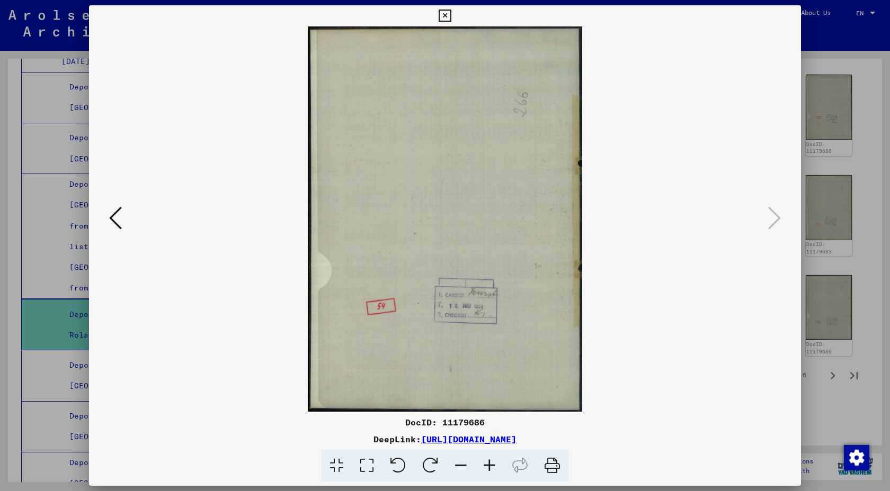
click at [441, 19] on icon at bounding box center [444, 16] width 12 height 13
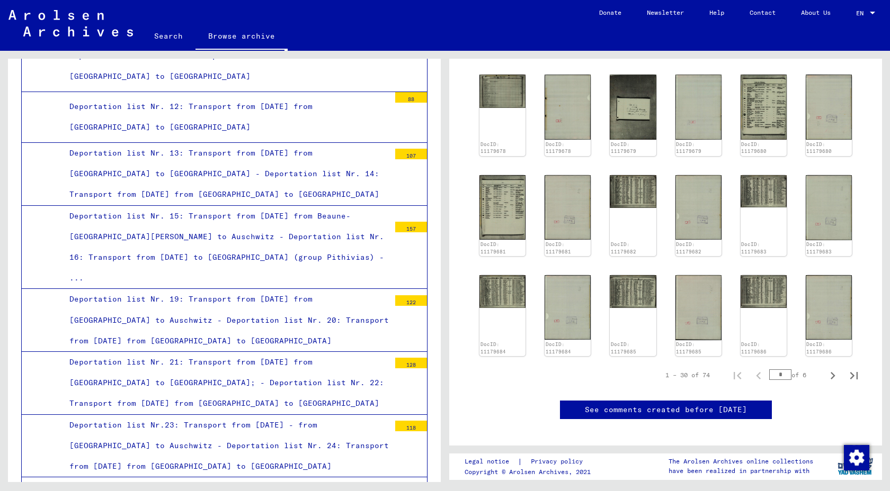
scroll to position [1337, 0]
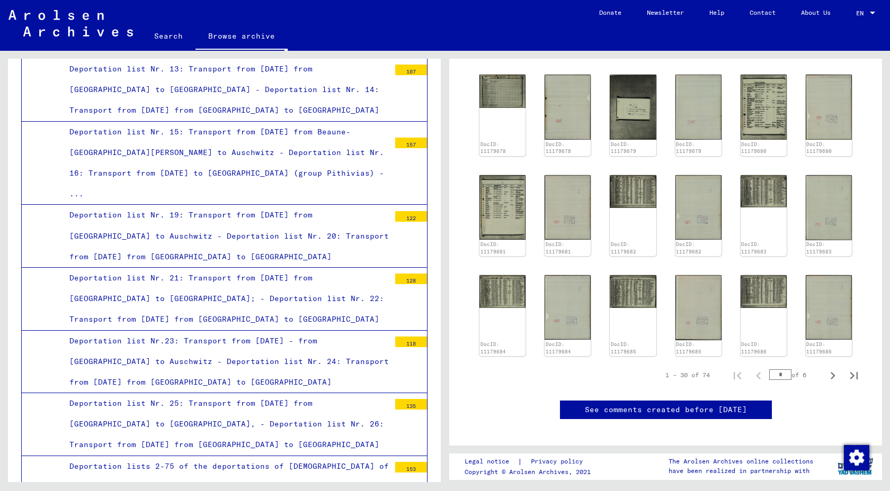
click at [314, 456] on div "Deportation lists 2-75 of the deportations of [DEMOGRAPHIC_DATA] of various nat…" at bounding box center [225, 487] width 328 height 62
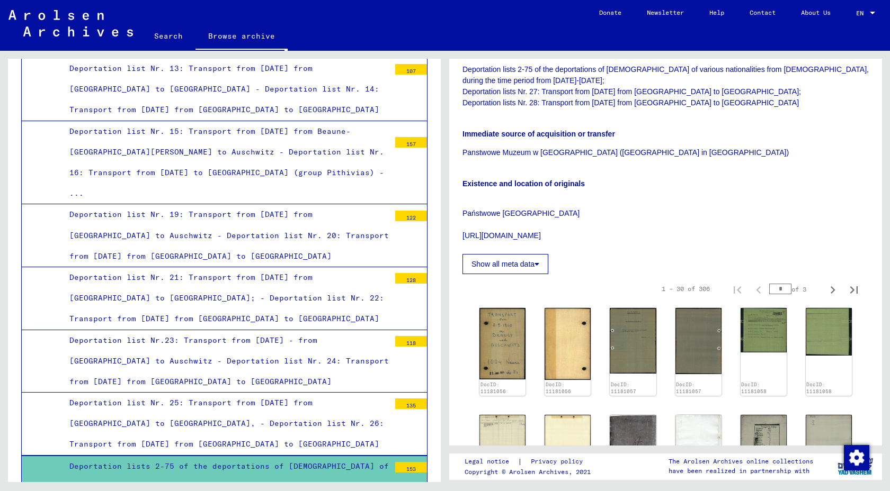
scroll to position [231, 0]
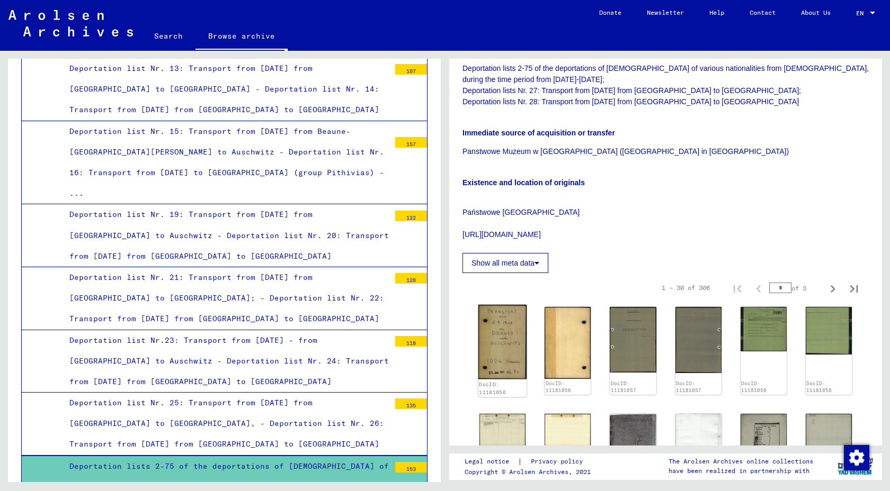
click at [507, 330] on img at bounding box center [502, 342] width 49 height 75
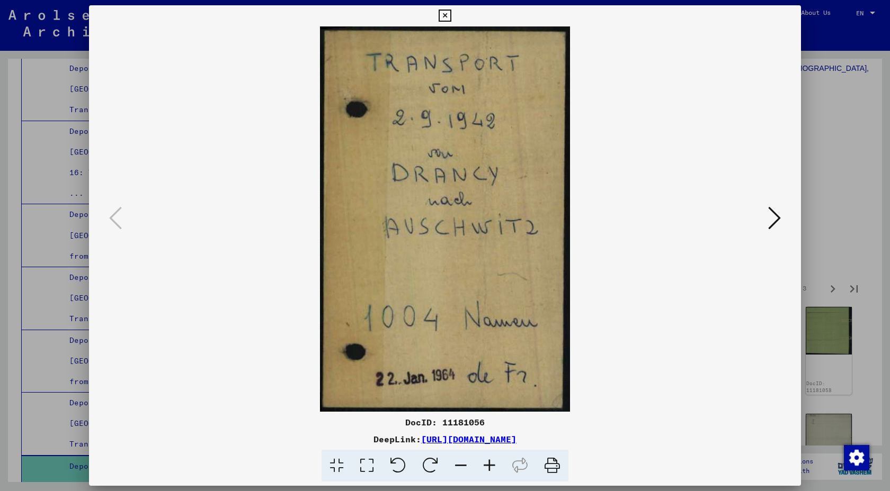
click at [768, 222] on icon at bounding box center [774, 217] width 13 height 25
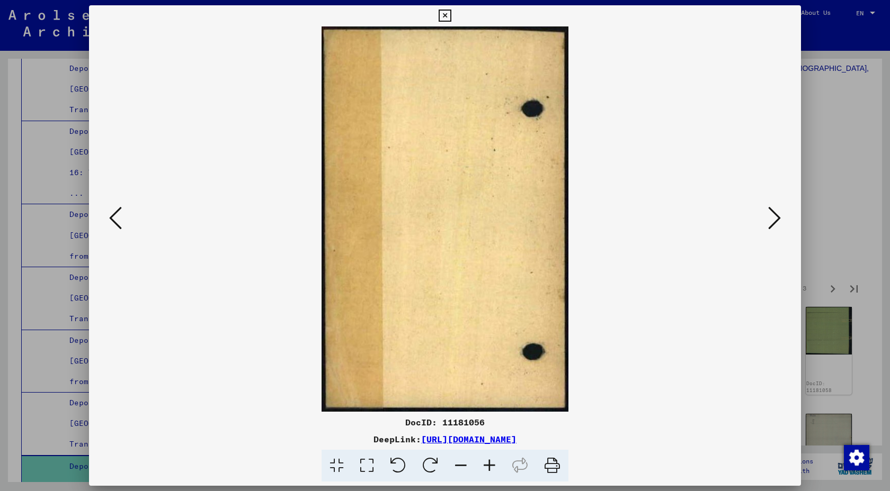
click at [768, 223] on icon at bounding box center [774, 217] width 13 height 25
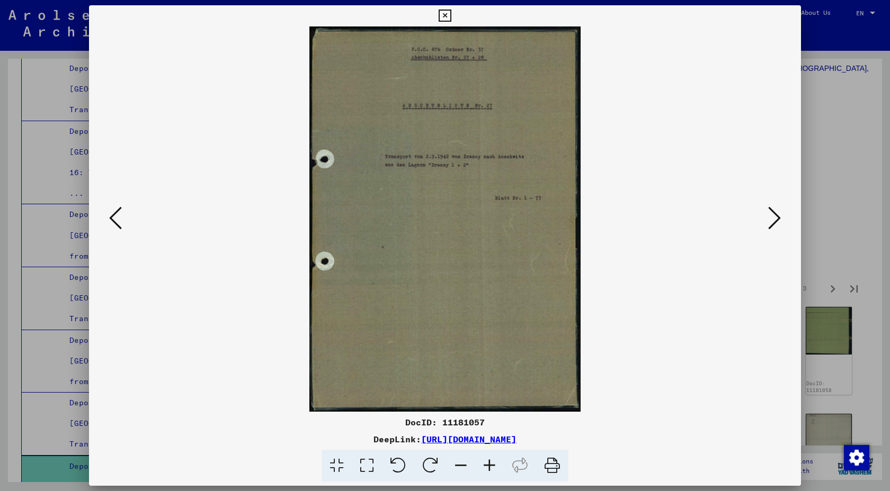
click at [768, 223] on icon at bounding box center [774, 217] width 13 height 25
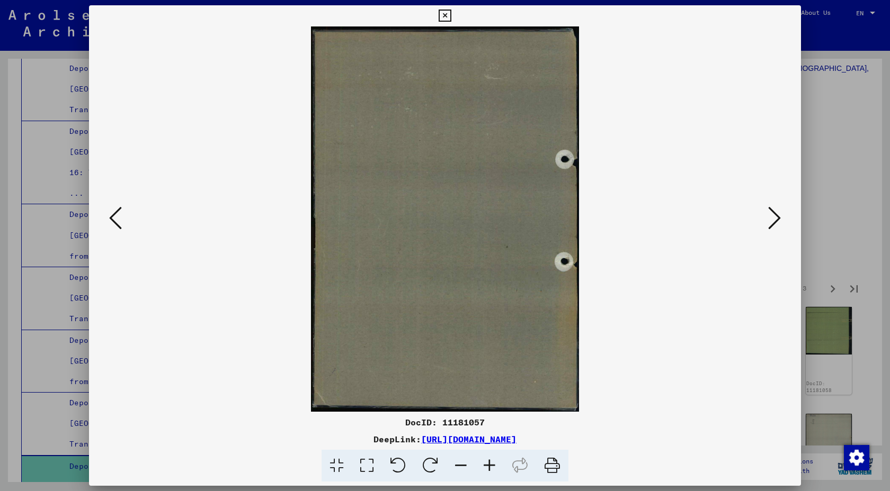
click at [768, 223] on icon at bounding box center [774, 217] width 13 height 25
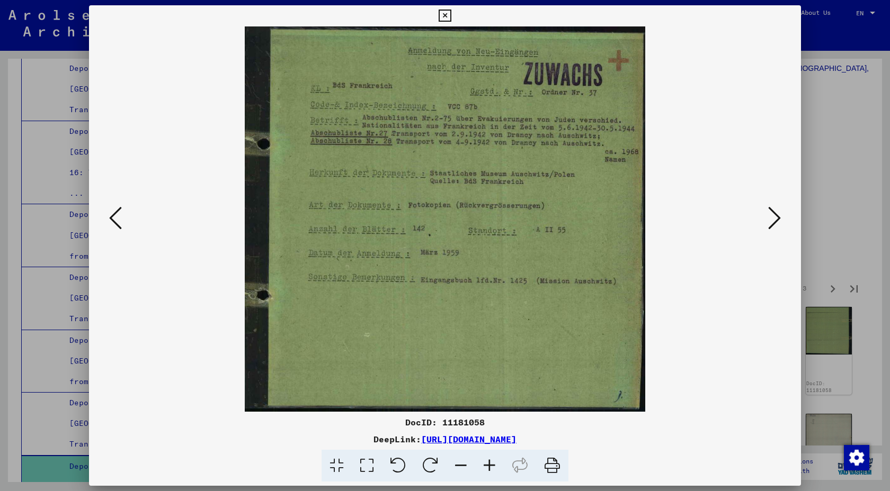
click at [768, 228] on icon at bounding box center [774, 217] width 13 height 25
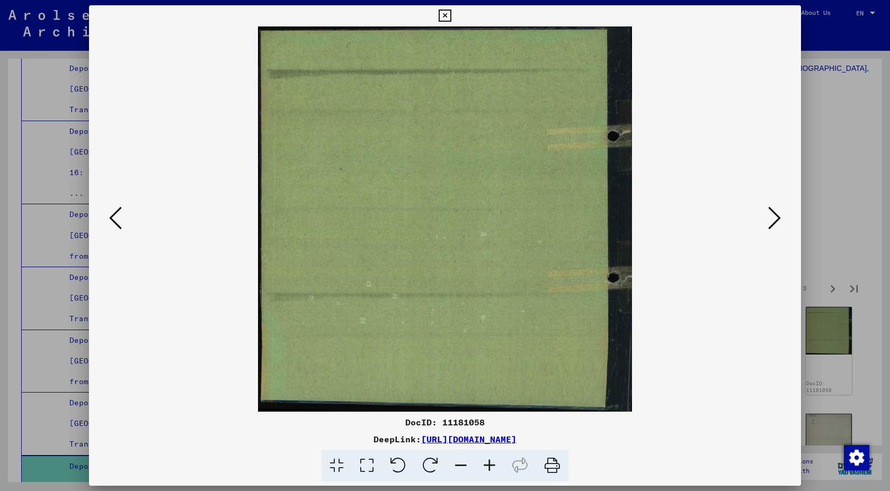
click at [768, 228] on icon at bounding box center [774, 217] width 13 height 25
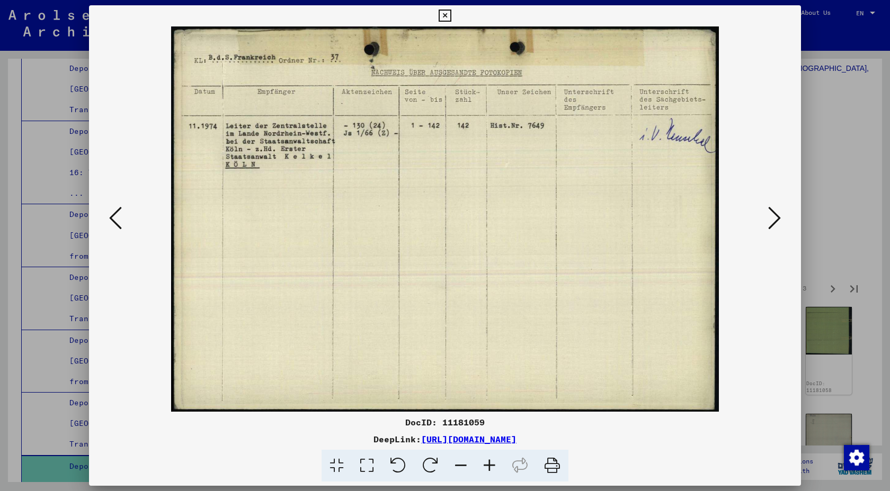
click at [768, 228] on icon at bounding box center [774, 217] width 13 height 25
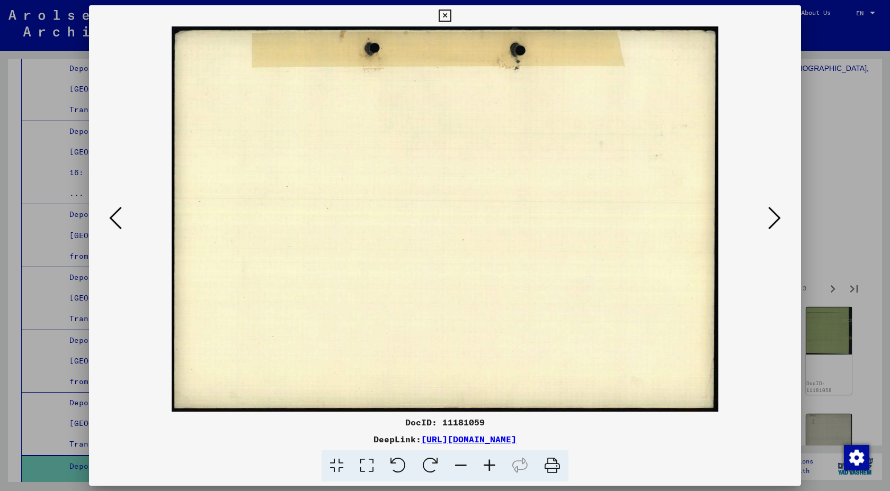
click at [768, 228] on icon at bounding box center [774, 217] width 13 height 25
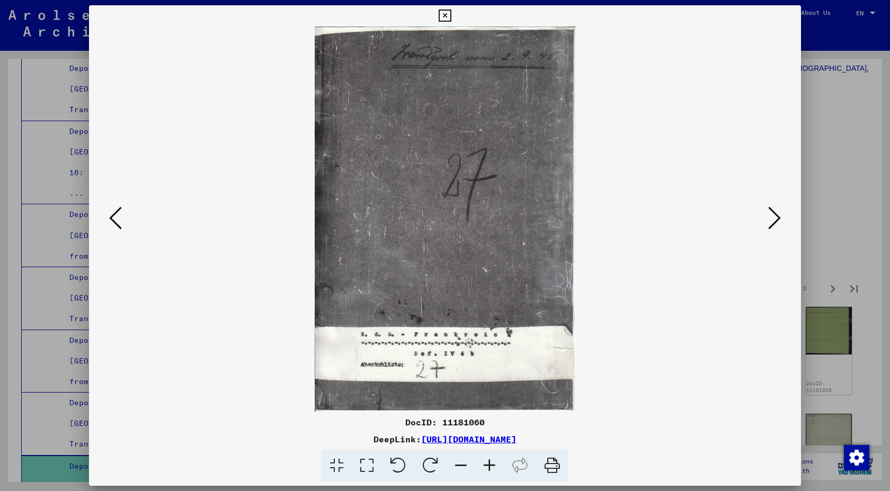
click at [768, 228] on icon at bounding box center [774, 217] width 13 height 25
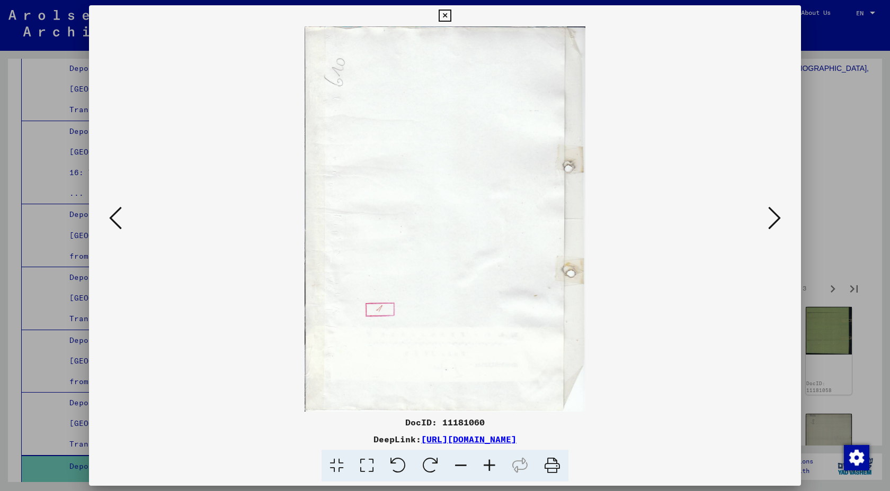
click at [768, 228] on icon at bounding box center [774, 217] width 13 height 25
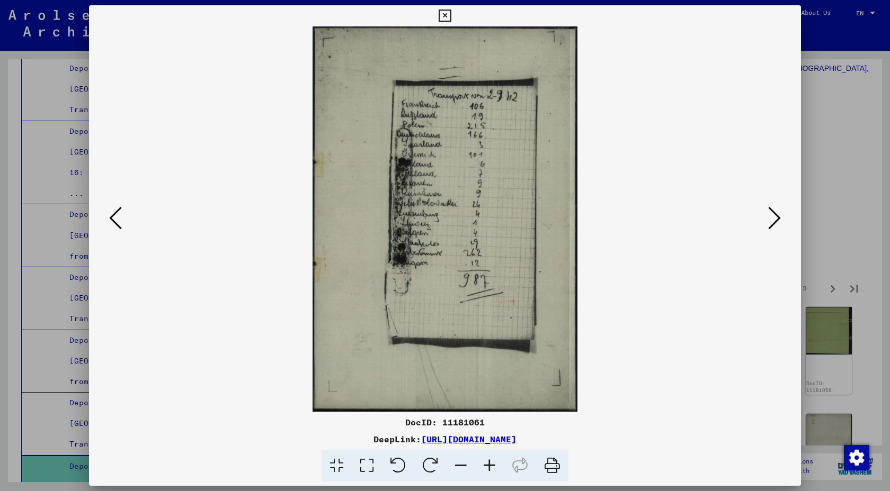
click at [768, 228] on icon at bounding box center [774, 217] width 13 height 25
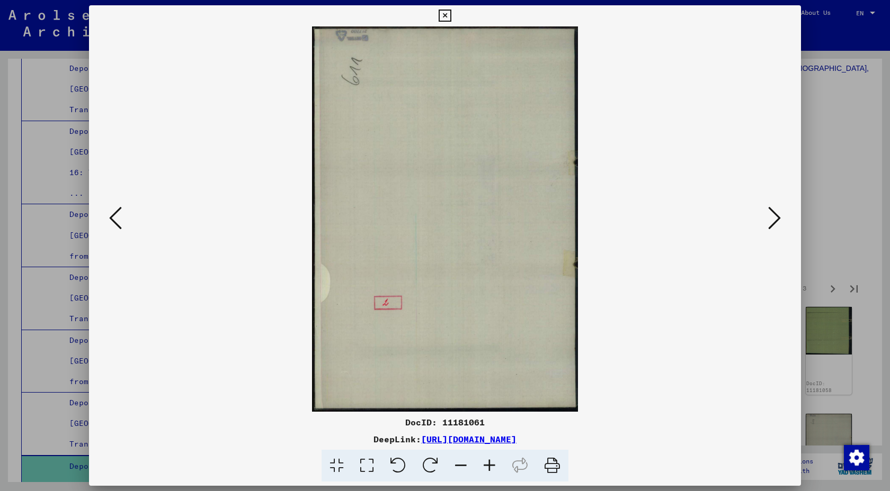
click at [768, 228] on icon at bounding box center [774, 217] width 13 height 25
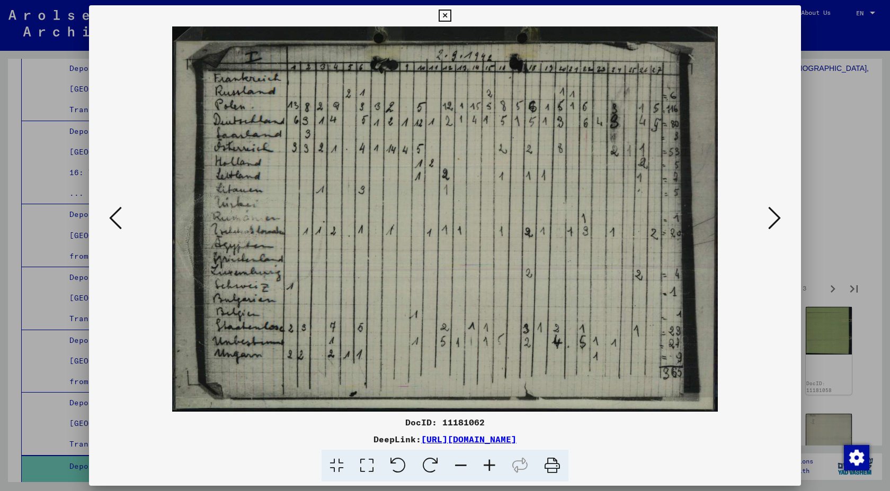
click at [768, 228] on icon at bounding box center [774, 217] width 13 height 25
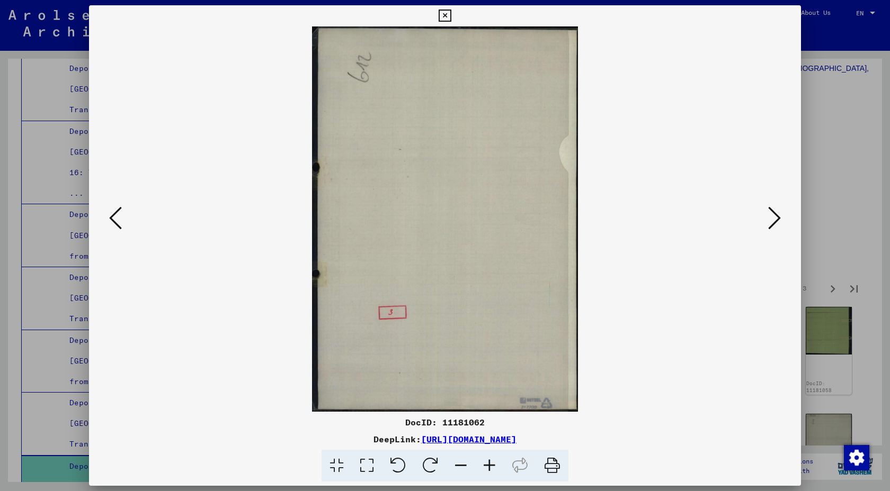
click at [768, 228] on icon at bounding box center [774, 217] width 13 height 25
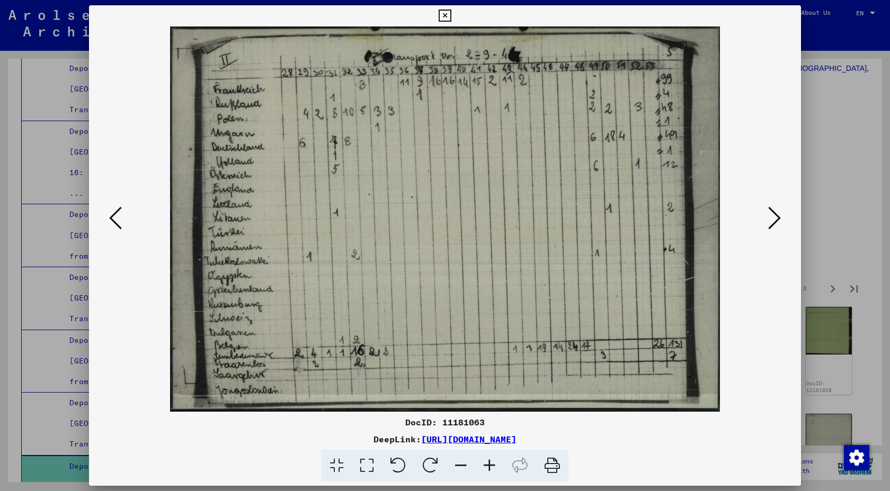
click at [768, 228] on icon at bounding box center [774, 217] width 13 height 25
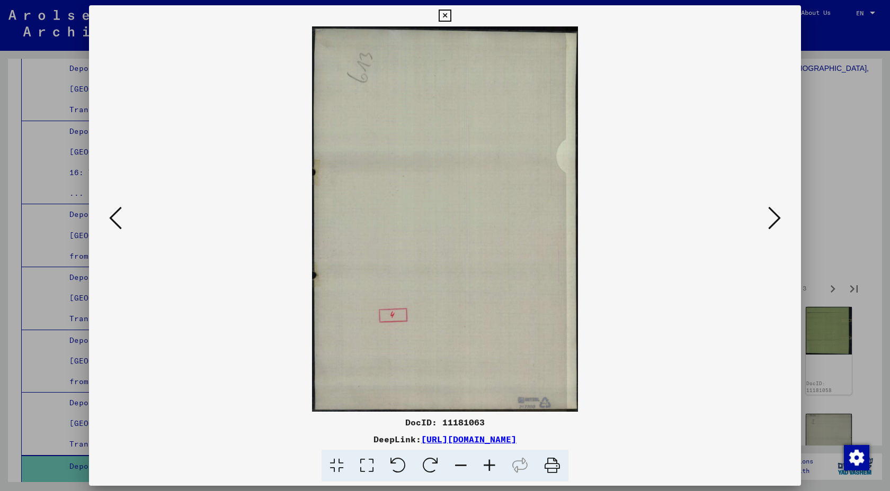
click at [768, 228] on icon at bounding box center [774, 217] width 13 height 25
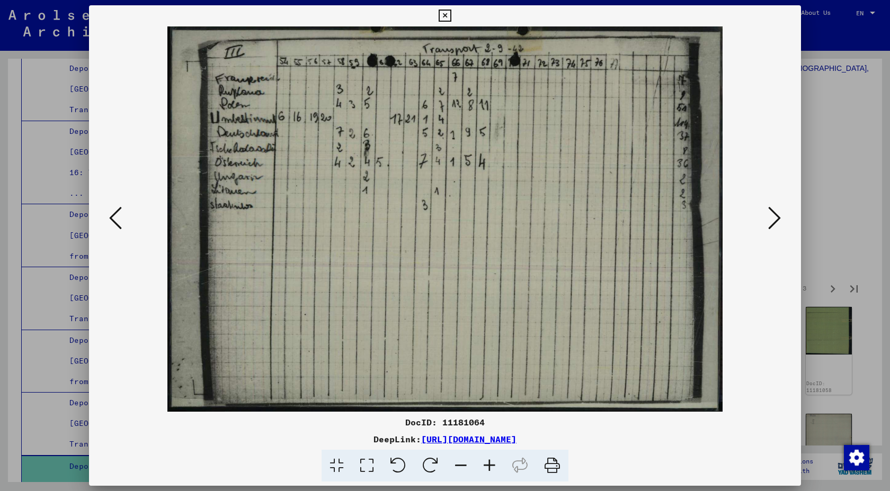
click at [768, 228] on icon at bounding box center [774, 217] width 13 height 25
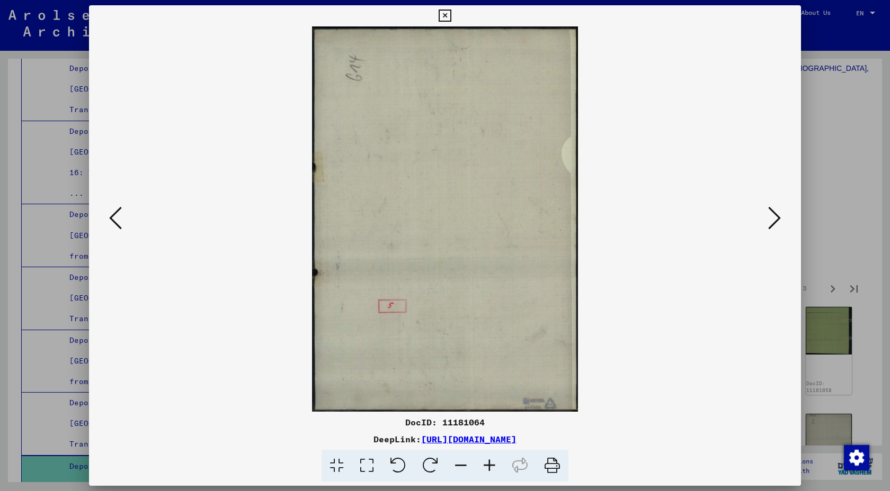
click at [768, 228] on icon at bounding box center [774, 217] width 13 height 25
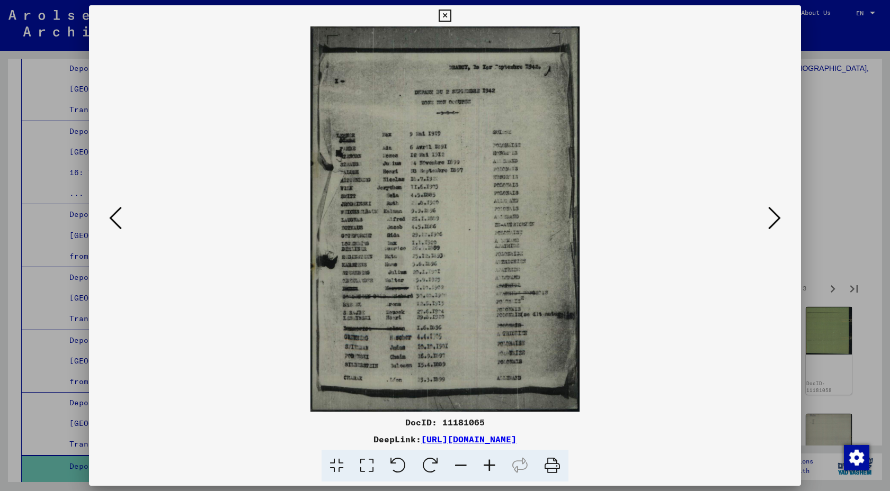
click at [768, 228] on icon at bounding box center [774, 217] width 13 height 25
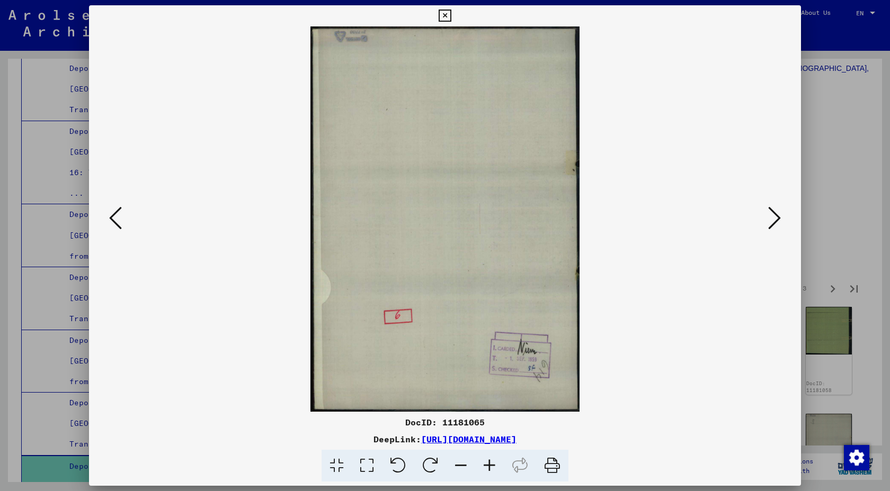
click at [768, 228] on icon at bounding box center [774, 217] width 13 height 25
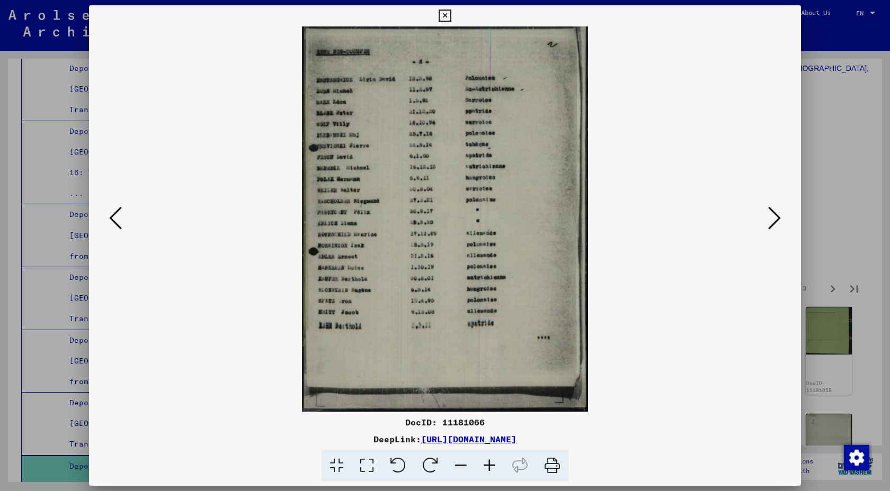
click at [768, 228] on icon at bounding box center [774, 217] width 13 height 25
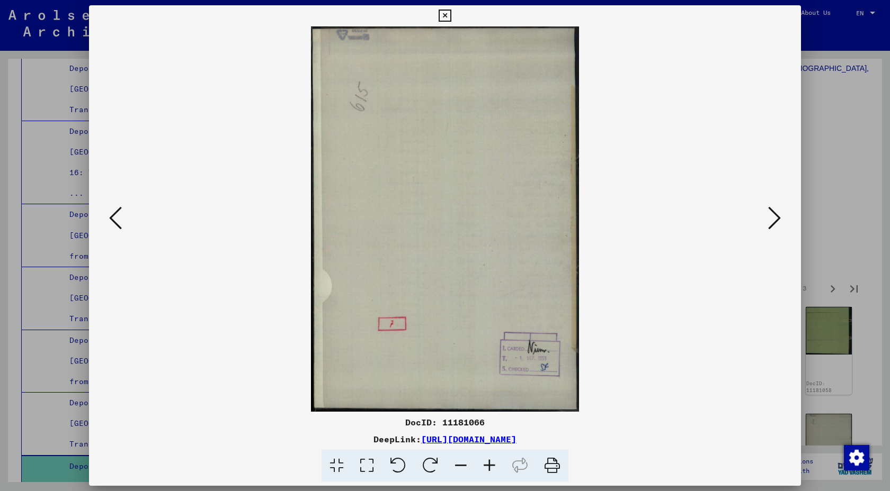
click at [768, 228] on icon at bounding box center [774, 217] width 13 height 25
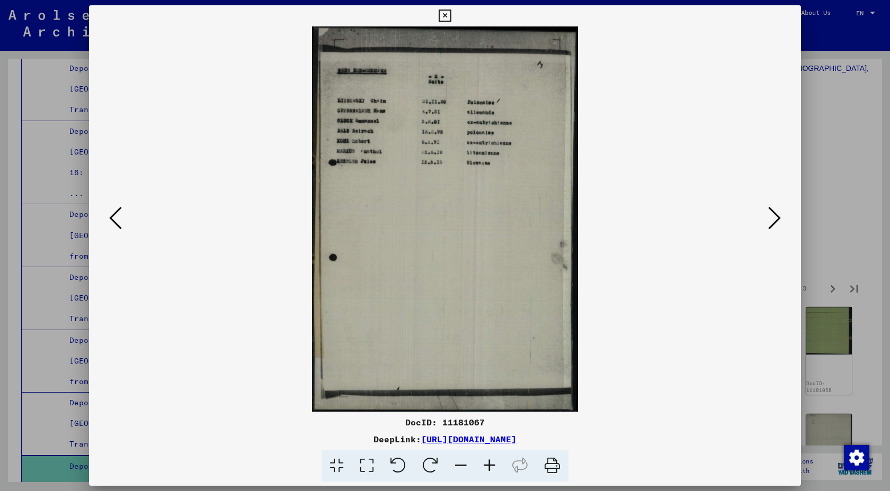
click at [768, 228] on icon at bounding box center [774, 217] width 13 height 25
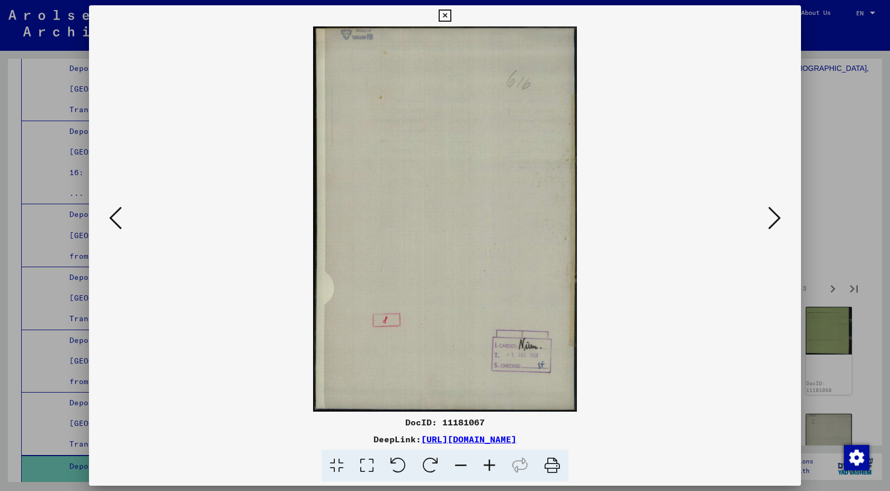
click at [768, 228] on icon at bounding box center [774, 217] width 13 height 25
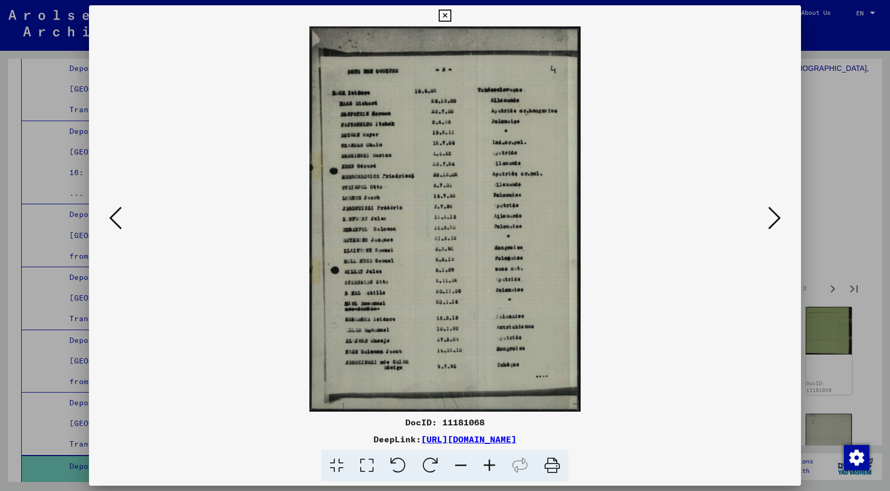
click at [768, 226] on icon at bounding box center [774, 217] width 13 height 25
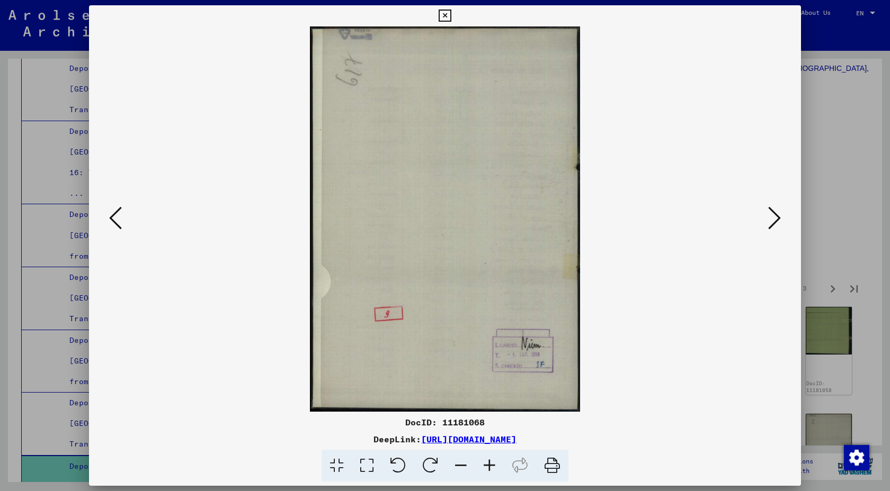
click at [768, 226] on icon at bounding box center [774, 217] width 13 height 25
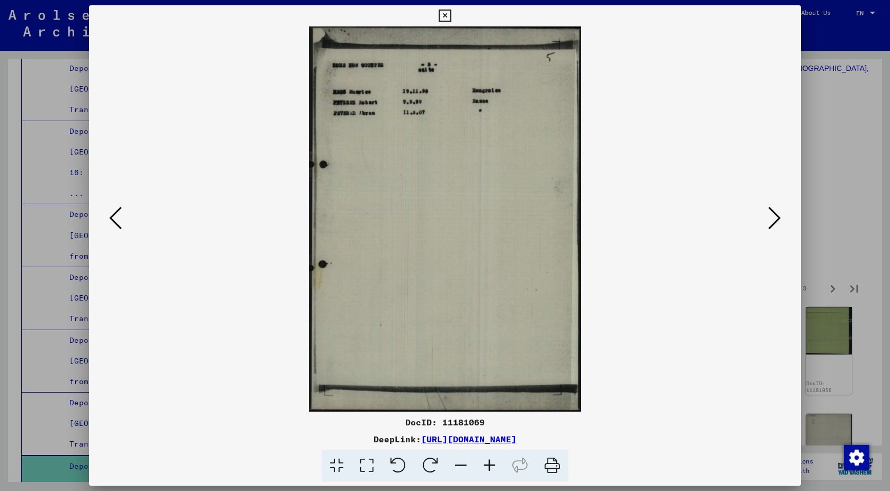
click at [768, 226] on icon at bounding box center [774, 217] width 13 height 25
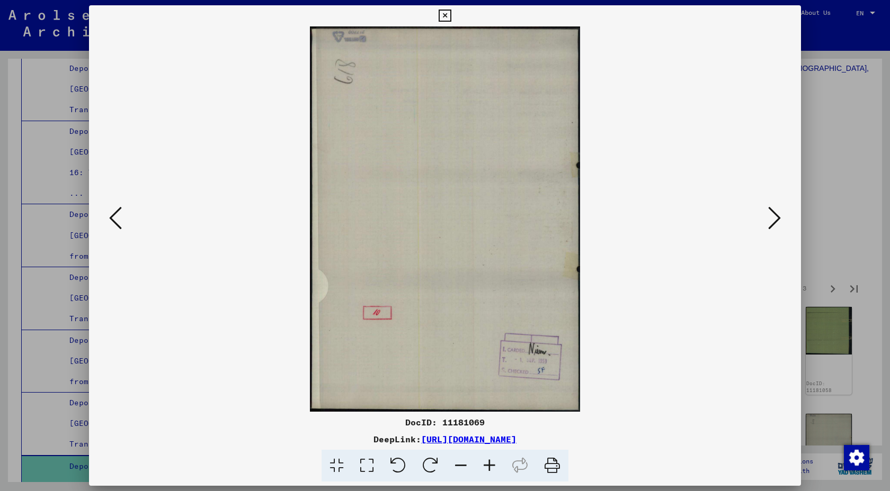
click at [768, 226] on icon at bounding box center [774, 217] width 13 height 25
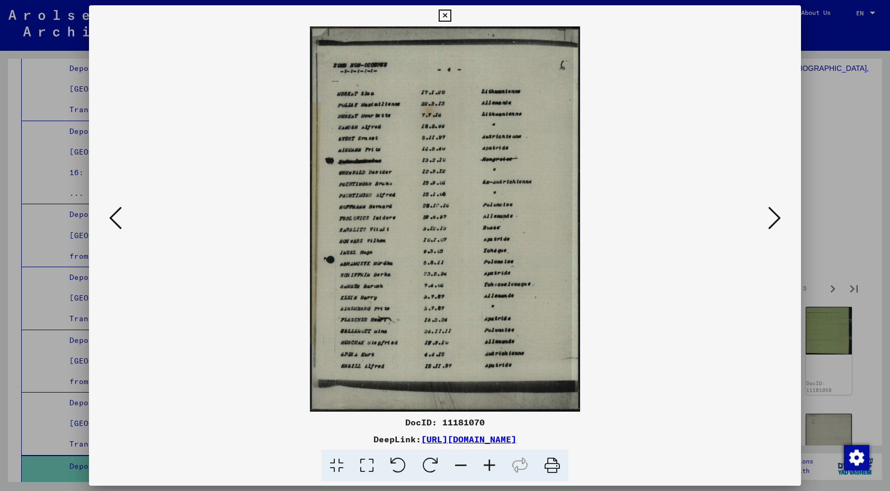
click at [773, 226] on button at bounding box center [774, 219] width 19 height 30
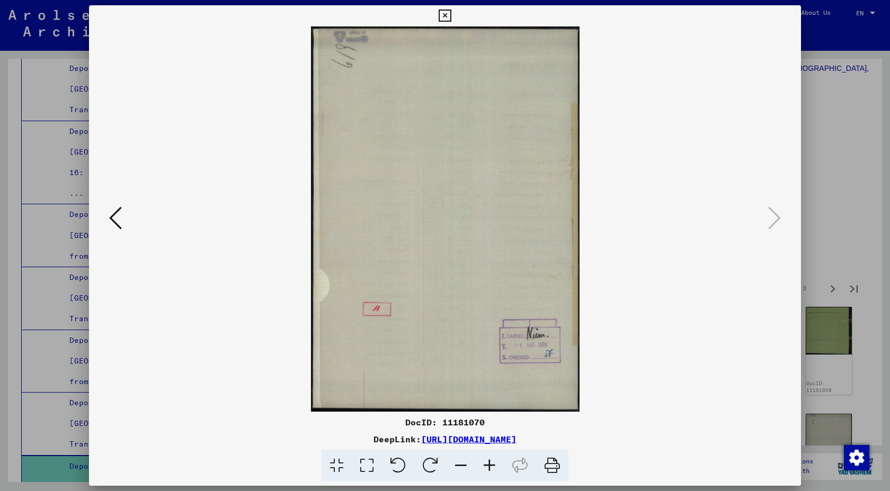
click at [446, 21] on icon at bounding box center [444, 16] width 12 height 13
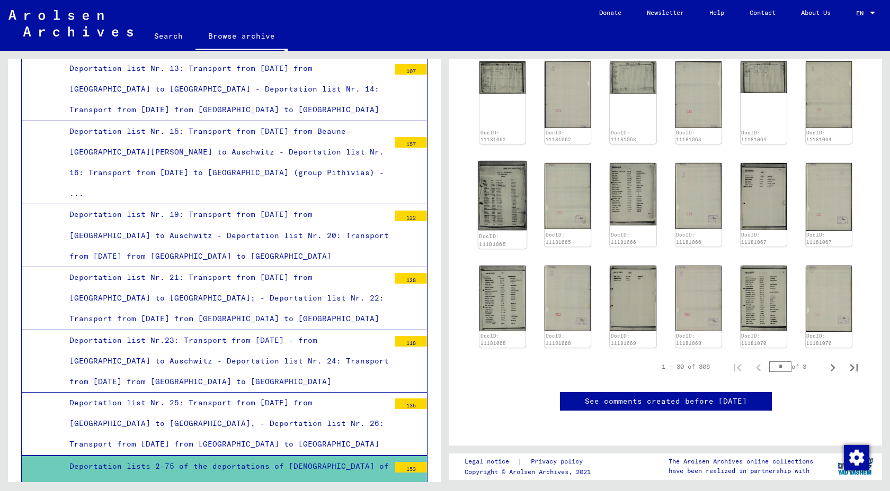
scroll to position [764, 0]
click at [831, 364] on icon "Next page" at bounding box center [832, 367] width 5 height 7
type input "*"
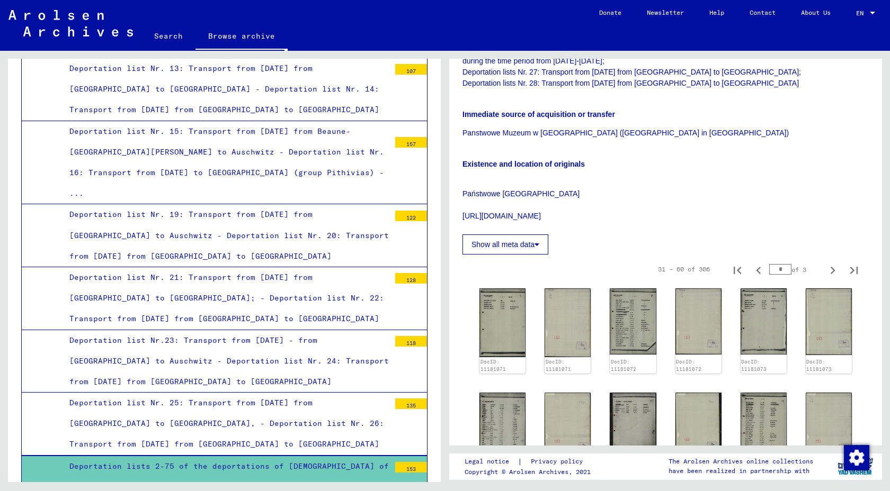
scroll to position [251, 0]
click at [504, 318] on img at bounding box center [502, 321] width 49 height 72
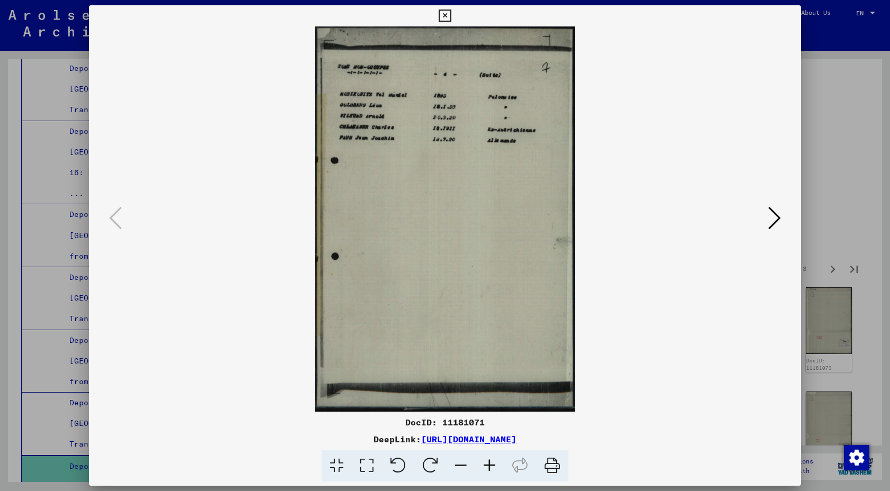
click at [768, 231] on icon at bounding box center [774, 217] width 13 height 25
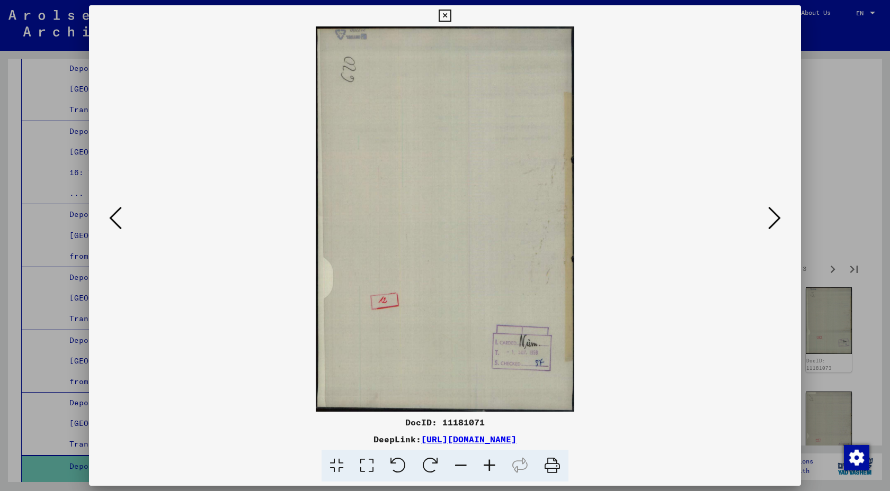
click at [768, 223] on icon at bounding box center [774, 217] width 13 height 25
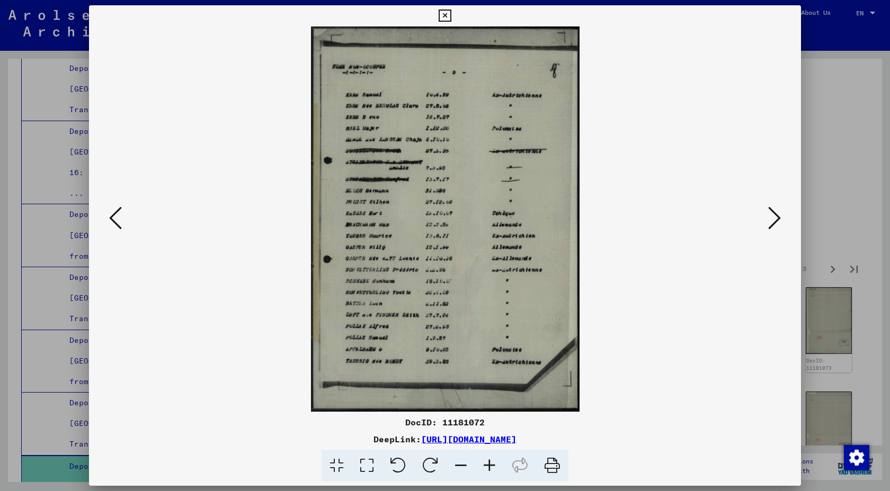
click at [768, 221] on icon at bounding box center [774, 217] width 13 height 25
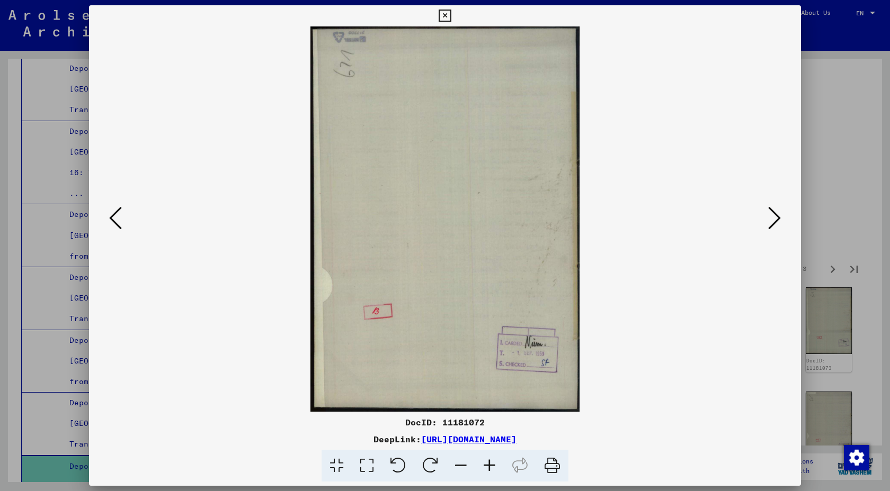
click at [768, 221] on icon at bounding box center [774, 217] width 13 height 25
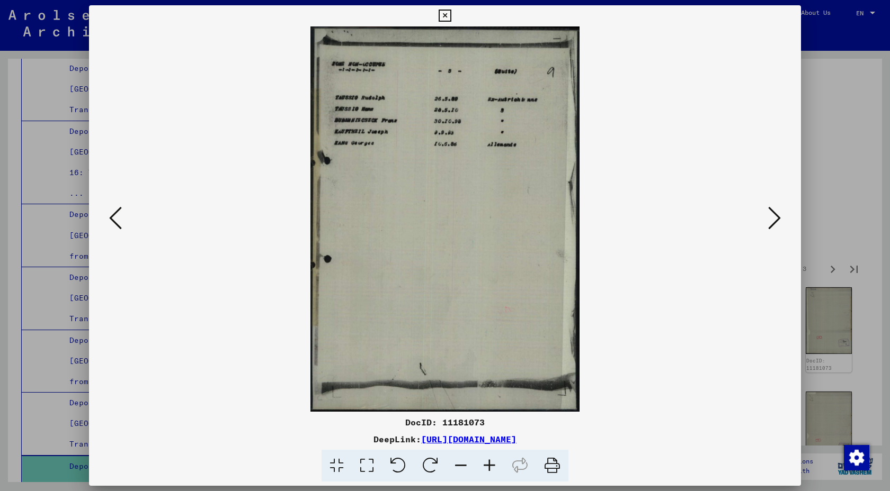
click at [120, 227] on icon at bounding box center [115, 217] width 13 height 25
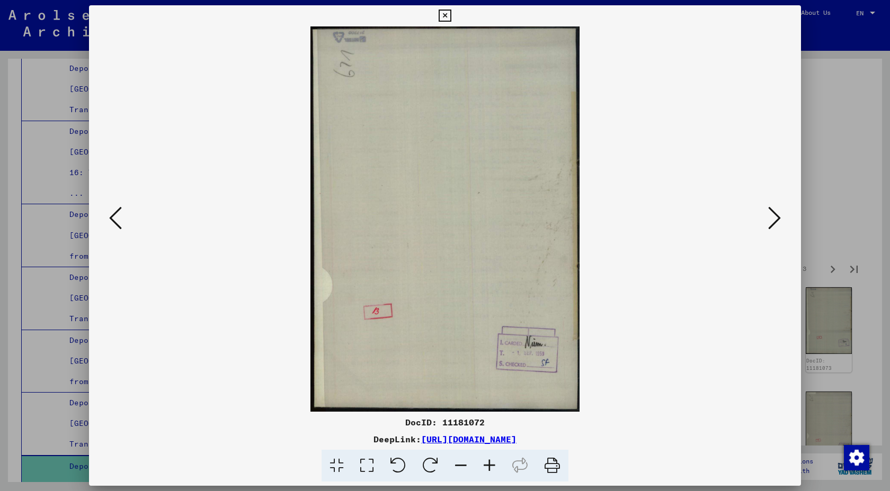
click at [120, 227] on icon at bounding box center [115, 217] width 13 height 25
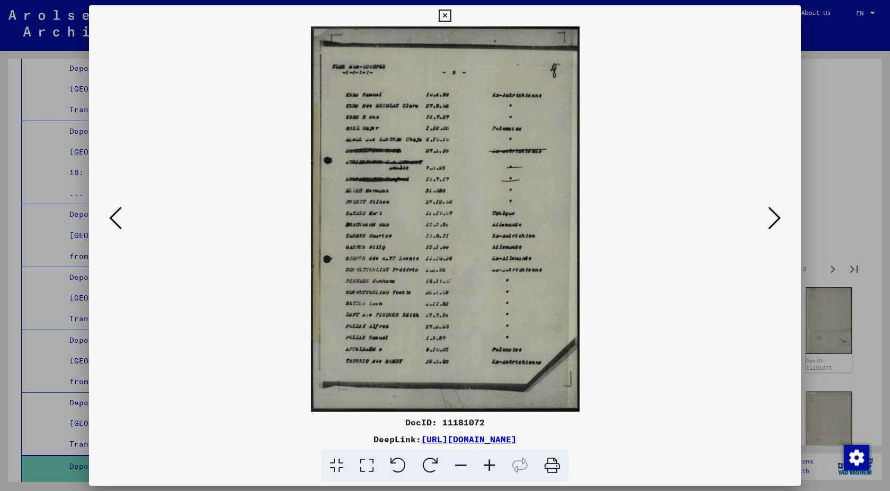
click at [768, 227] on icon at bounding box center [774, 217] width 13 height 25
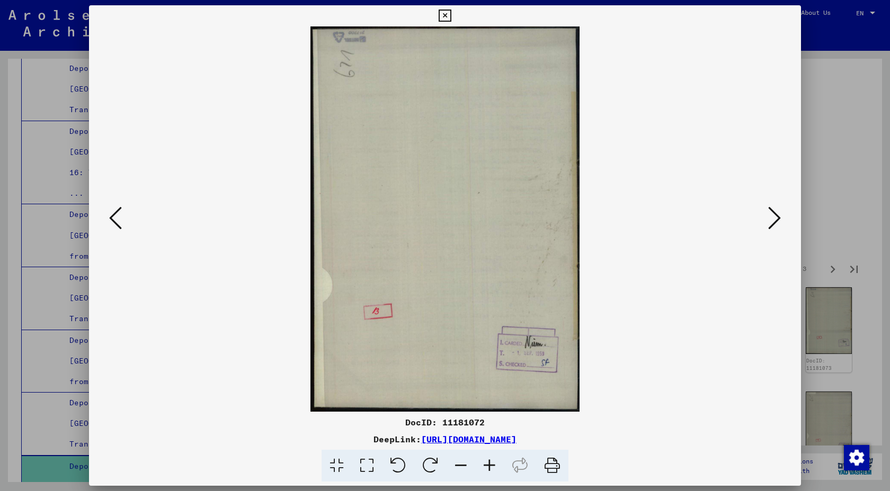
click at [768, 227] on icon at bounding box center [774, 217] width 13 height 25
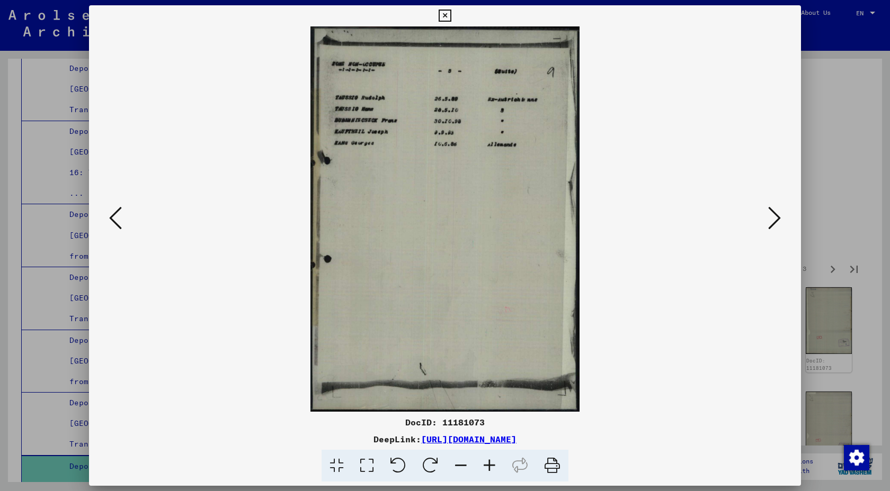
click at [768, 227] on icon at bounding box center [774, 217] width 13 height 25
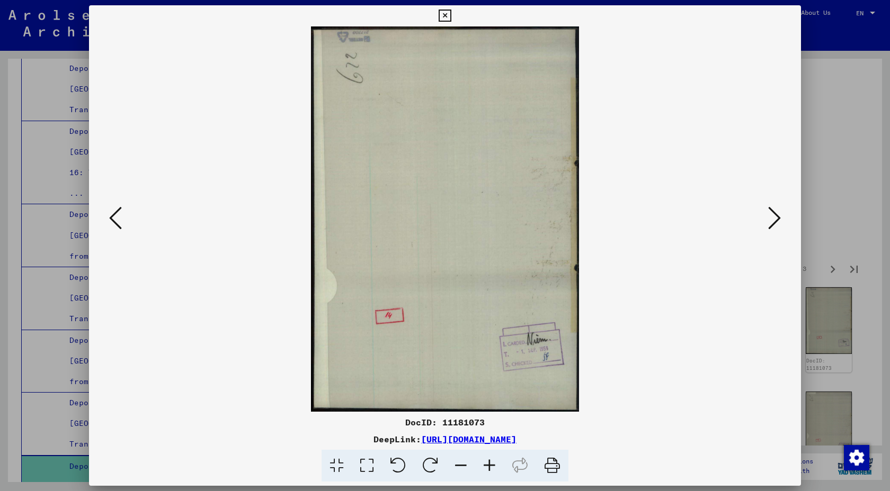
click at [768, 227] on icon at bounding box center [774, 217] width 13 height 25
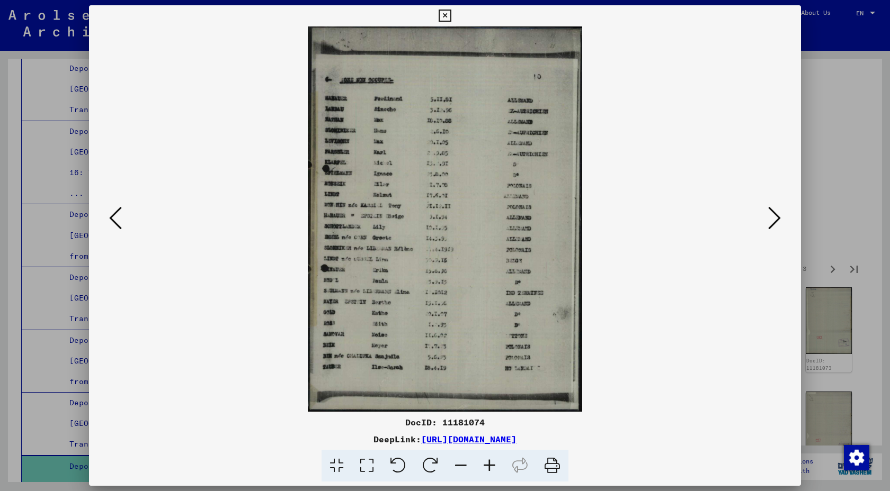
click at [768, 227] on icon at bounding box center [774, 217] width 13 height 25
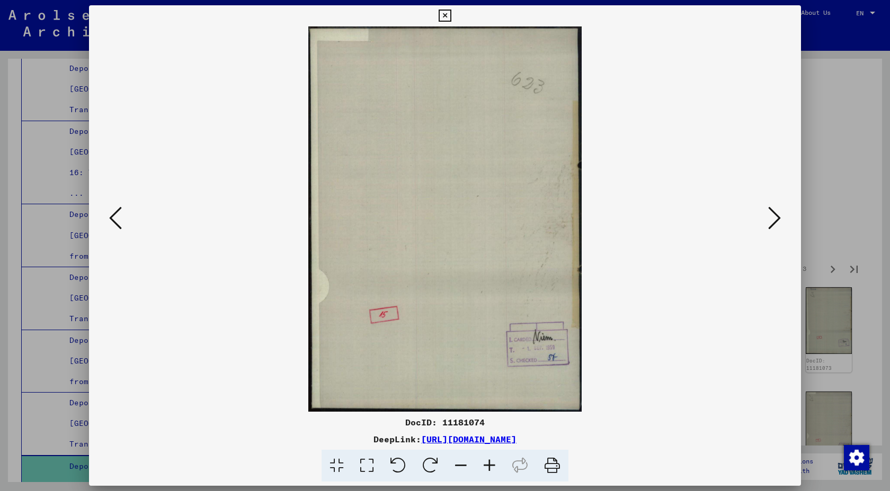
click at [768, 227] on icon at bounding box center [774, 217] width 13 height 25
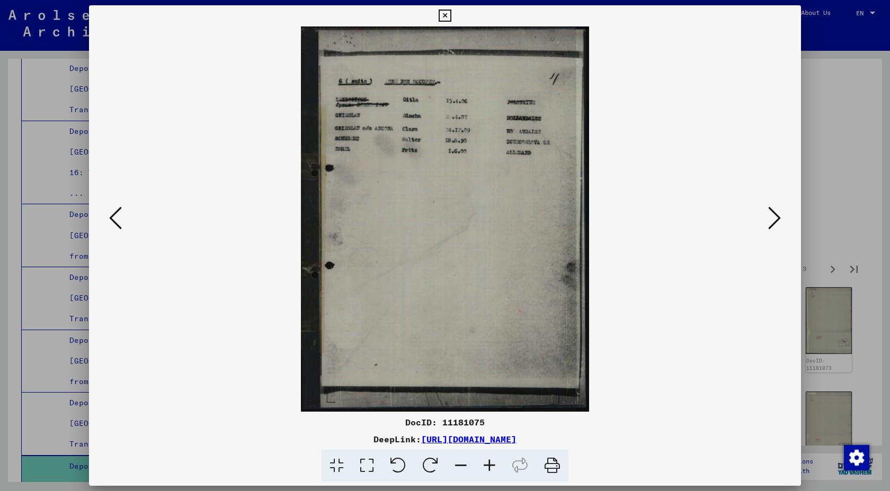
click at [768, 227] on icon at bounding box center [774, 217] width 13 height 25
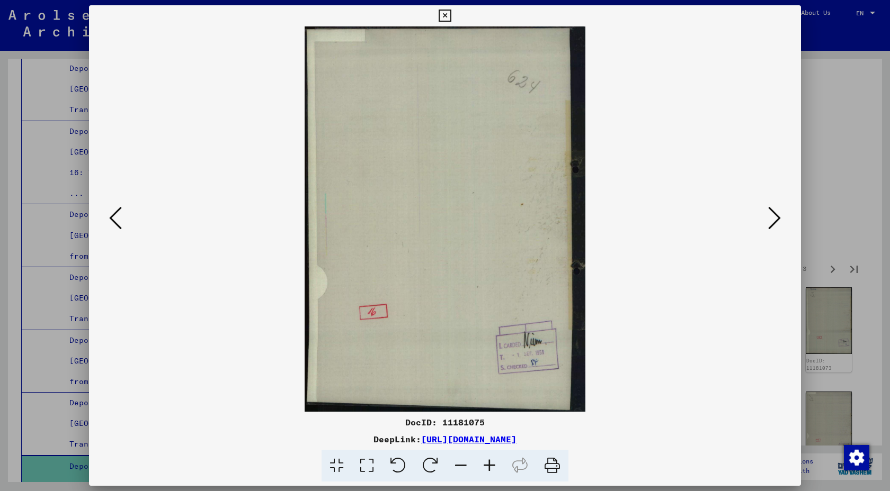
click at [768, 227] on icon at bounding box center [774, 217] width 13 height 25
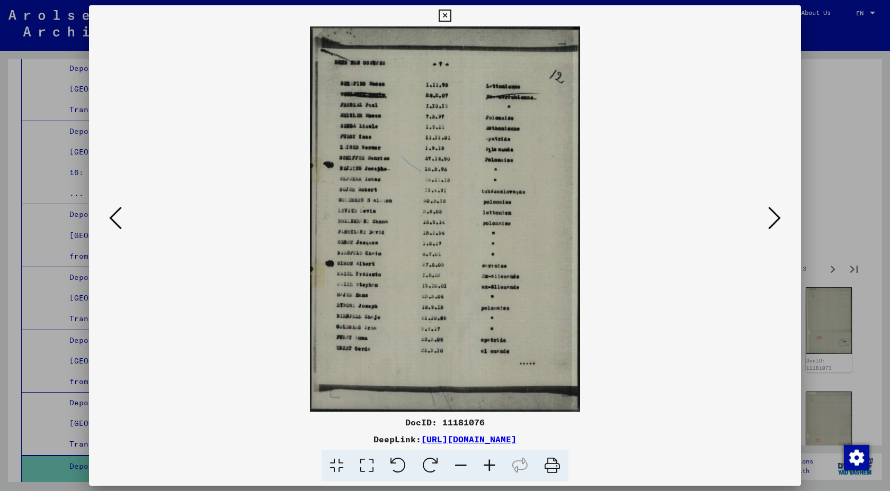
click at [768, 227] on icon at bounding box center [774, 217] width 13 height 25
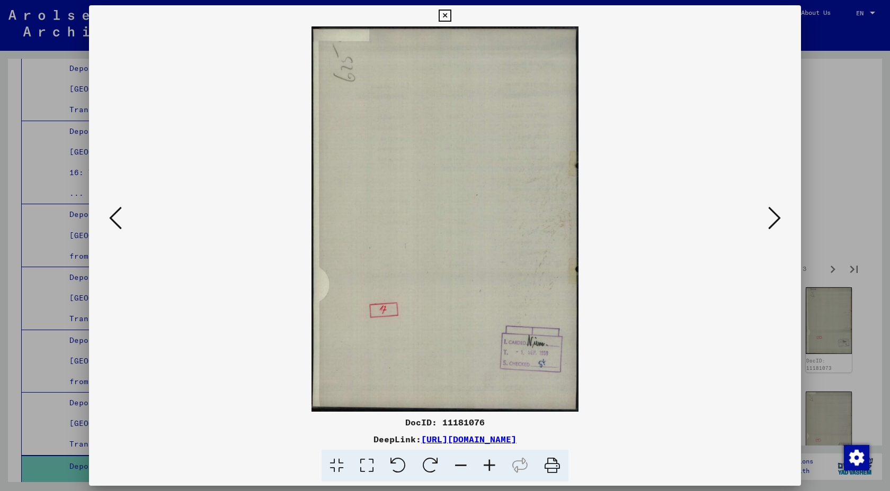
click at [768, 227] on icon at bounding box center [774, 217] width 13 height 25
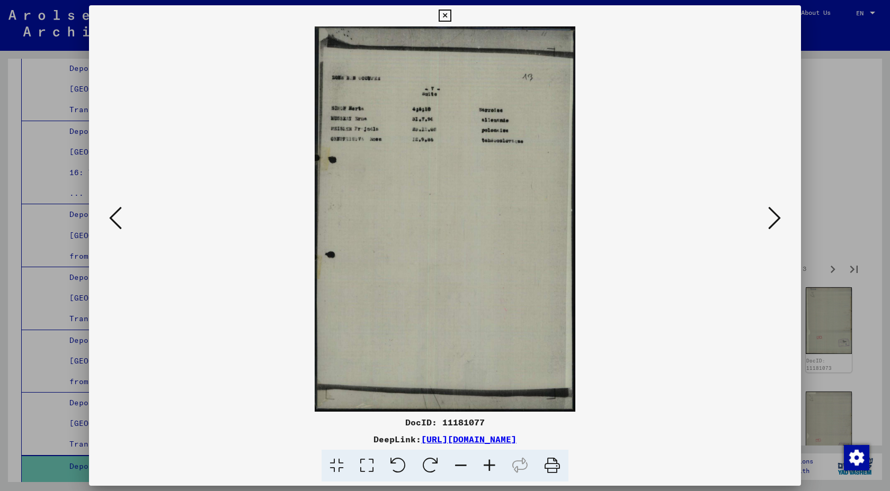
click at [768, 227] on icon at bounding box center [774, 217] width 13 height 25
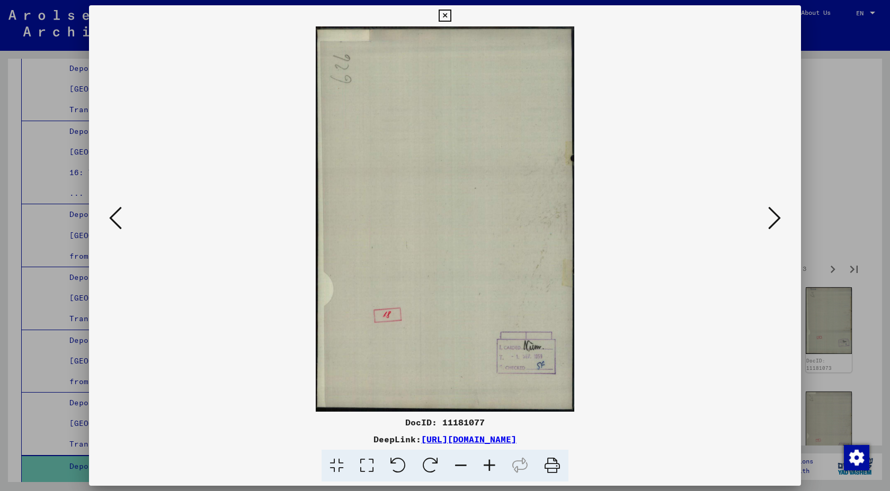
click at [768, 227] on icon at bounding box center [774, 217] width 13 height 25
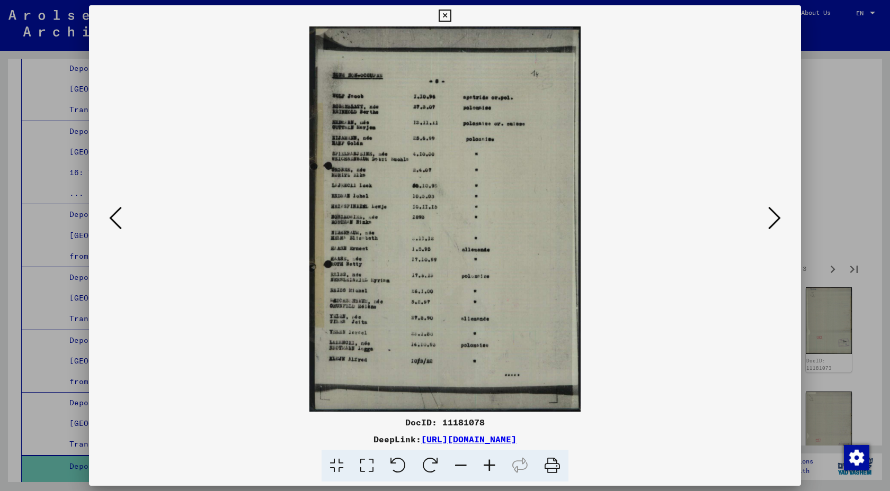
click at [768, 227] on icon at bounding box center [774, 217] width 13 height 25
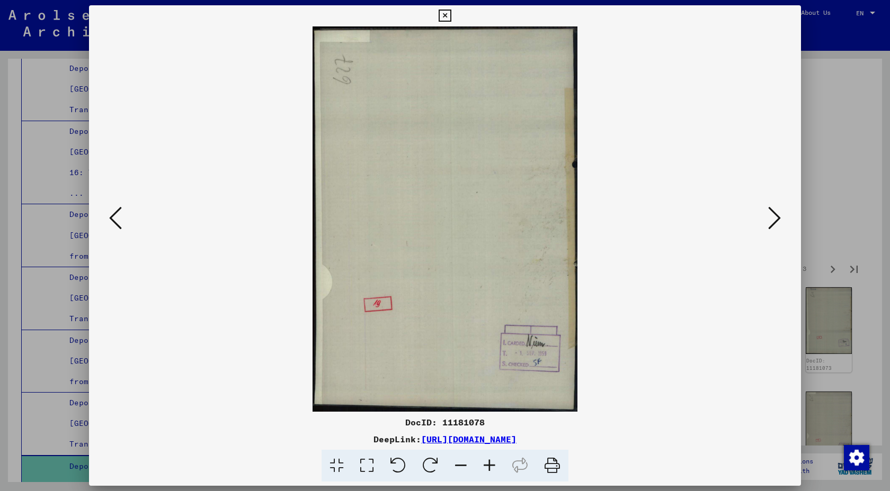
click at [768, 227] on icon at bounding box center [774, 217] width 13 height 25
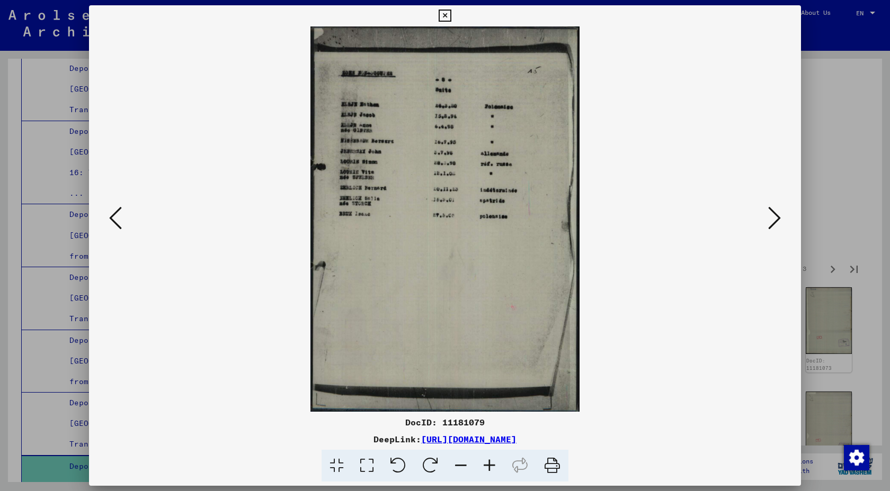
click at [768, 227] on icon at bounding box center [774, 217] width 13 height 25
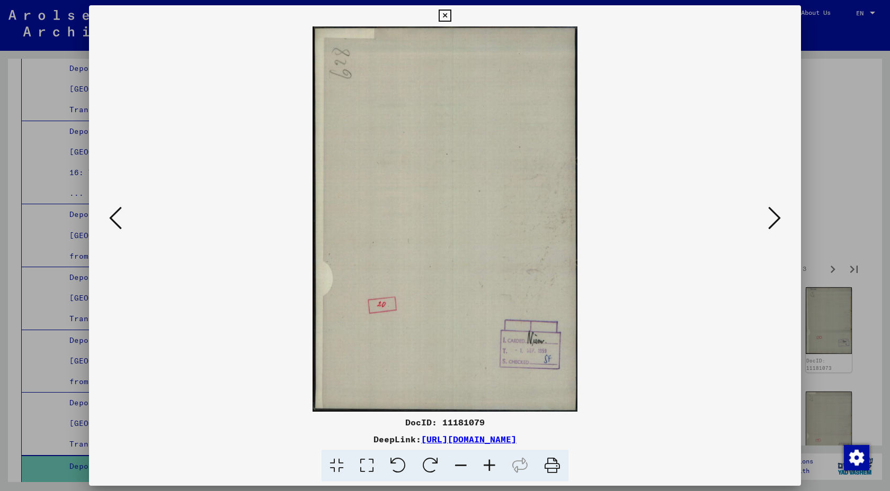
click at [768, 227] on icon at bounding box center [774, 217] width 13 height 25
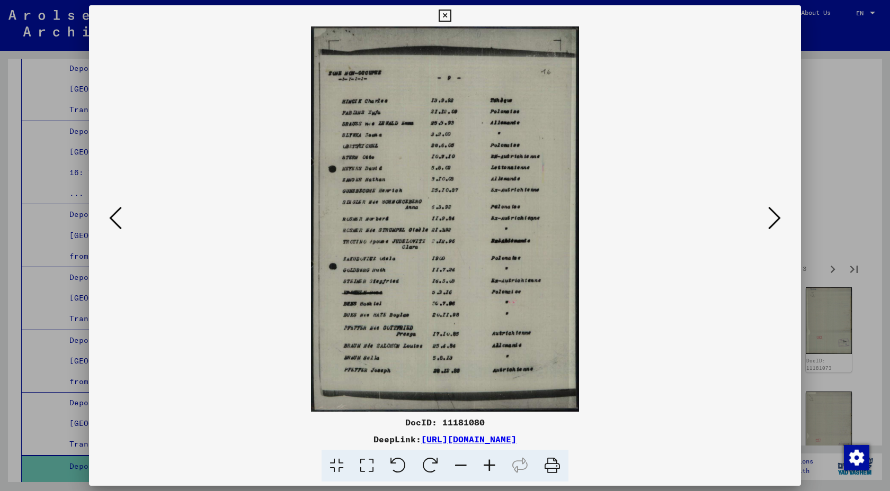
click at [768, 227] on icon at bounding box center [774, 217] width 13 height 25
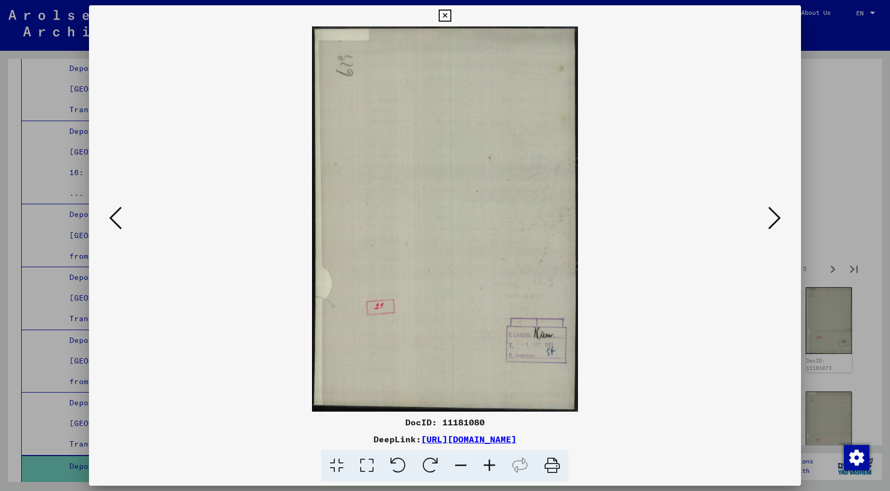
click at [768, 227] on icon at bounding box center [774, 217] width 13 height 25
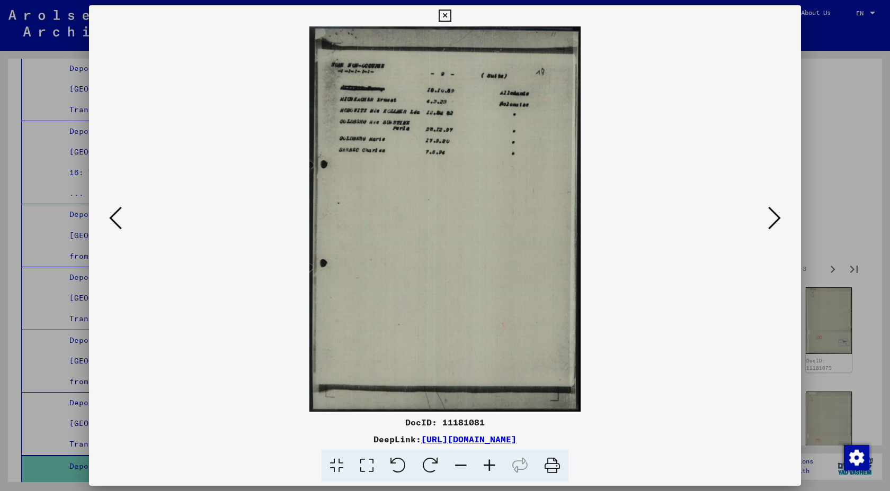
click at [768, 227] on icon at bounding box center [774, 217] width 13 height 25
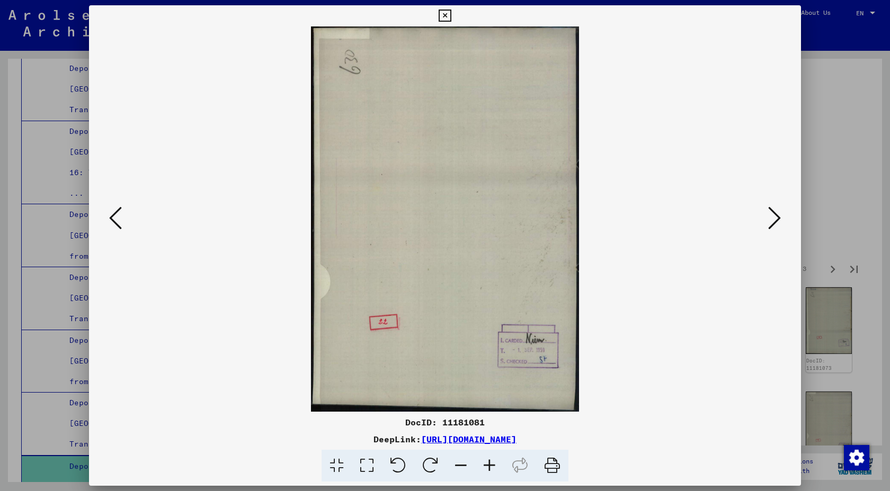
click at [768, 227] on icon at bounding box center [774, 217] width 13 height 25
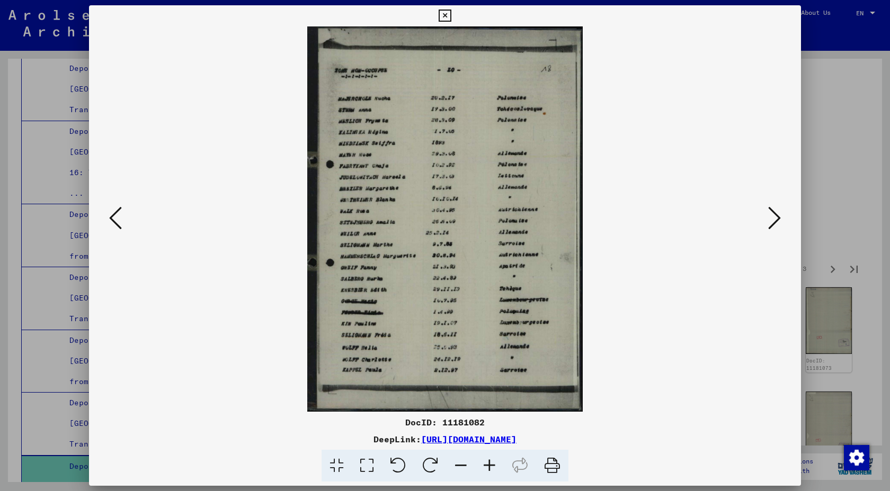
click at [768, 227] on icon at bounding box center [774, 217] width 13 height 25
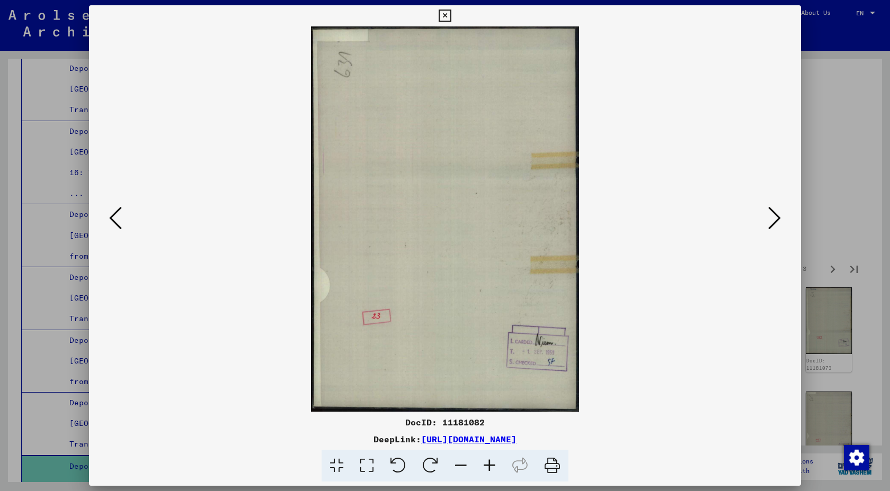
click at [768, 227] on icon at bounding box center [774, 217] width 13 height 25
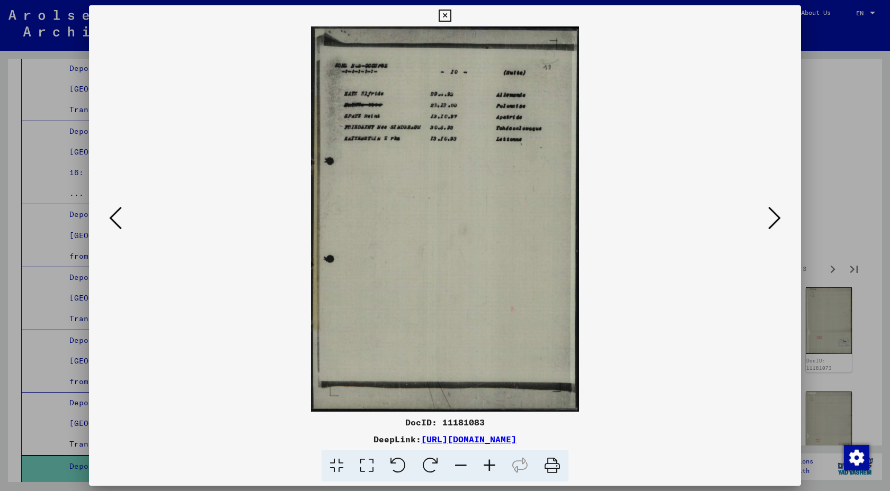
click at [768, 227] on icon at bounding box center [774, 217] width 13 height 25
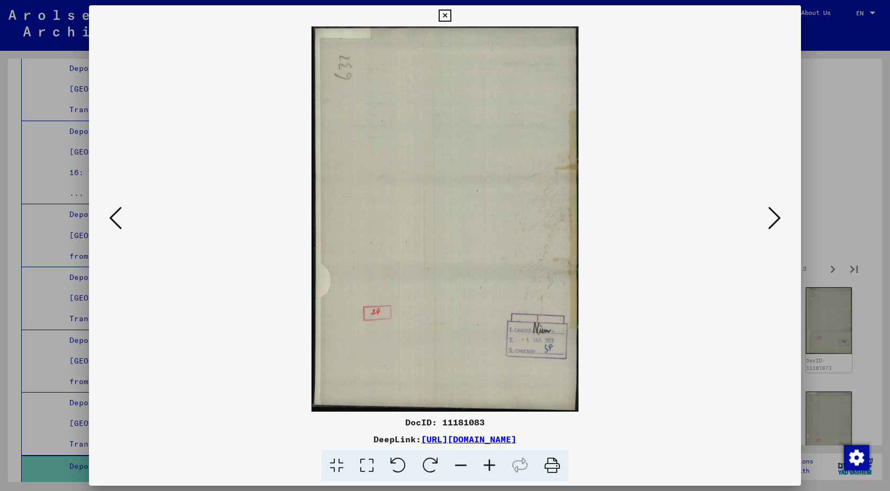
click at [768, 227] on icon at bounding box center [774, 217] width 13 height 25
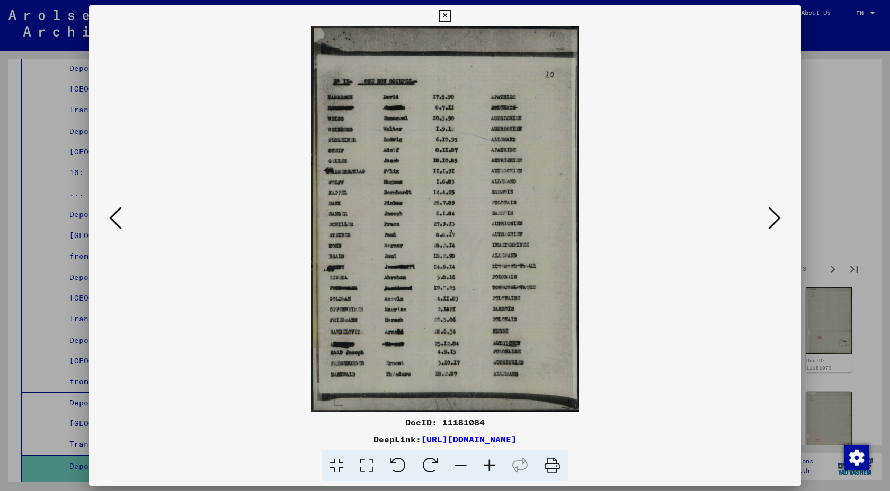
click at [768, 227] on icon at bounding box center [774, 217] width 13 height 25
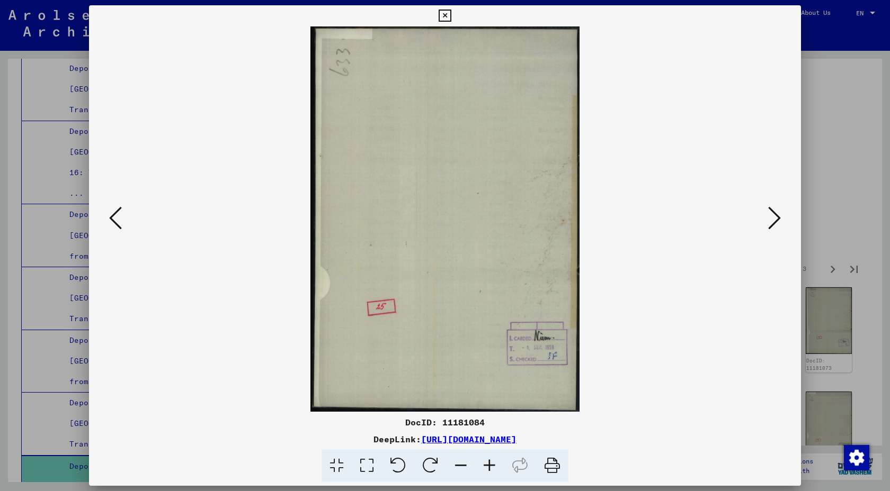
click at [768, 227] on icon at bounding box center [774, 217] width 13 height 25
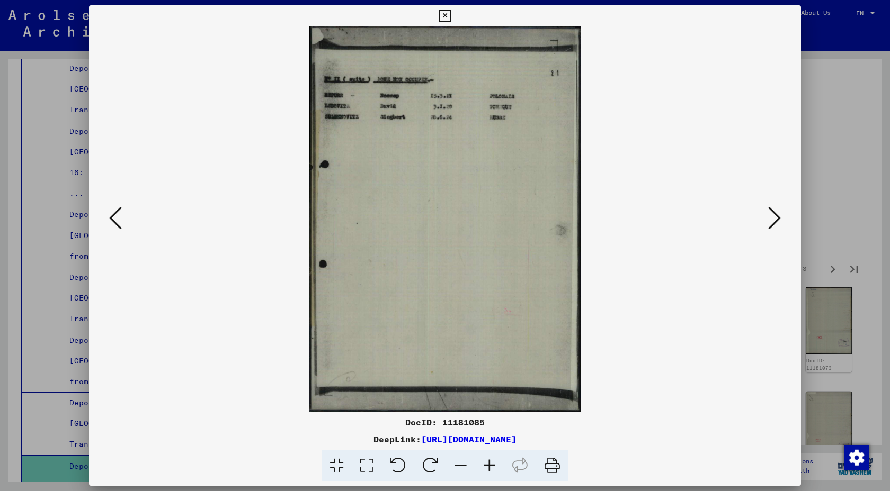
click at [768, 227] on icon at bounding box center [774, 217] width 13 height 25
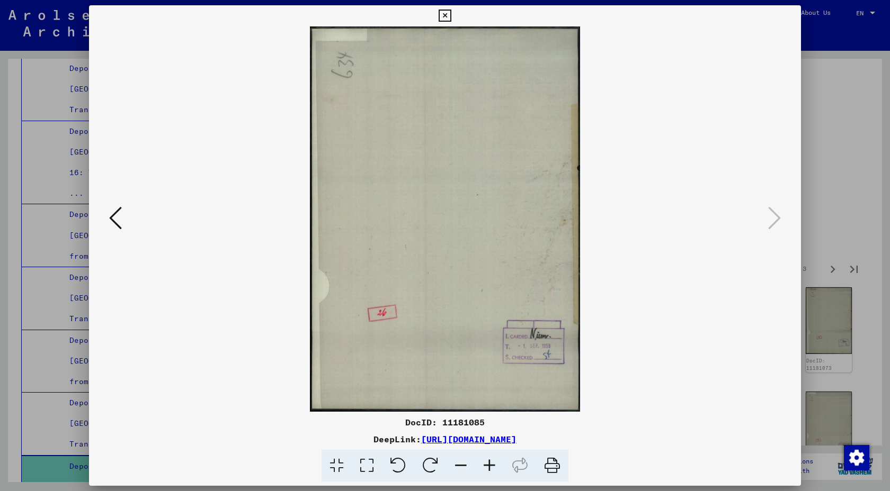
click at [449, 14] on icon at bounding box center [444, 16] width 12 height 13
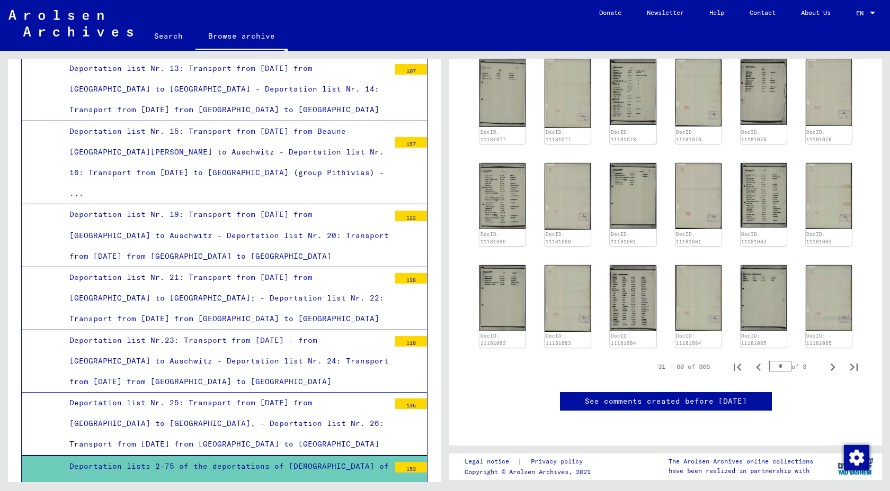
scroll to position [785, 0]
click at [836, 360] on icon "Next page" at bounding box center [832, 367] width 15 height 15
type input "*"
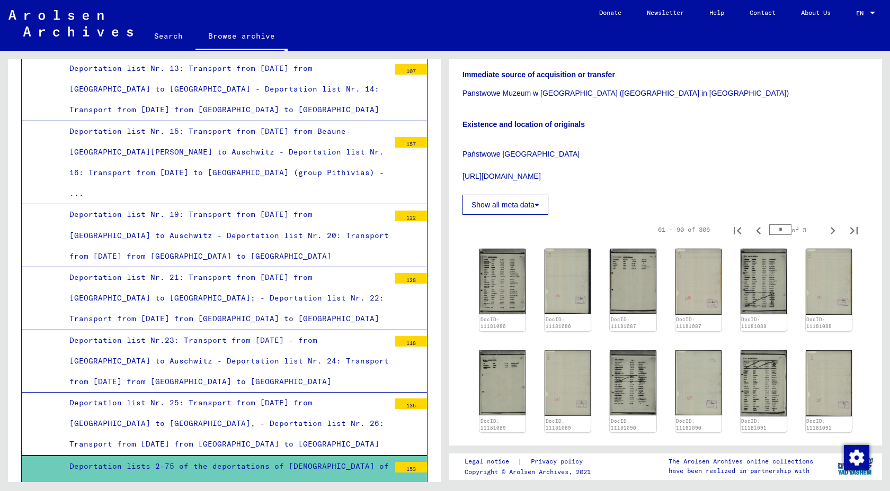
scroll to position [297, 0]
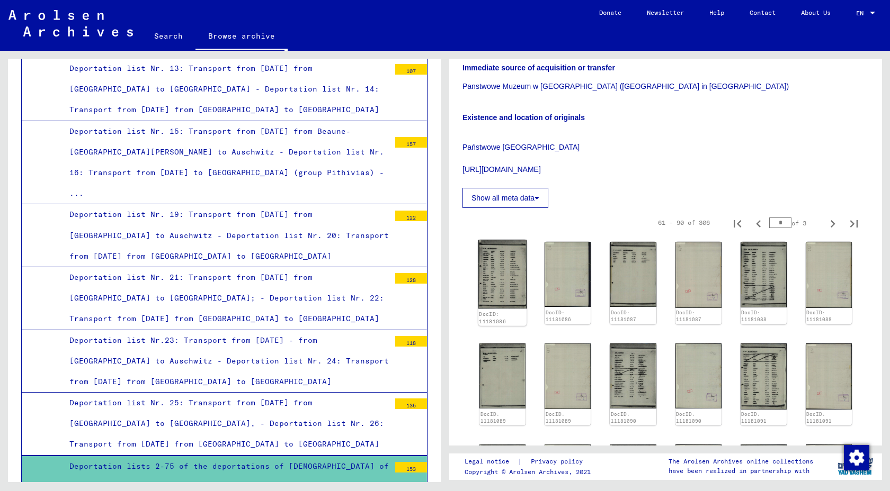
click at [518, 280] on img at bounding box center [502, 274] width 49 height 69
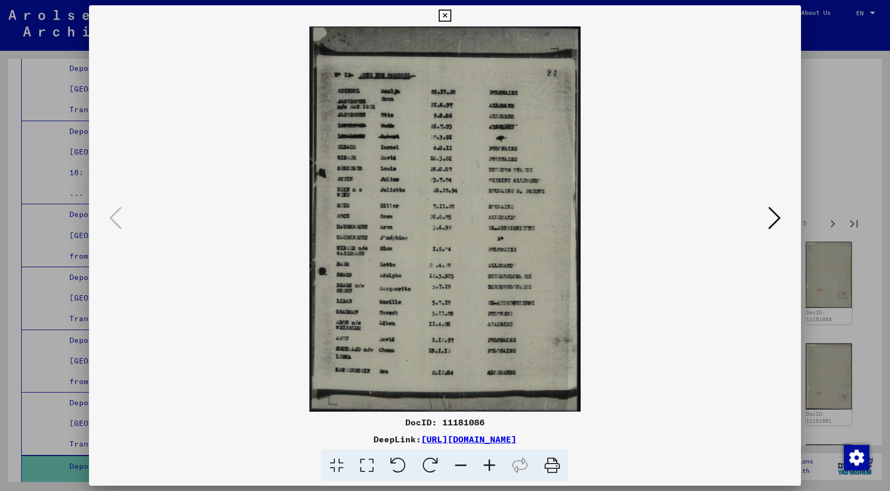
click at [768, 214] on icon at bounding box center [774, 217] width 13 height 25
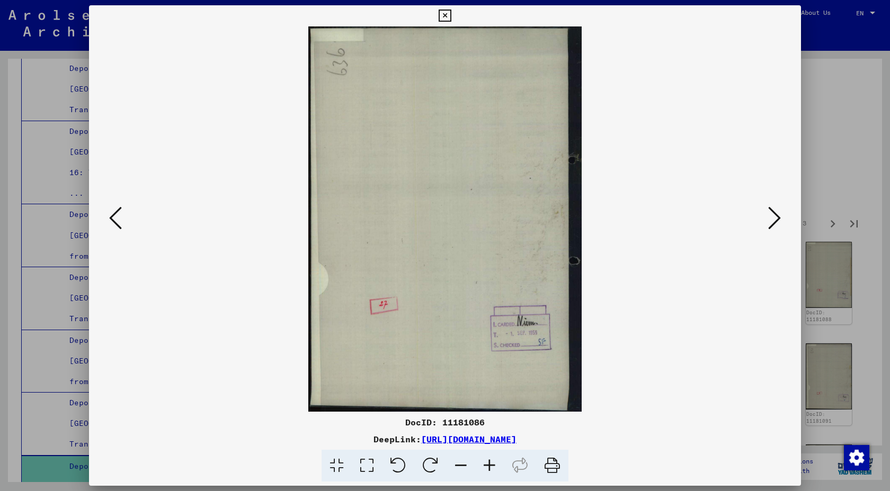
click at [768, 214] on icon at bounding box center [774, 217] width 13 height 25
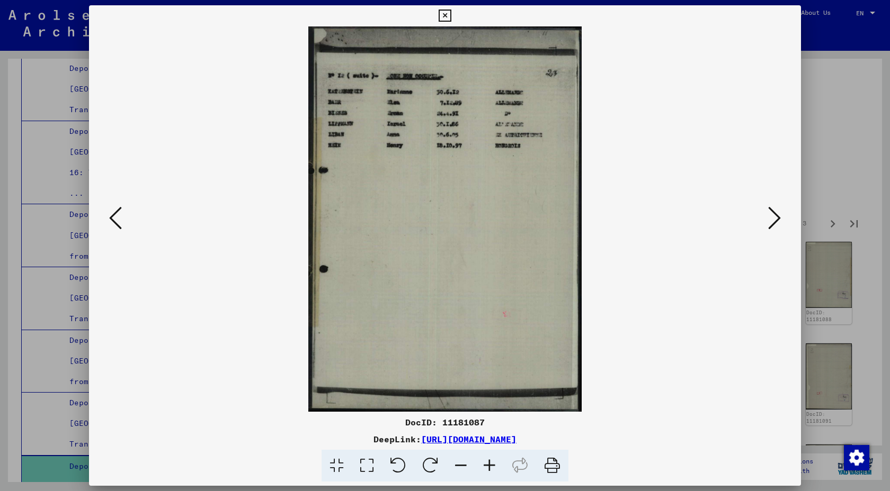
click at [768, 214] on icon at bounding box center [774, 217] width 13 height 25
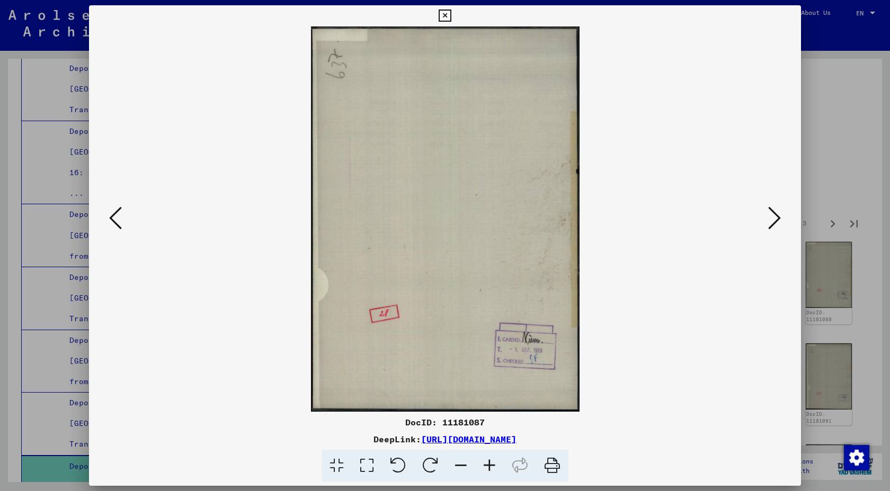
click at [768, 214] on icon at bounding box center [774, 217] width 13 height 25
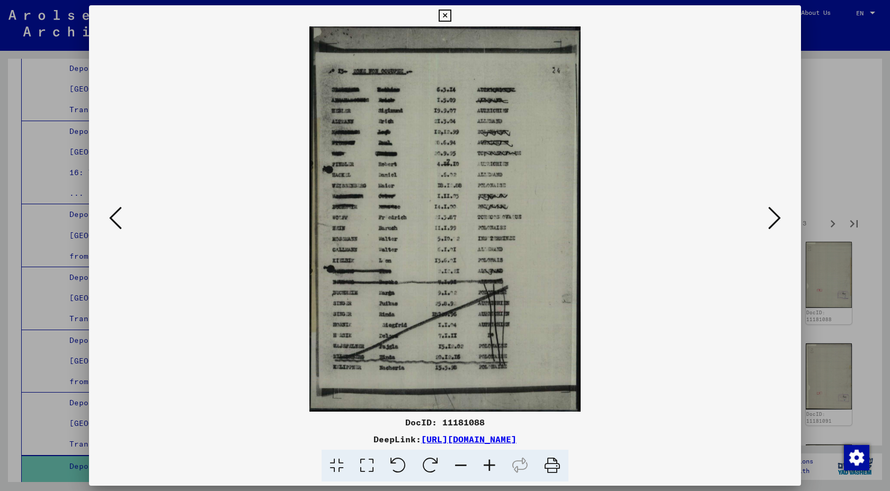
click at [768, 218] on icon at bounding box center [774, 217] width 13 height 25
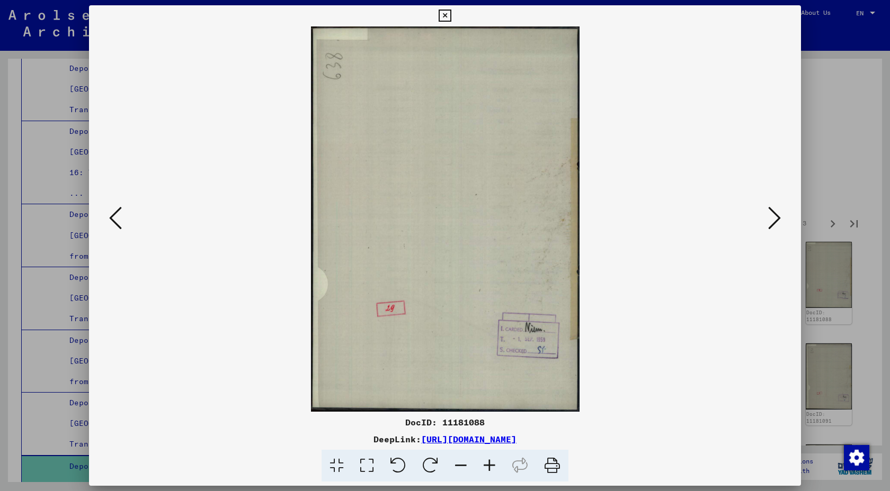
click at [768, 218] on icon at bounding box center [774, 217] width 13 height 25
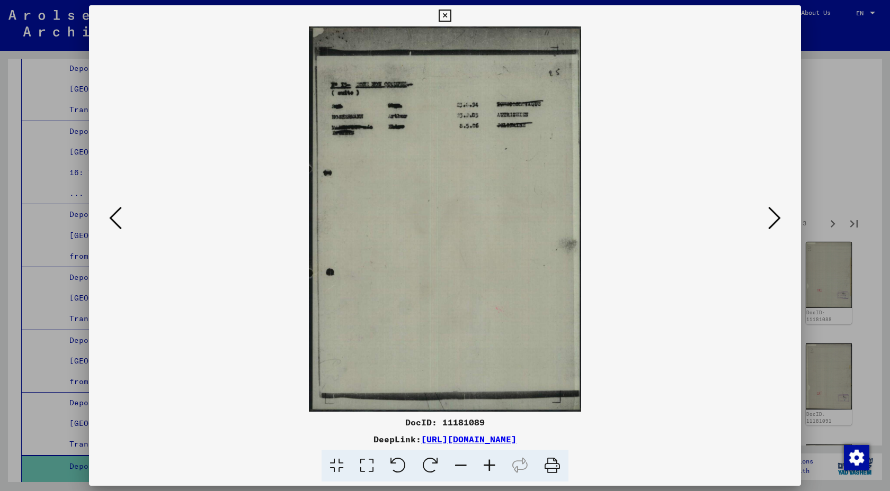
click at [768, 218] on icon at bounding box center [774, 217] width 13 height 25
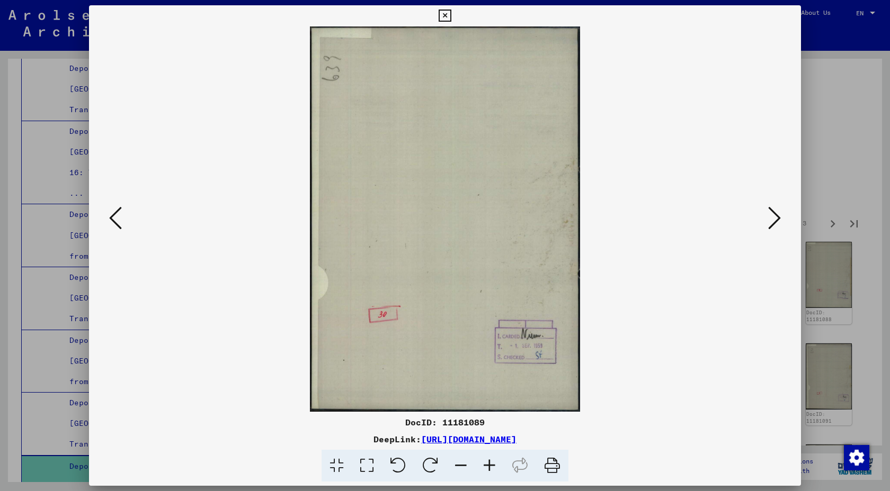
click at [768, 218] on icon at bounding box center [774, 217] width 13 height 25
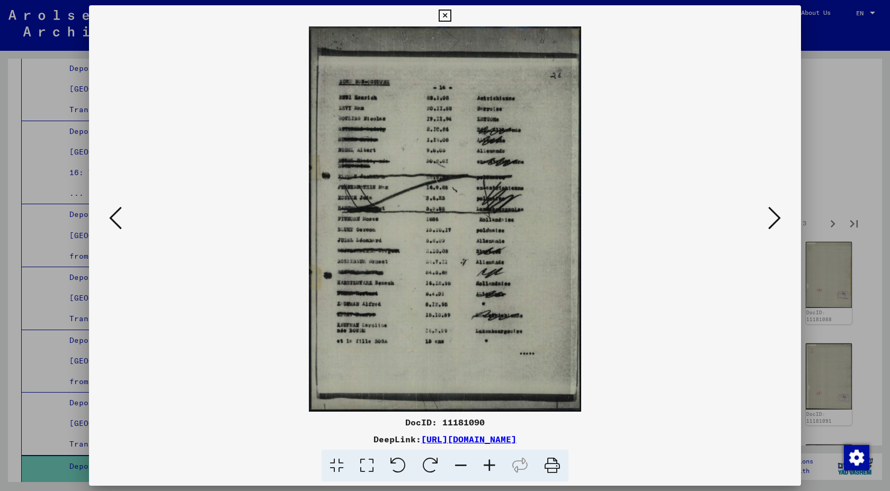
click at [768, 218] on icon at bounding box center [774, 217] width 13 height 25
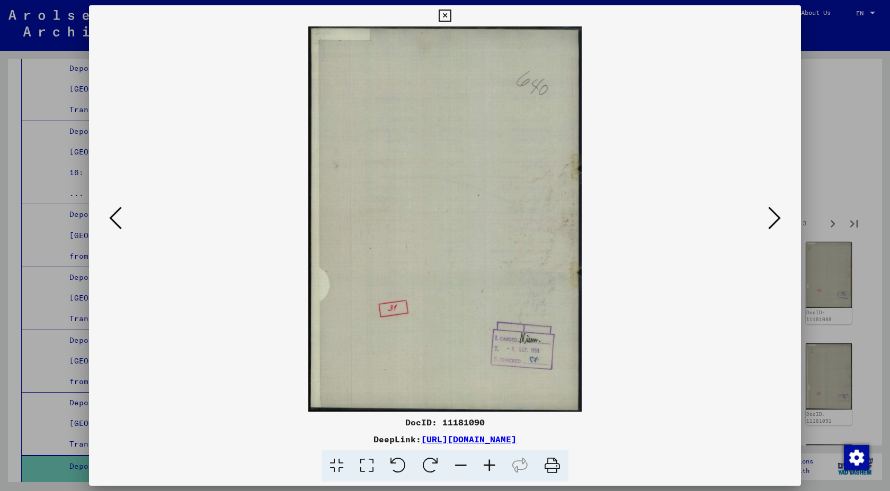
click at [768, 218] on icon at bounding box center [774, 217] width 13 height 25
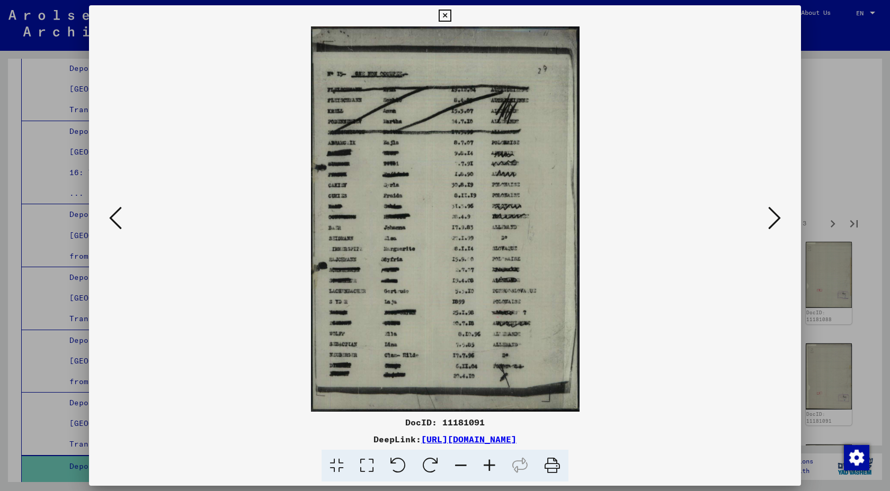
click at [768, 218] on icon at bounding box center [774, 217] width 13 height 25
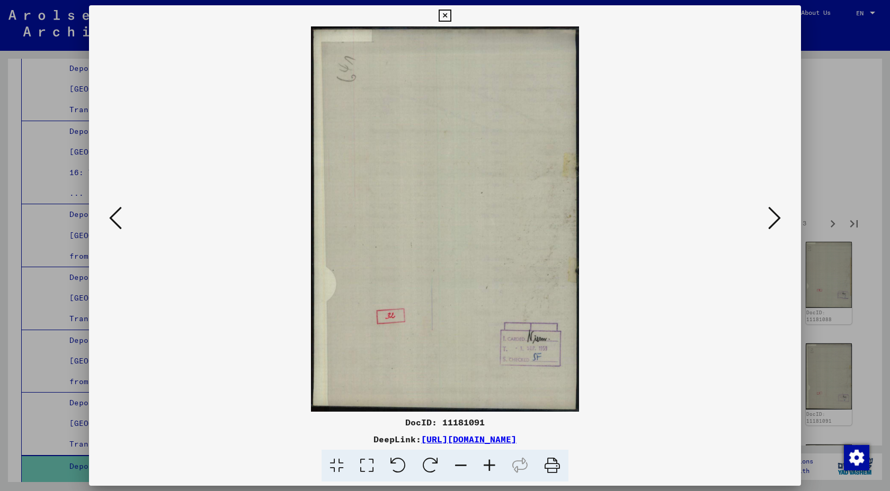
click at [768, 218] on icon at bounding box center [774, 217] width 13 height 25
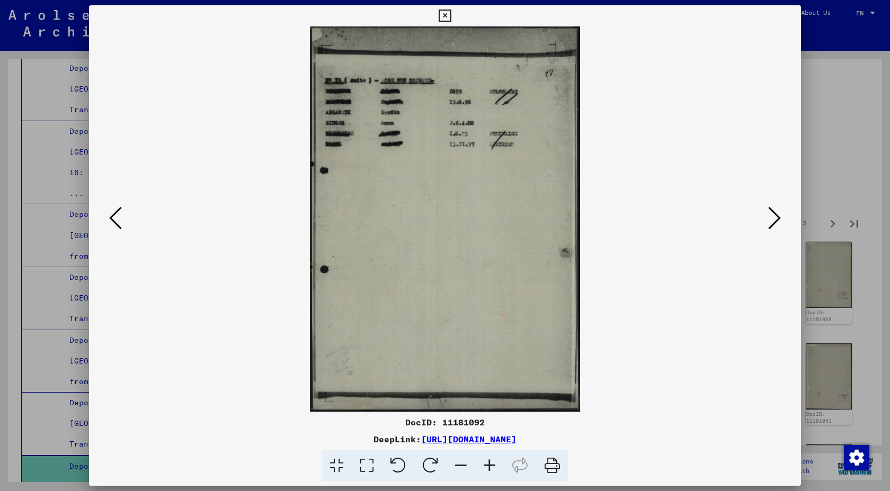
click at [768, 218] on icon at bounding box center [774, 217] width 13 height 25
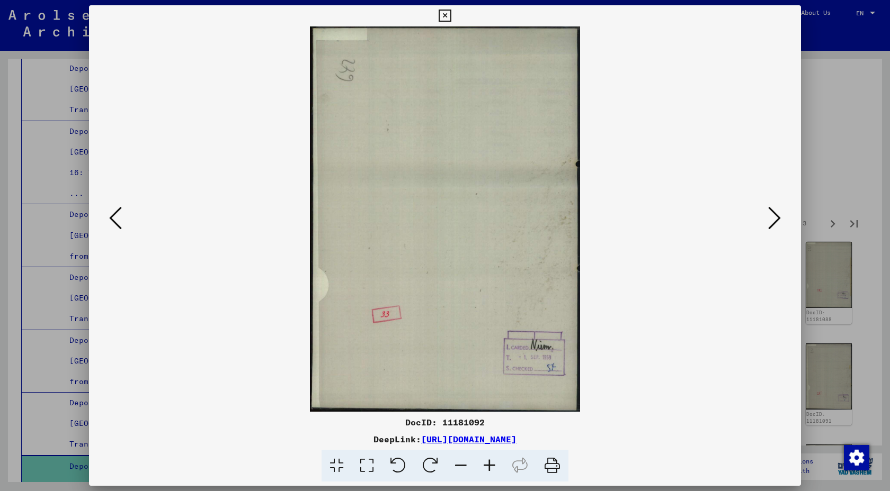
click at [768, 218] on icon at bounding box center [774, 217] width 13 height 25
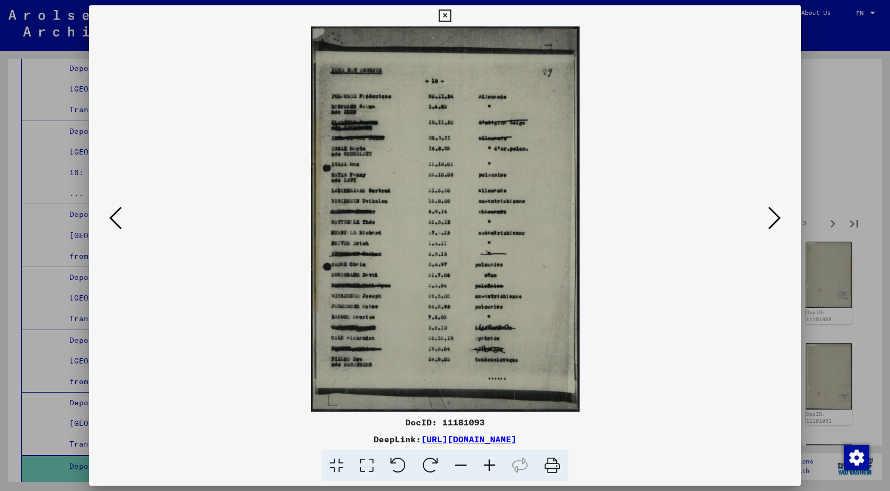
click at [768, 218] on icon at bounding box center [774, 217] width 13 height 25
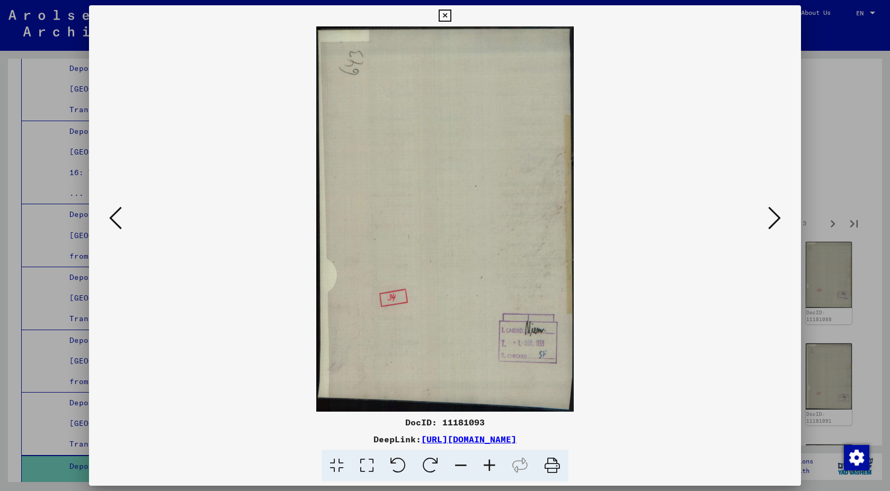
click at [768, 218] on icon at bounding box center [774, 217] width 13 height 25
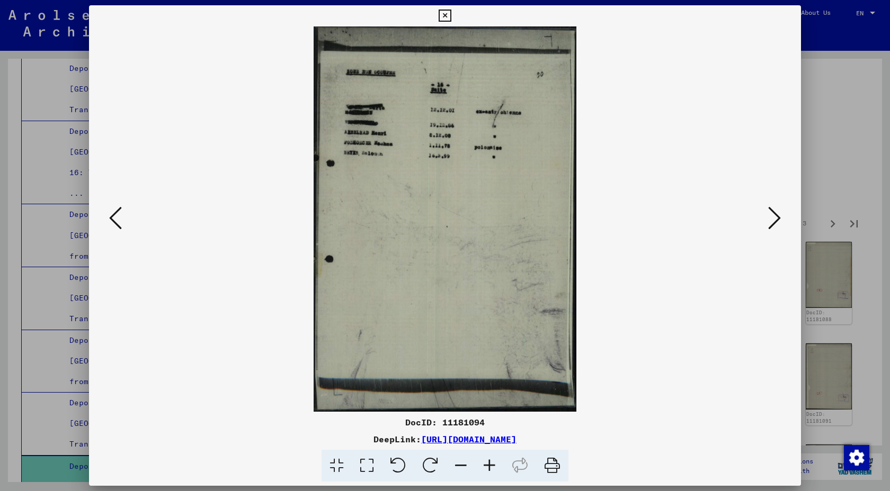
click at [768, 218] on icon at bounding box center [774, 217] width 13 height 25
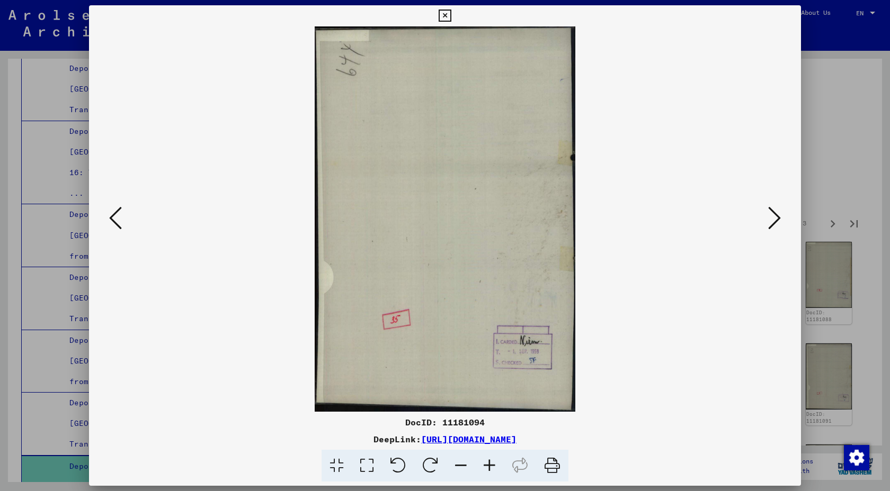
click at [768, 218] on icon at bounding box center [774, 217] width 13 height 25
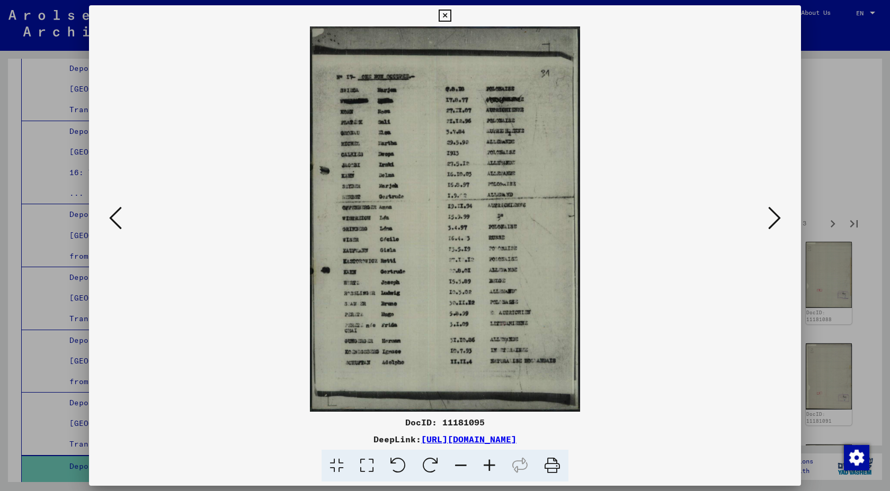
click at [768, 218] on icon at bounding box center [774, 217] width 13 height 25
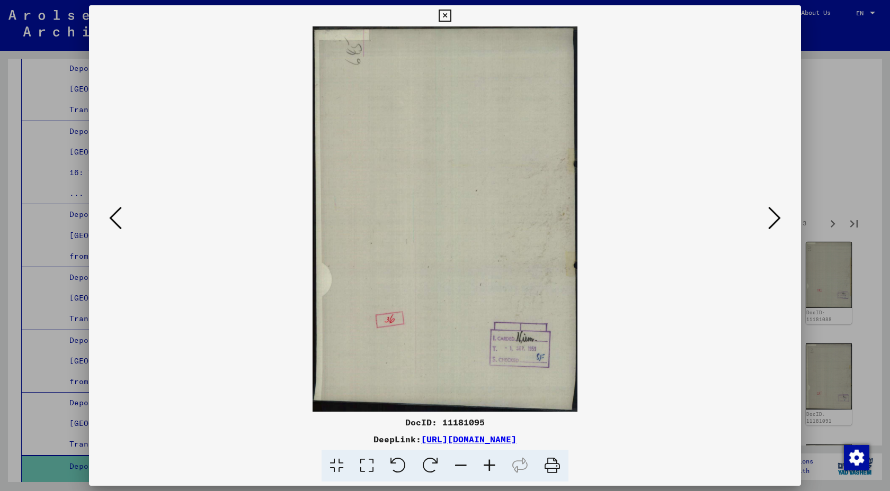
click at [768, 218] on icon at bounding box center [774, 217] width 13 height 25
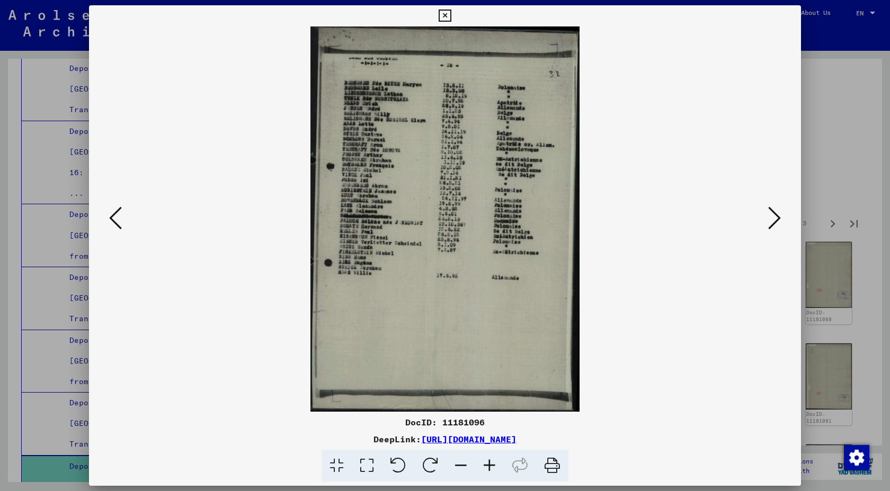
click at [768, 218] on icon at bounding box center [774, 217] width 13 height 25
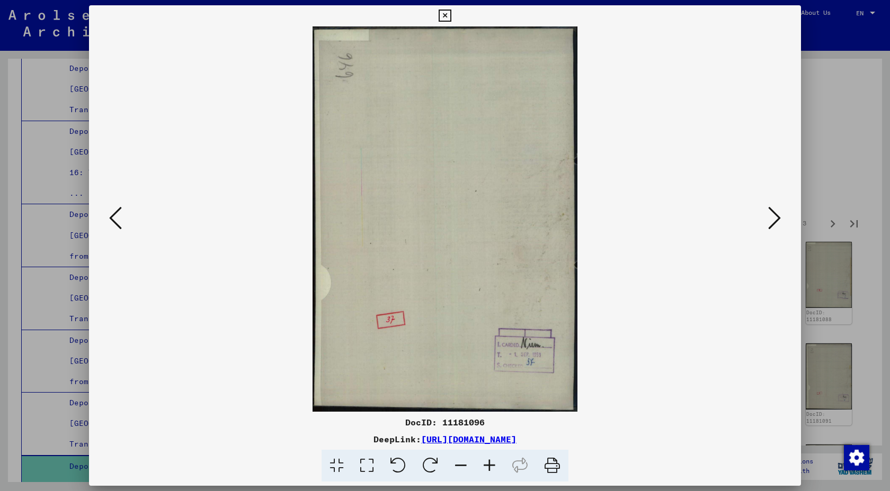
click at [768, 218] on icon at bounding box center [774, 217] width 13 height 25
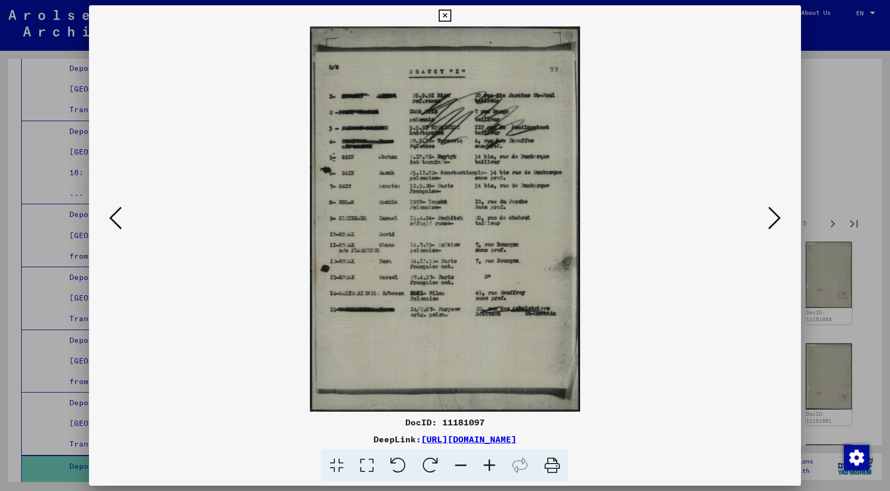
click at [768, 219] on icon at bounding box center [774, 217] width 13 height 25
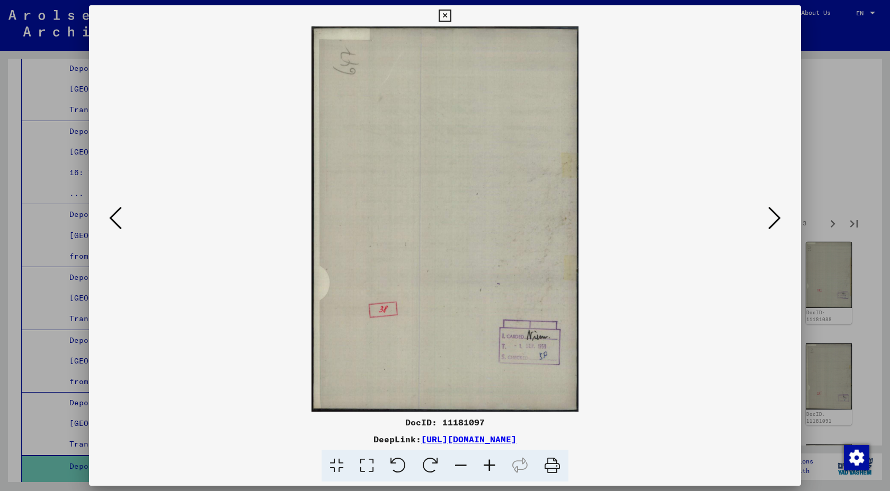
click at [768, 219] on icon at bounding box center [774, 217] width 13 height 25
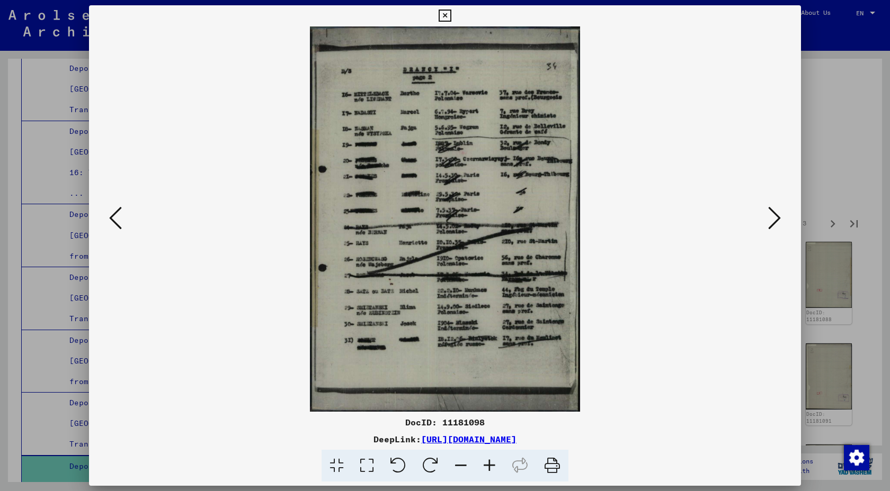
click at [768, 219] on icon at bounding box center [774, 217] width 13 height 25
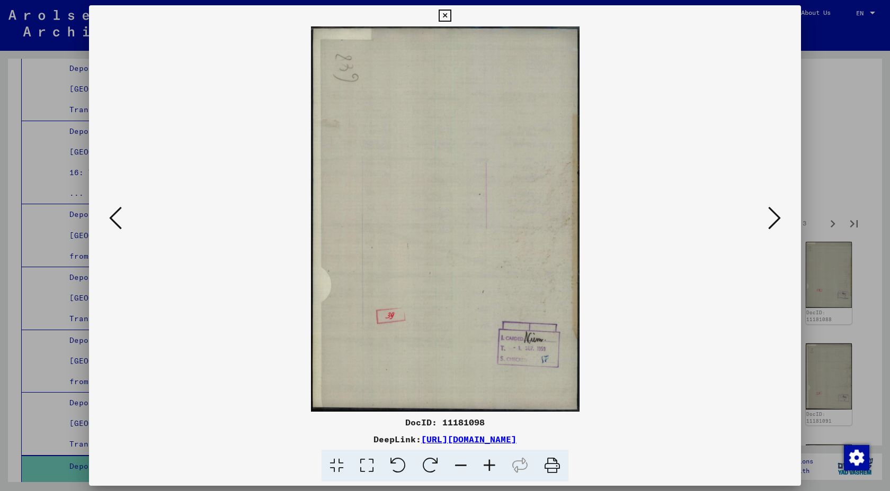
click at [768, 219] on icon at bounding box center [774, 217] width 13 height 25
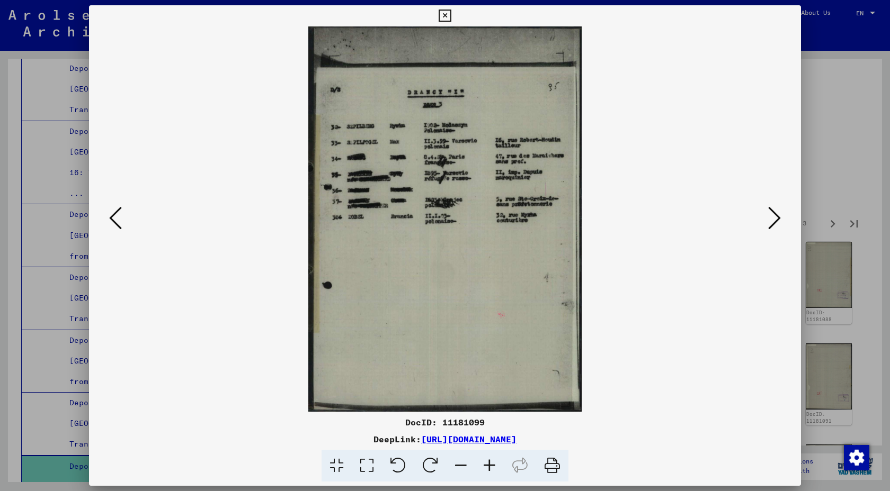
click at [768, 220] on icon at bounding box center [774, 217] width 13 height 25
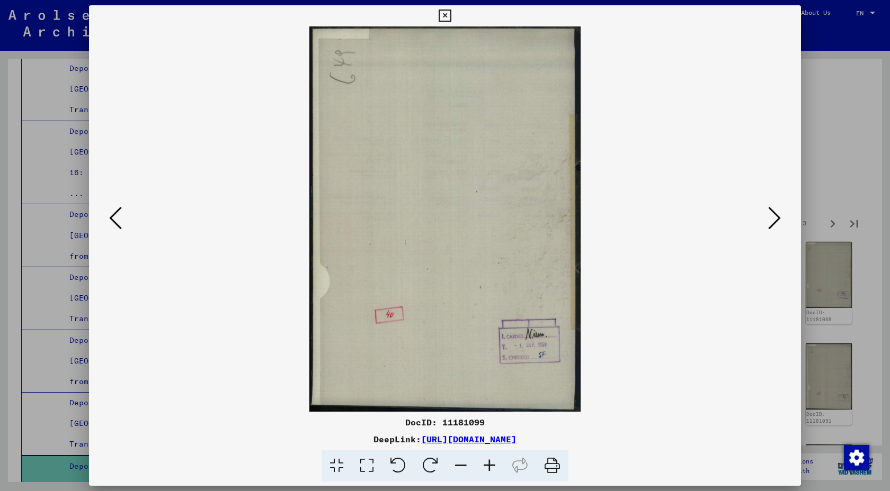
click at [768, 220] on icon at bounding box center [774, 217] width 13 height 25
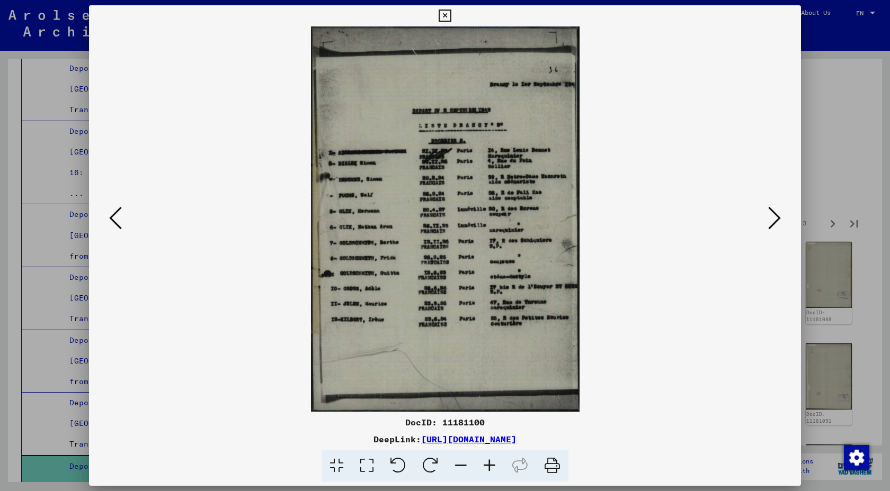
click at [768, 219] on icon at bounding box center [774, 217] width 13 height 25
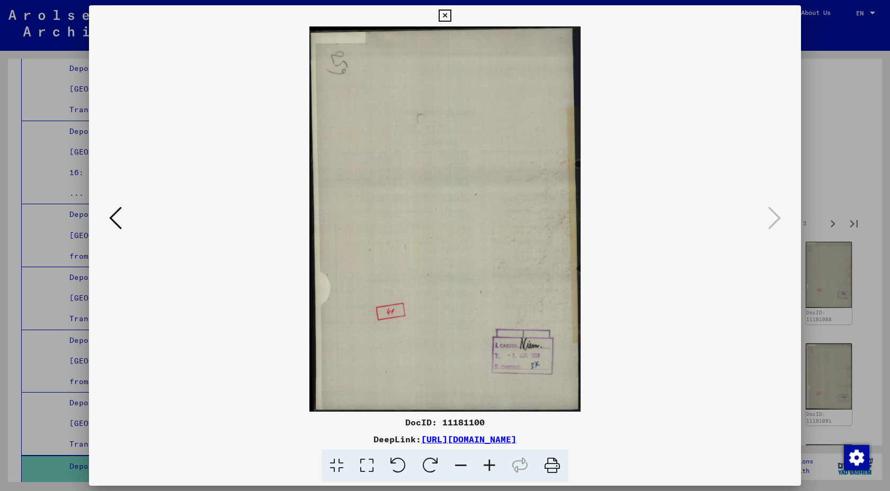
click at [445, 16] on icon at bounding box center [444, 16] width 12 height 13
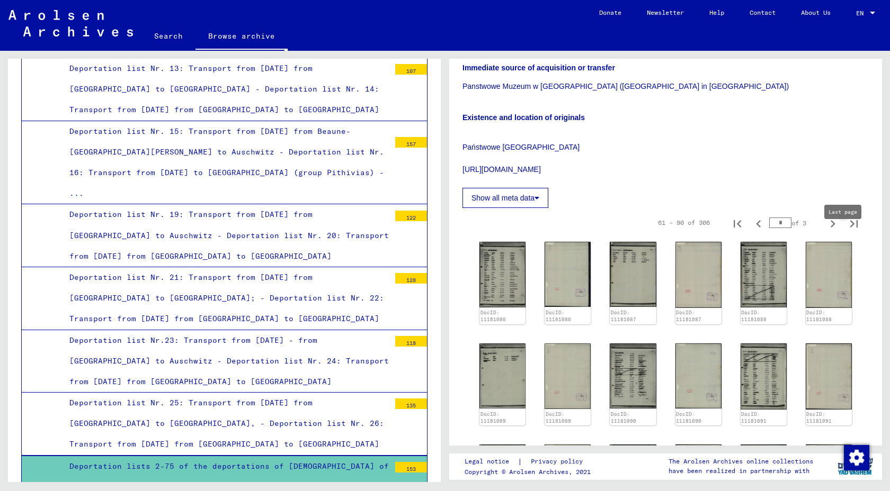
click at [853, 231] on icon "Last page" at bounding box center [853, 224] width 15 height 15
type input "**"
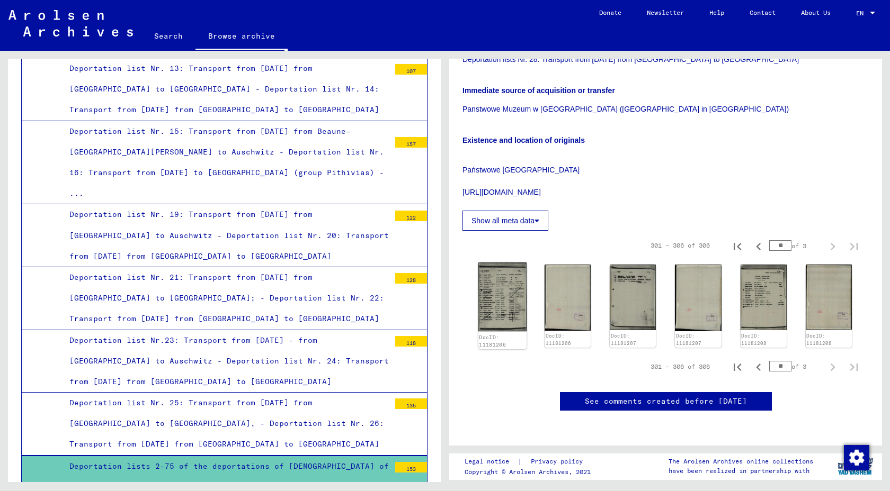
click at [507, 295] on img at bounding box center [502, 297] width 49 height 69
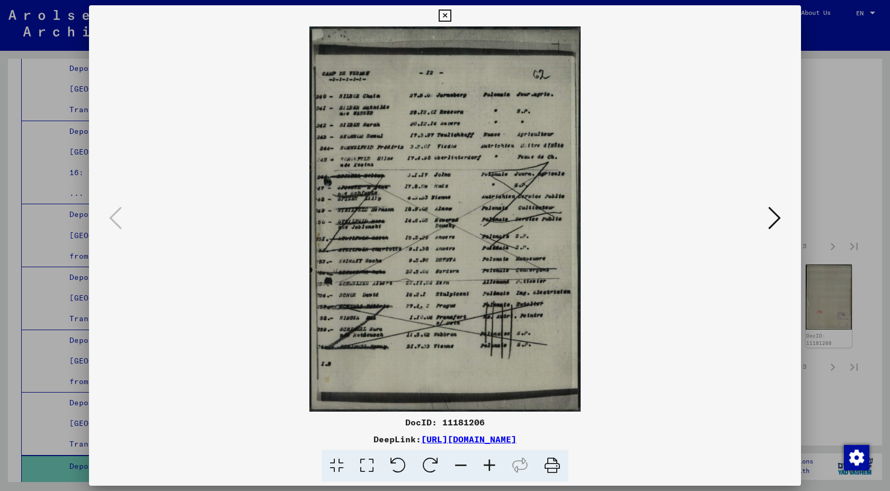
click at [768, 230] on icon at bounding box center [774, 217] width 13 height 25
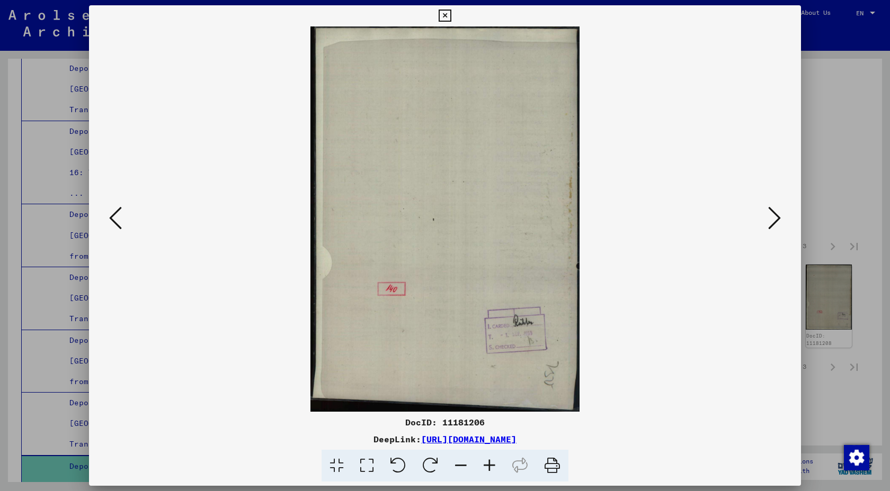
click at [768, 230] on icon at bounding box center [774, 217] width 13 height 25
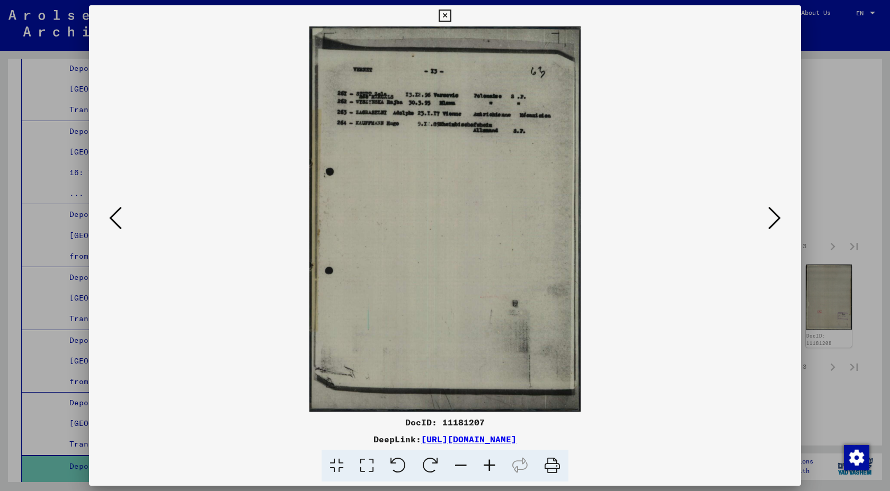
click at [768, 227] on icon at bounding box center [774, 217] width 13 height 25
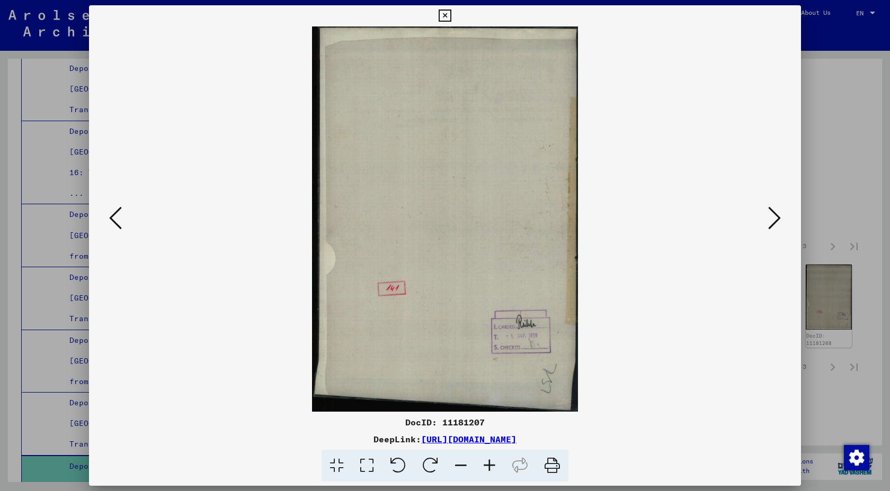
click at [768, 227] on icon at bounding box center [774, 217] width 13 height 25
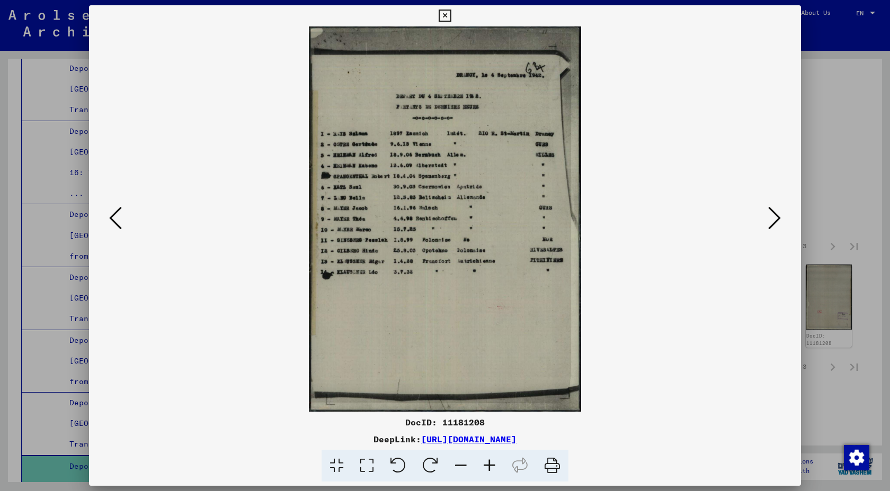
click at [768, 223] on icon at bounding box center [774, 217] width 13 height 25
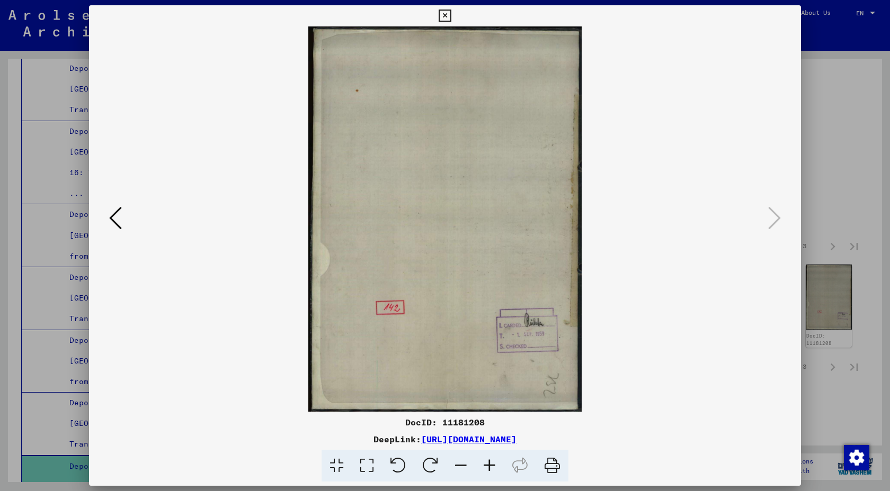
click at [446, 13] on icon at bounding box center [444, 16] width 12 height 13
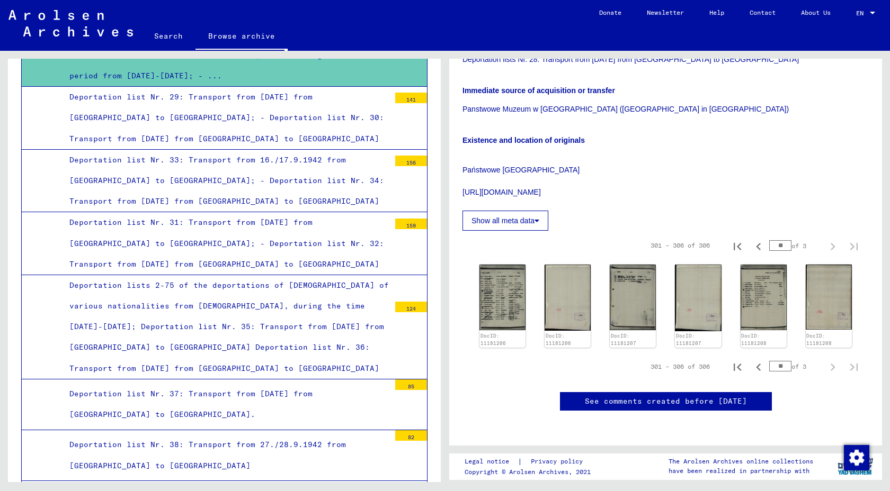
scroll to position [1774, 0]
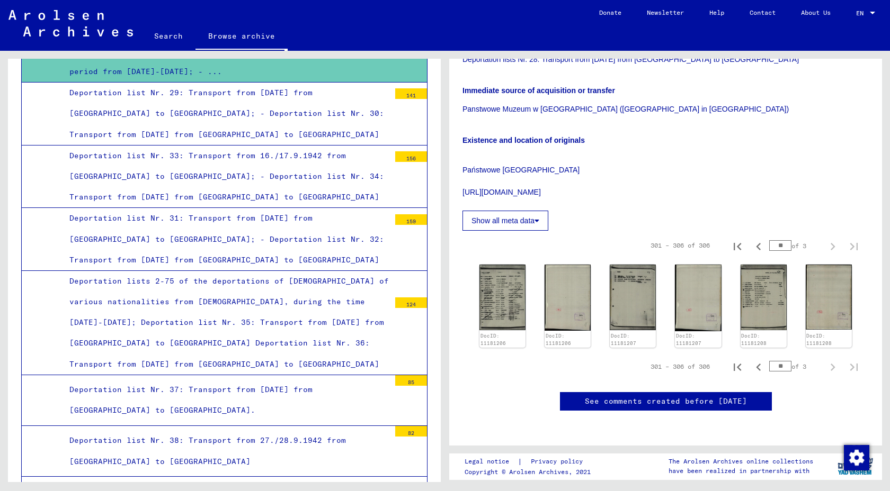
click at [175, 431] on div "Deportation list Nr. 38: Transport from 27./28.9.1942 from [GEOGRAPHIC_DATA] to…" at bounding box center [225, 451] width 328 height 41
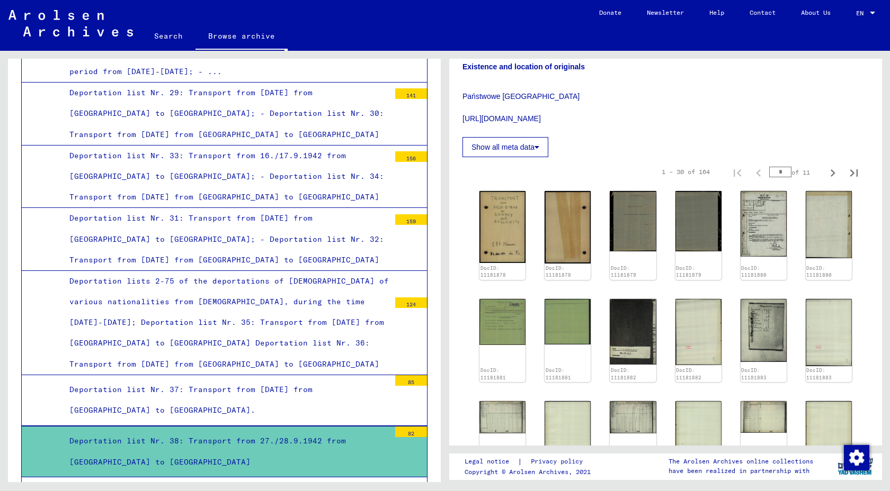
scroll to position [240, 0]
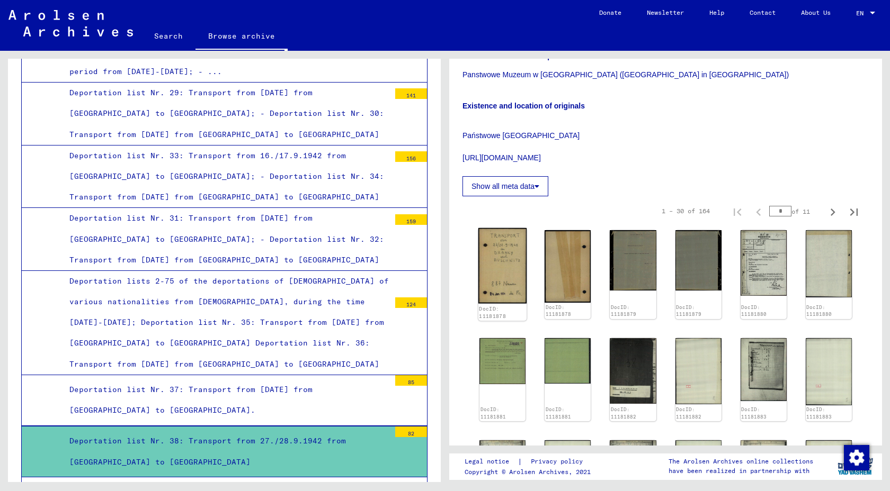
click at [508, 281] on img at bounding box center [502, 266] width 49 height 76
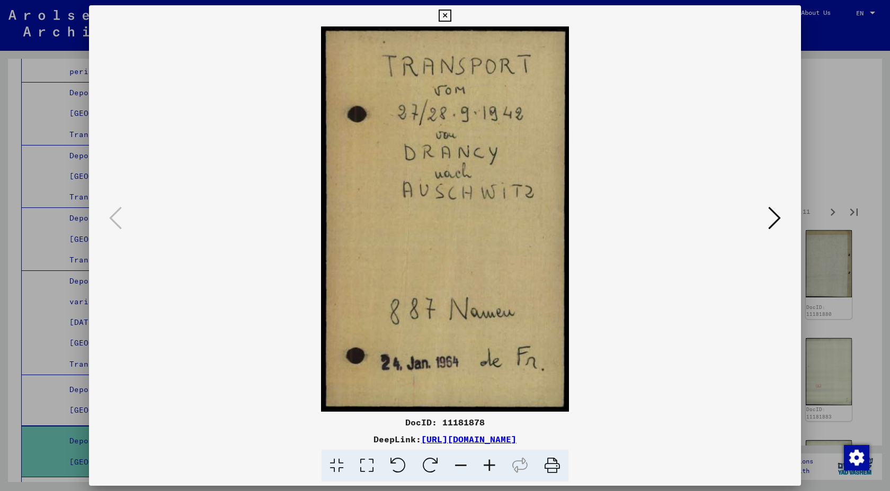
click at [768, 225] on icon at bounding box center [774, 217] width 13 height 25
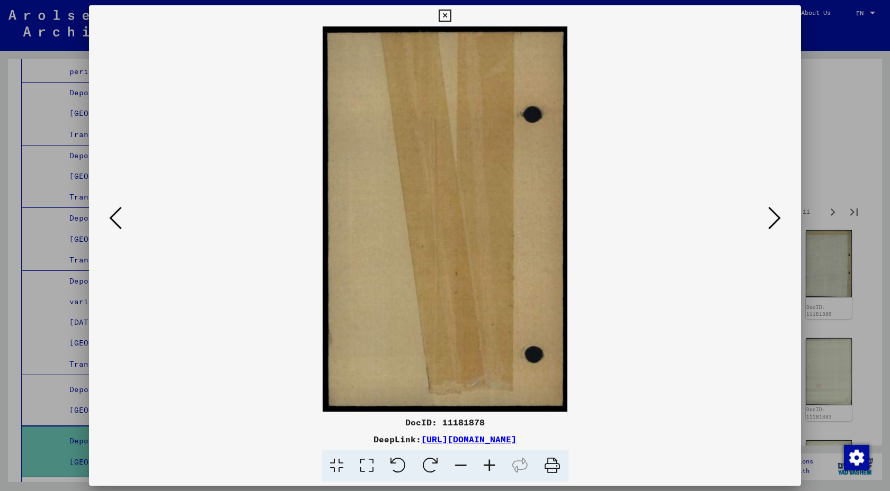
click at [768, 225] on icon at bounding box center [774, 217] width 13 height 25
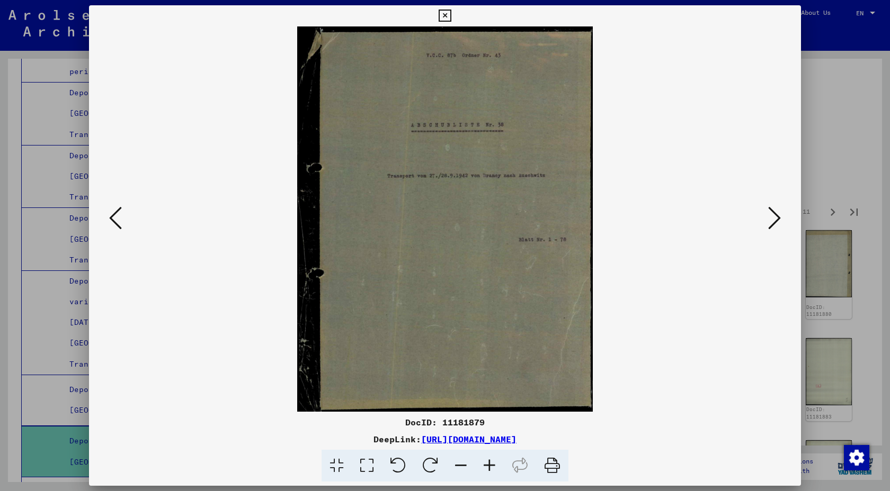
click at [768, 225] on icon at bounding box center [774, 217] width 13 height 25
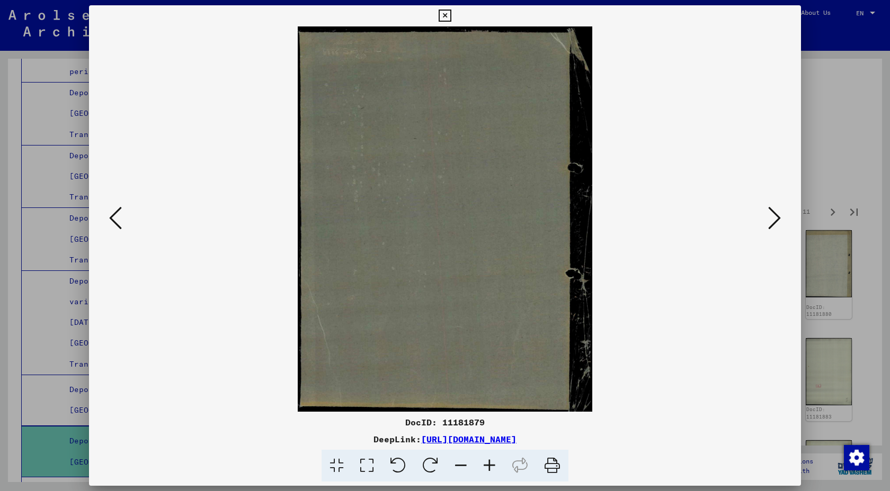
click at [768, 225] on icon at bounding box center [774, 217] width 13 height 25
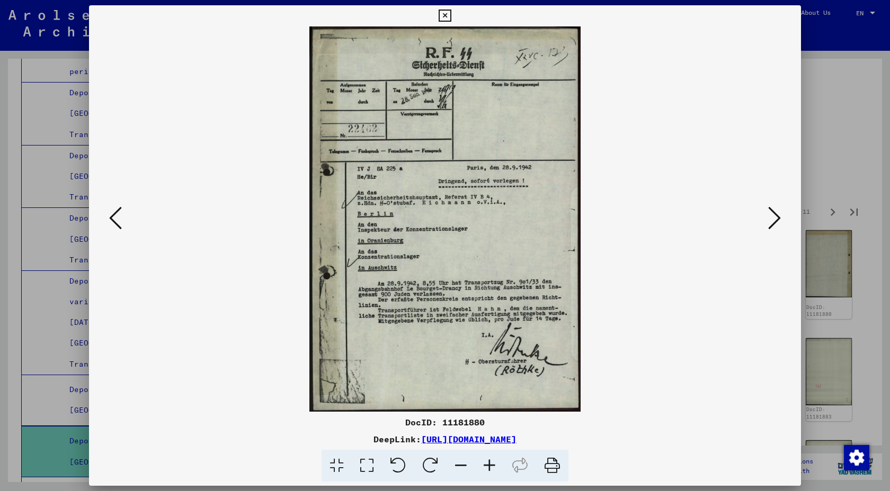
click at [768, 228] on icon at bounding box center [774, 217] width 13 height 25
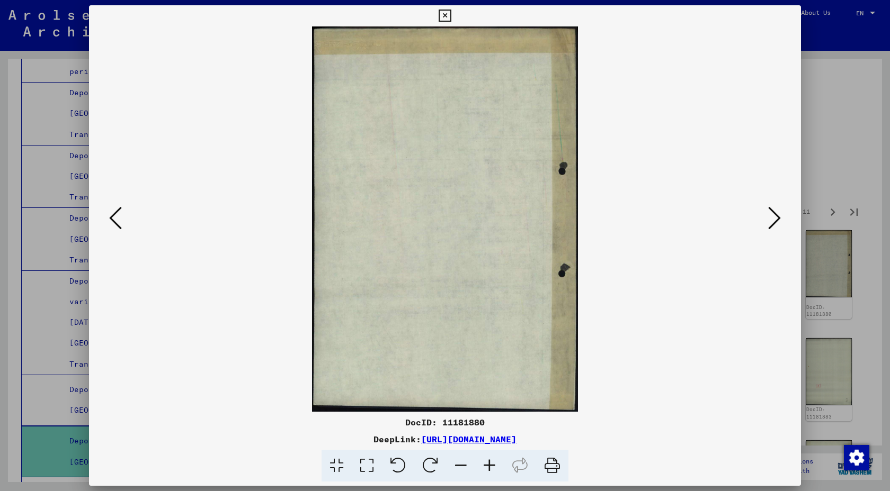
click at [768, 228] on icon at bounding box center [774, 217] width 13 height 25
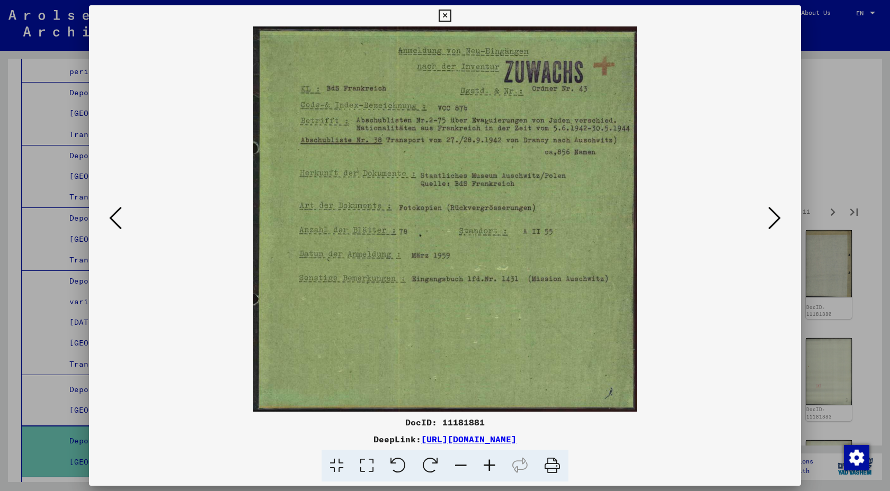
click at [768, 216] on icon at bounding box center [774, 217] width 13 height 25
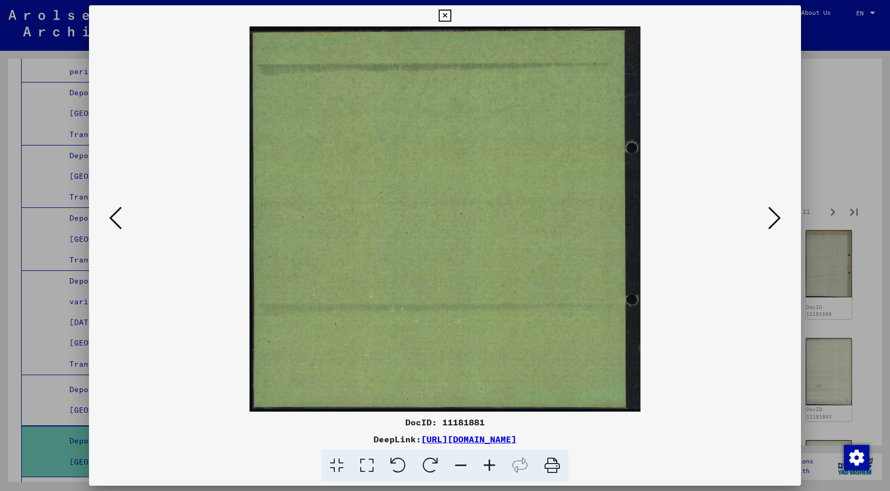
click at [768, 216] on icon at bounding box center [774, 217] width 13 height 25
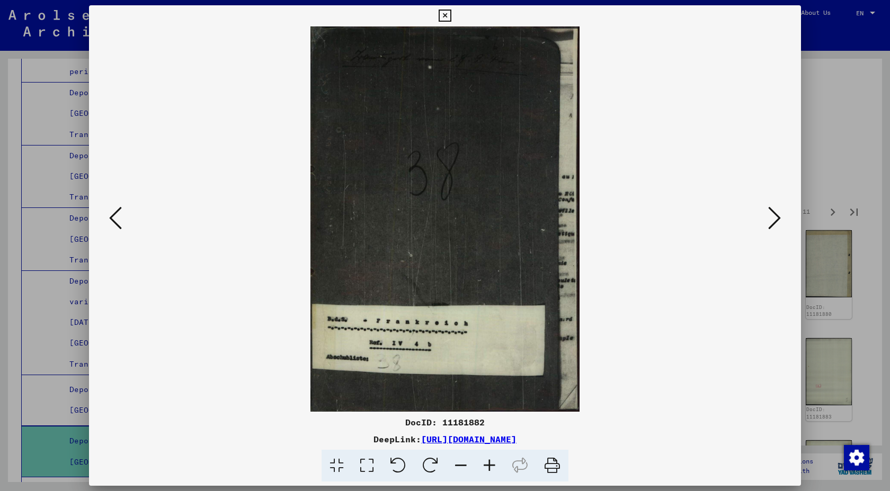
click at [768, 217] on icon at bounding box center [774, 217] width 13 height 25
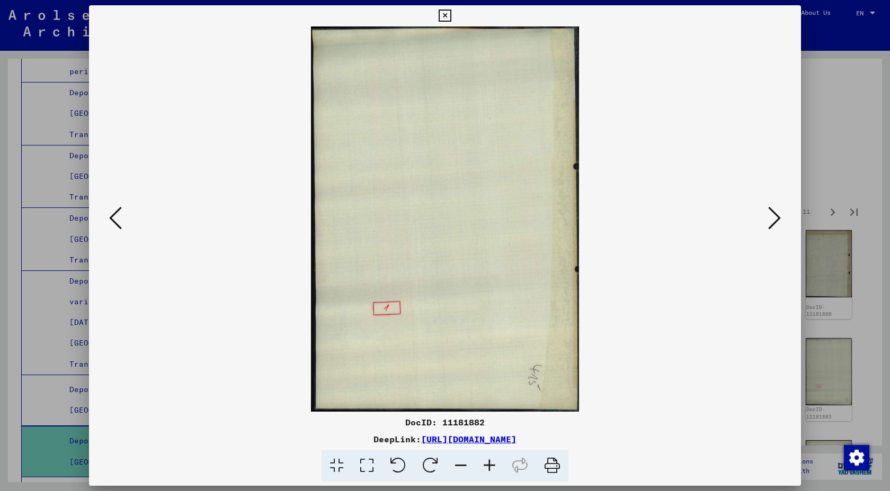
click at [768, 217] on icon at bounding box center [774, 217] width 13 height 25
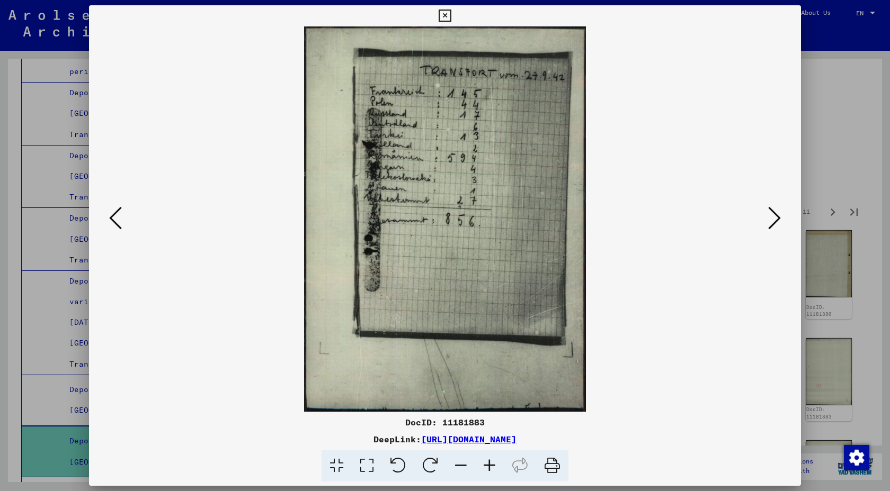
click at [768, 217] on icon at bounding box center [774, 217] width 13 height 25
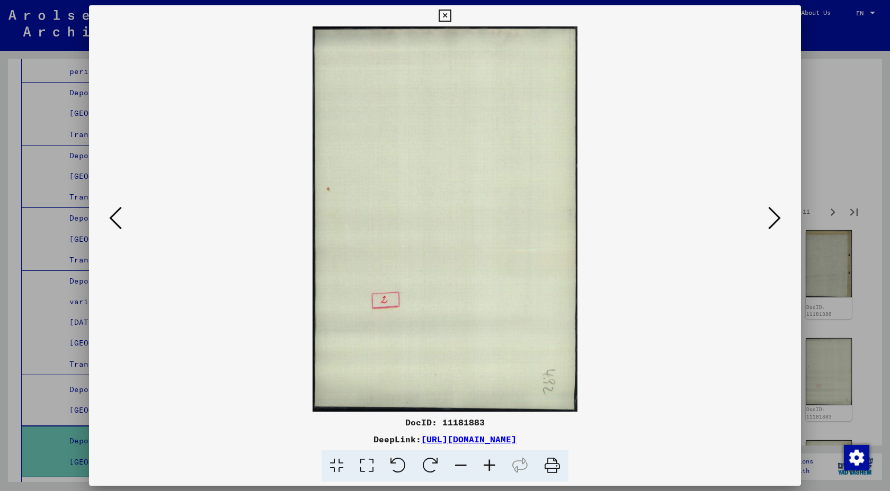
click at [768, 217] on icon at bounding box center [774, 217] width 13 height 25
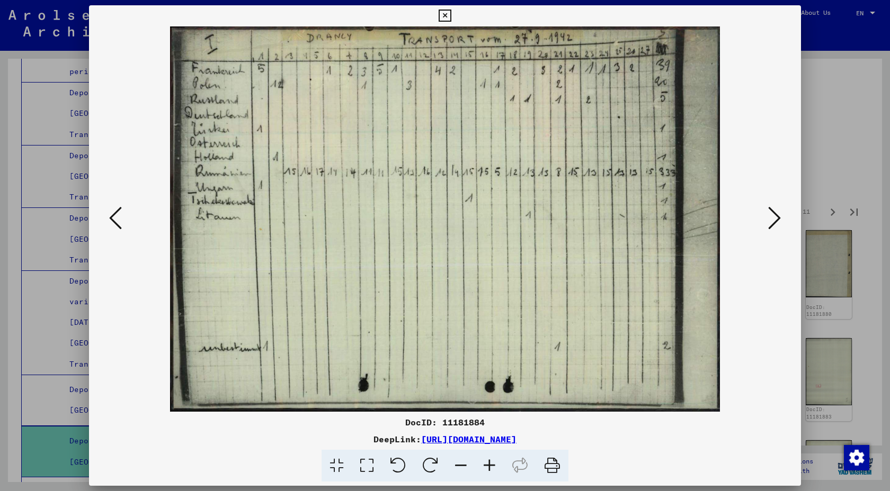
click at [768, 217] on icon at bounding box center [774, 217] width 13 height 25
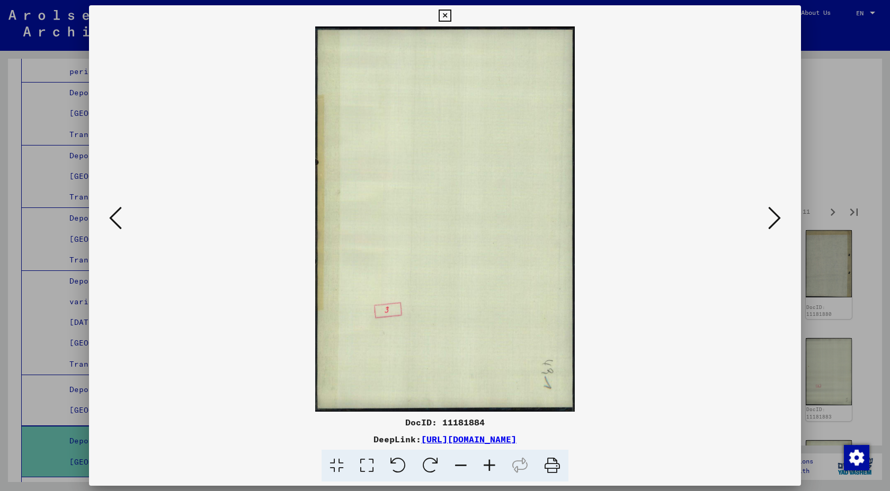
click at [768, 217] on icon at bounding box center [774, 217] width 13 height 25
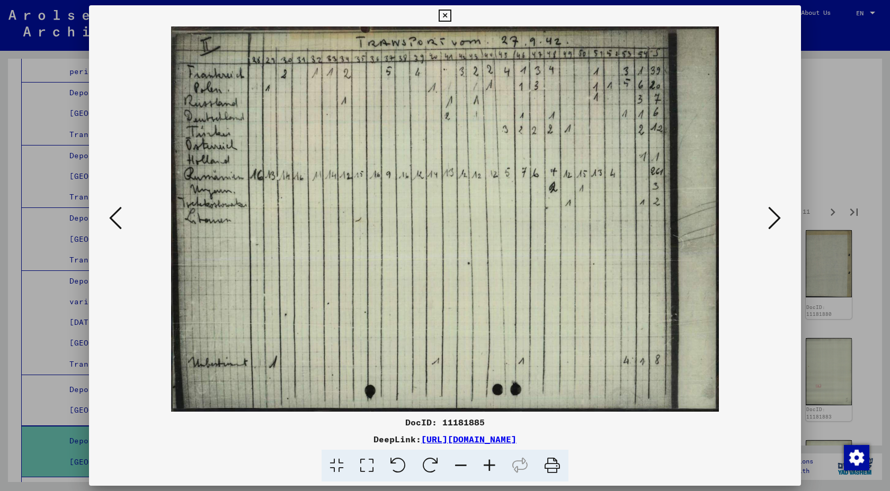
click at [768, 217] on icon at bounding box center [774, 217] width 13 height 25
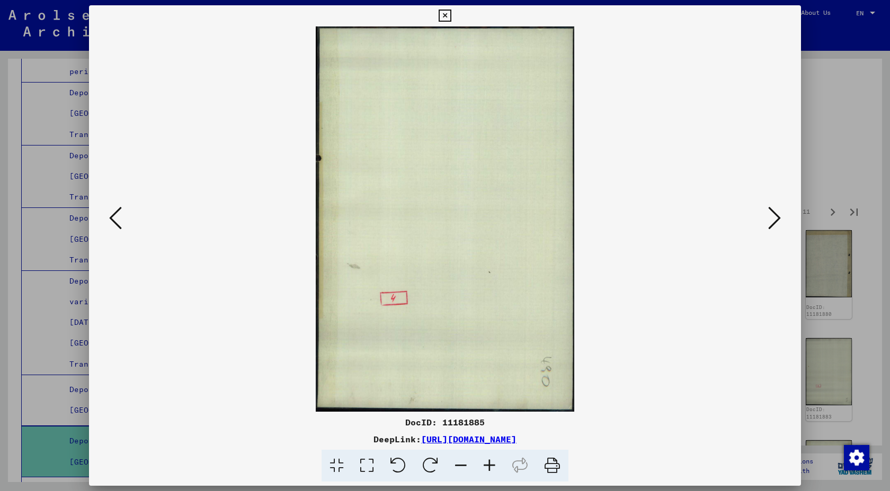
click at [768, 217] on icon at bounding box center [774, 217] width 13 height 25
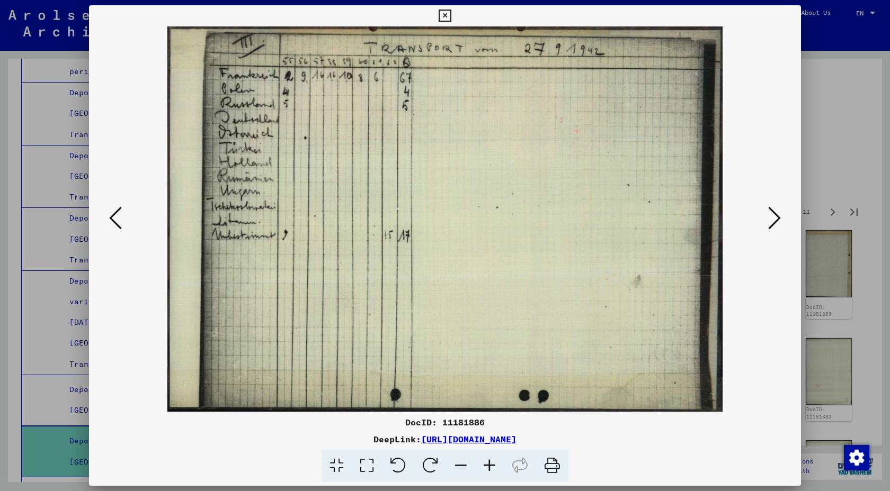
click at [768, 217] on icon at bounding box center [774, 217] width 13 height 25
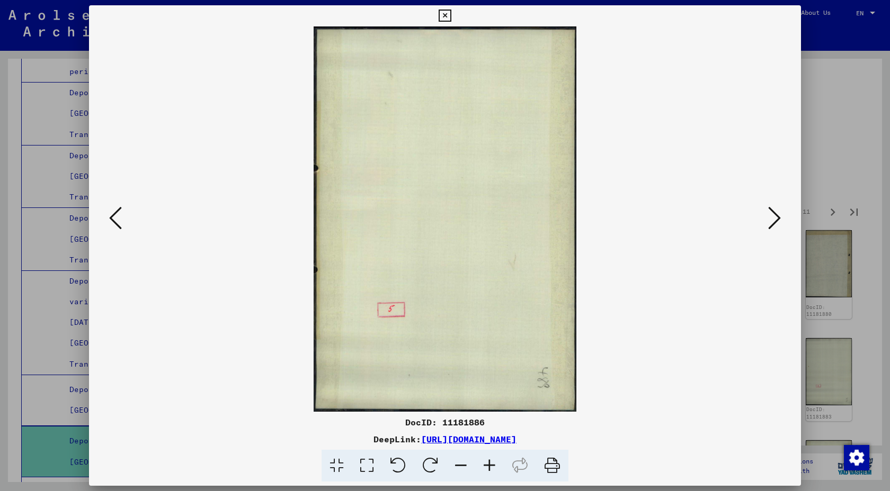
click at [768, 217] on icon at bounding box center [774, 217] width 13 height 25
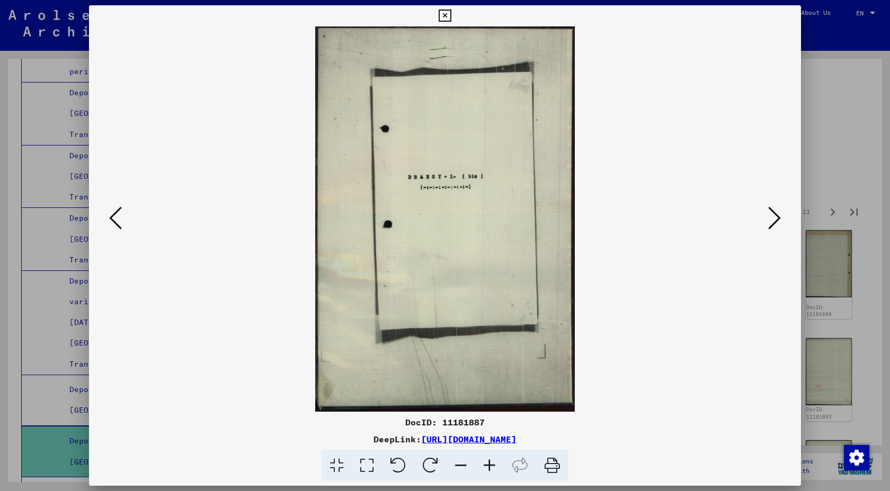
click at [768, 217] on icon at bounding box center [774, 217] width 13 height 25
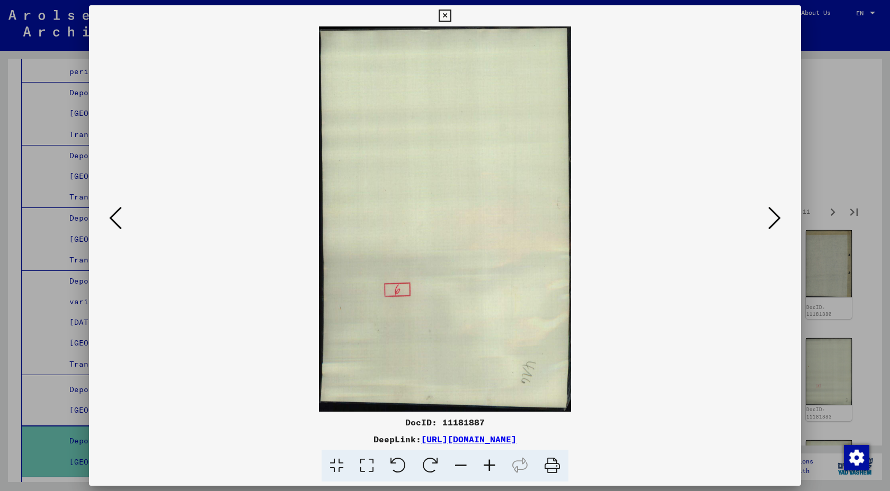
click at [768, 217] on icon at bounding box center [774, 217] width 13 height 25
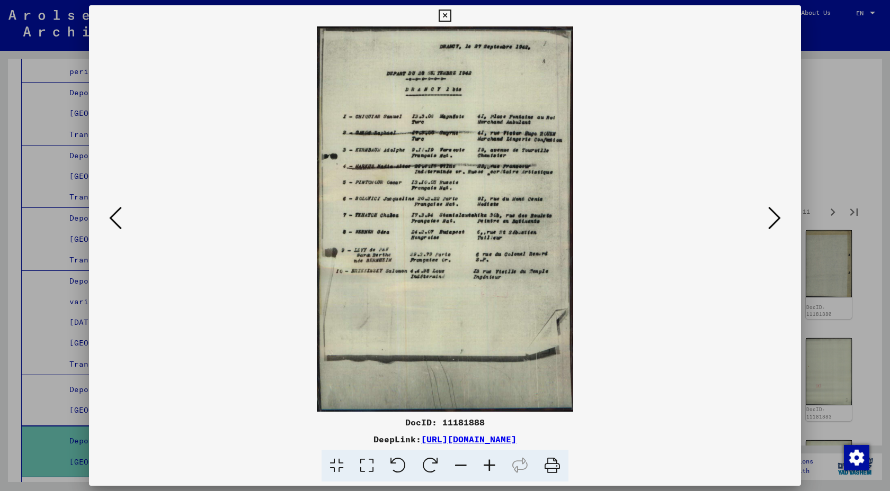
click at [768, 217] on icon at bounding box center [774, 217] width 13 height 25
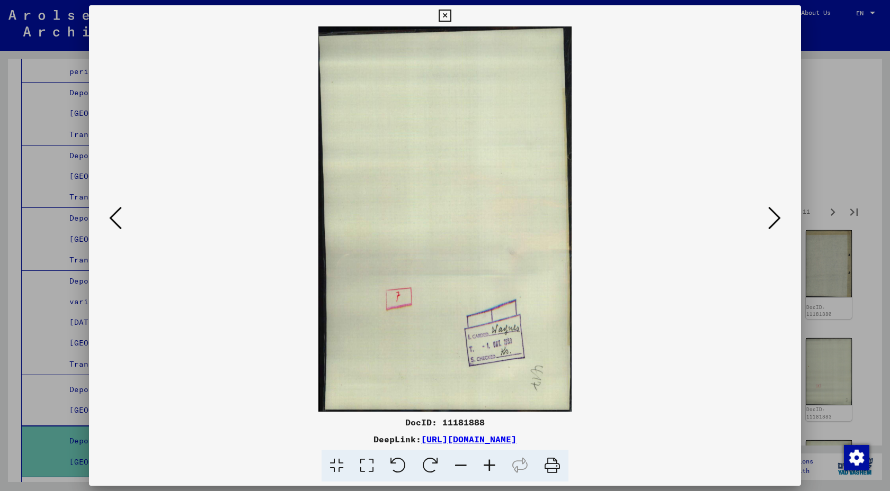
click at [768, 217] on icon at bounding box center [774, 217] width 13 height 25
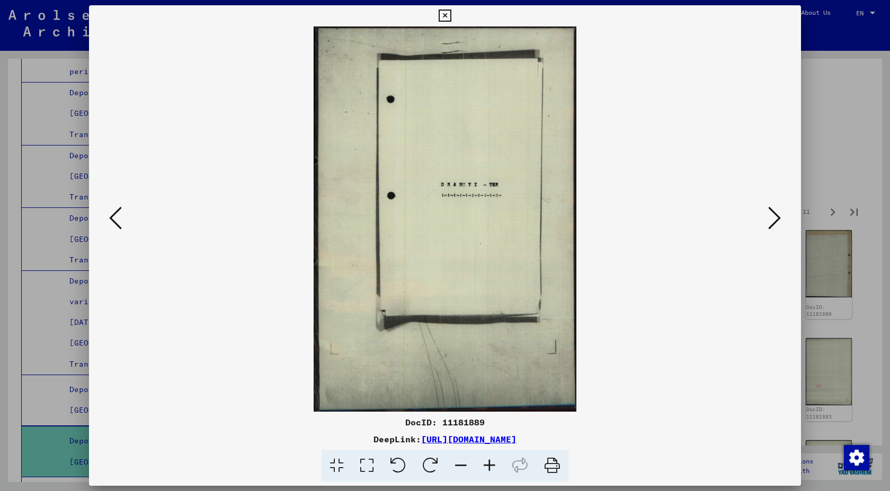
click at [768, 217] on icon at bounding box center [774, 217] width 13 height 25
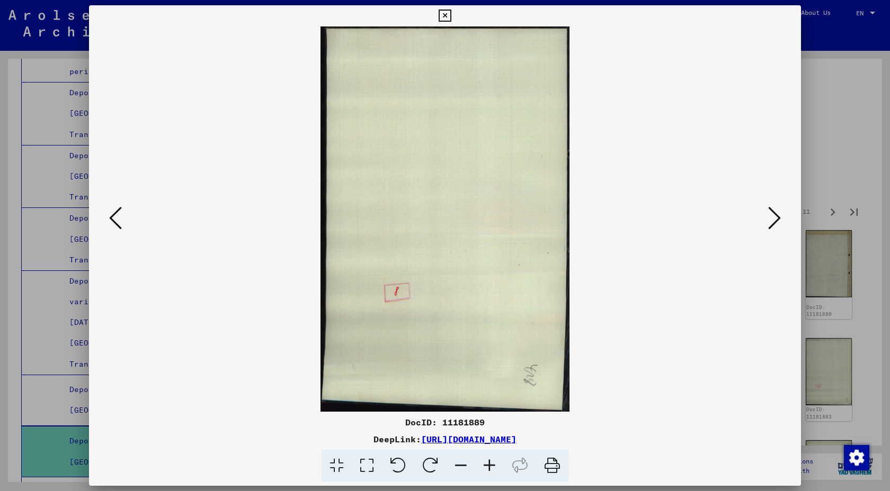
click at [768, 217] on icon at bounding box center [774, 217] width 13 height 25
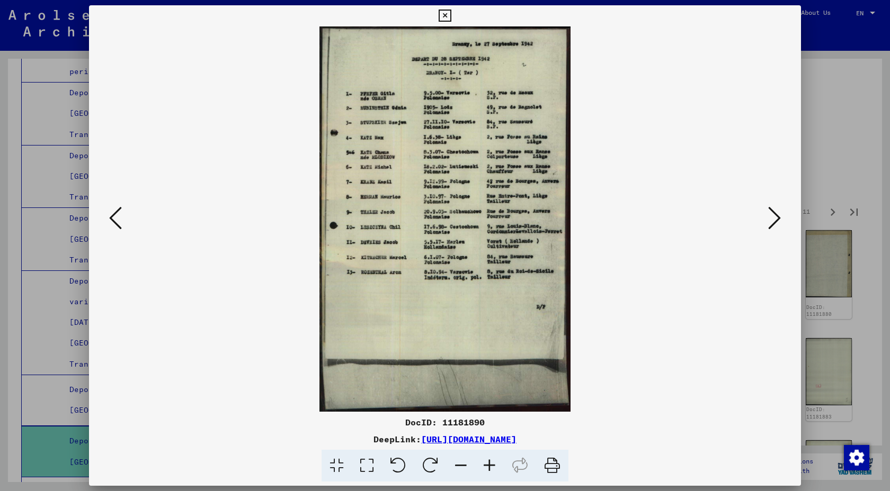
click at [768, 215] on icon at bounding box center [774, 217] width 13 height 25
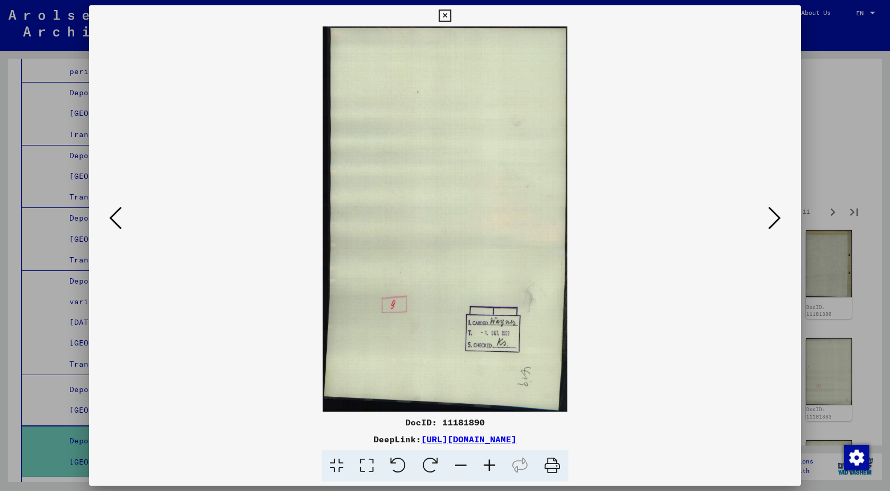
click at [768, 215] on icon at bounding box center [774, 217] width 13 height 25
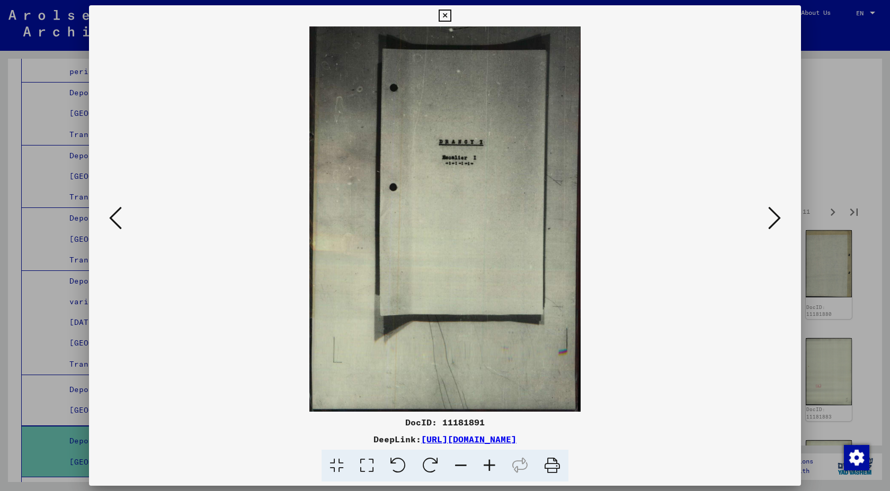
click at [768, 215] on icon at bounding box center [774, 217] width 13 height 25
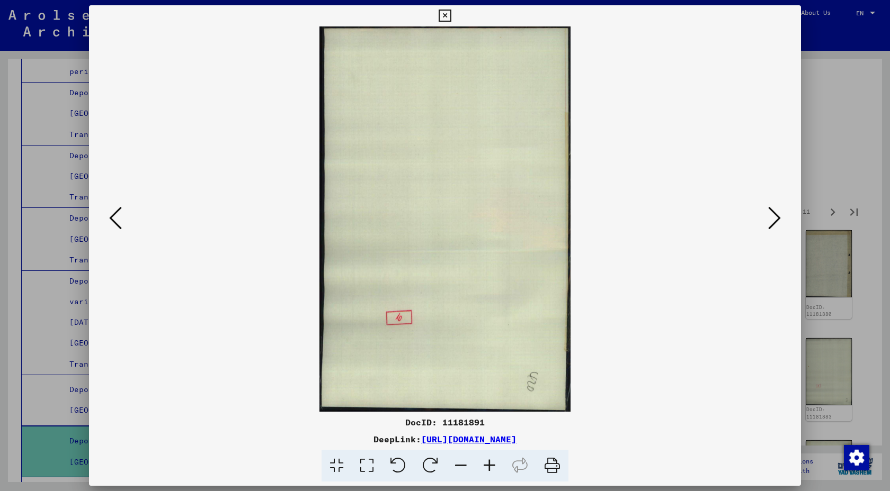
click at [768, 215] on icon at bounding box center [774, 217] width 13 height 25
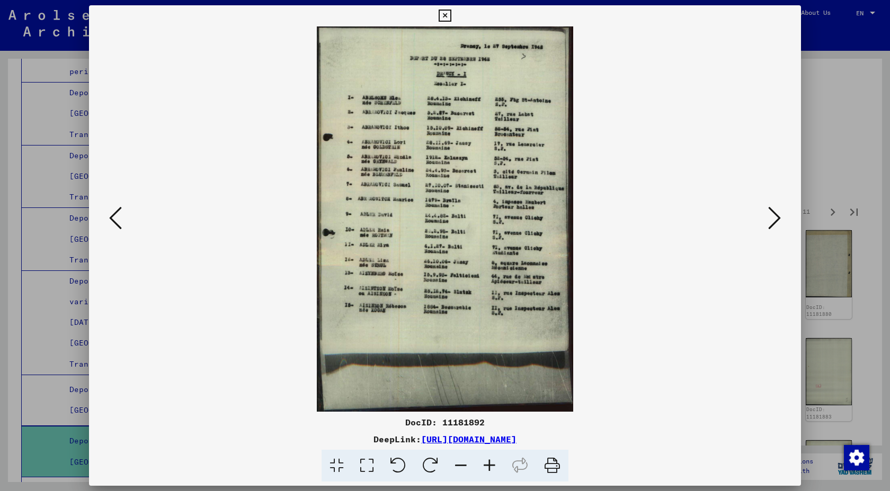
click at [768, 226] on icon at bounding box center [774, 217] width 13 height 25
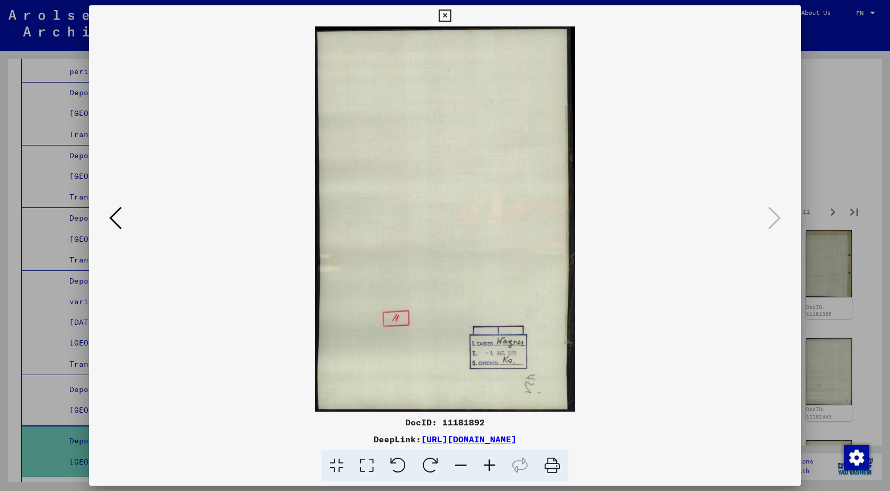
click at [448, 26] on button at bounding box center [444, 15] width 19 height 21
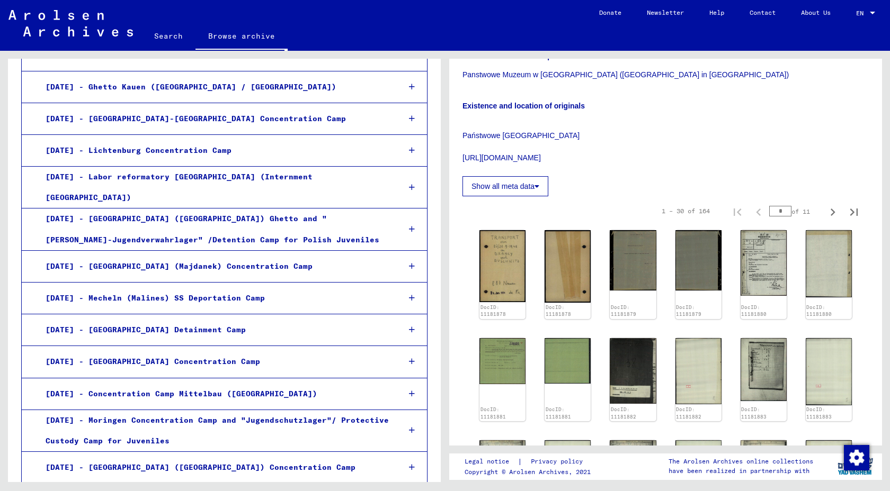
scroll to position [5381, 0]
